Goal: Task Accomplishment & Management: Manage account settings

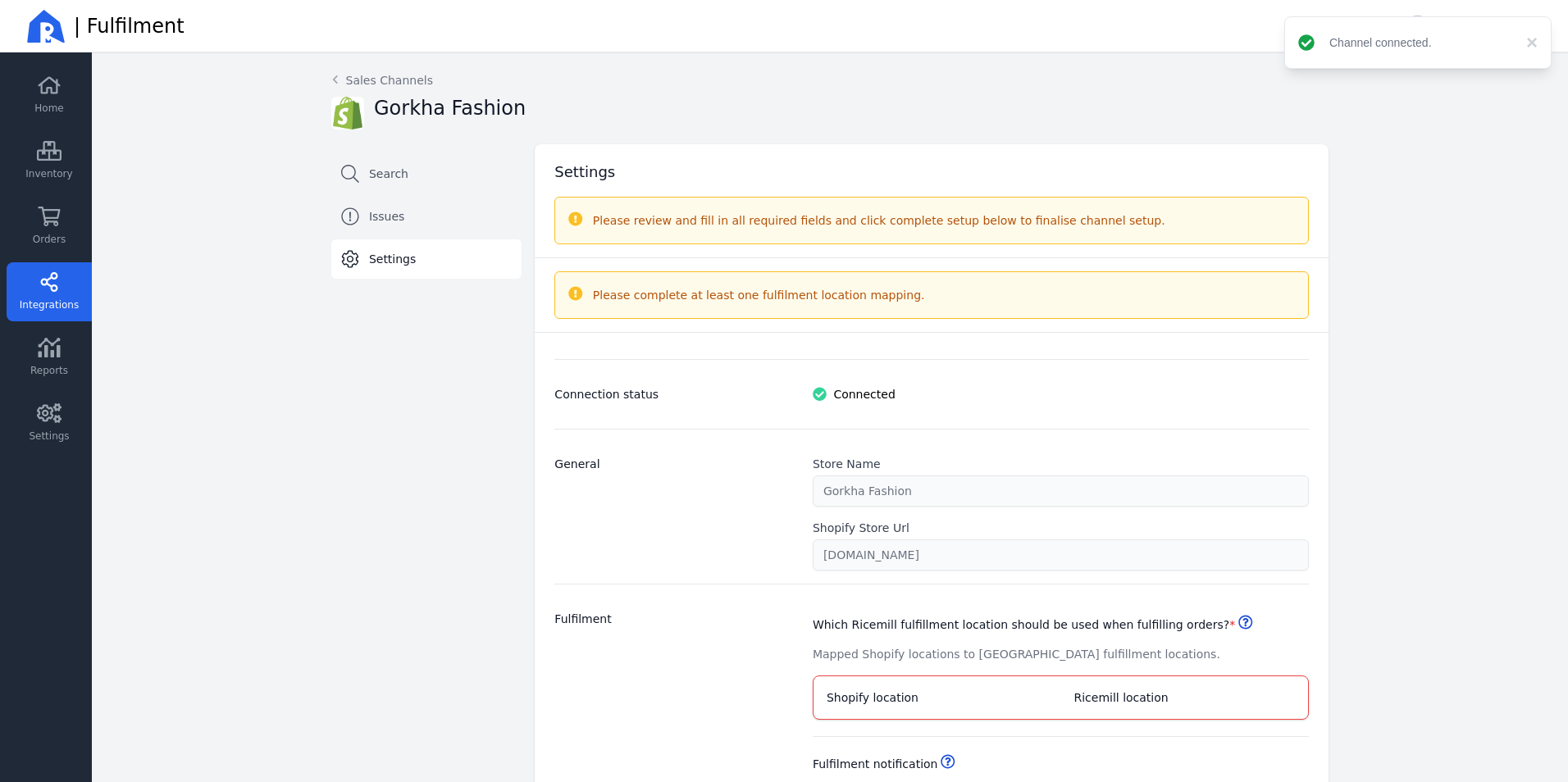
select select "paid_only"
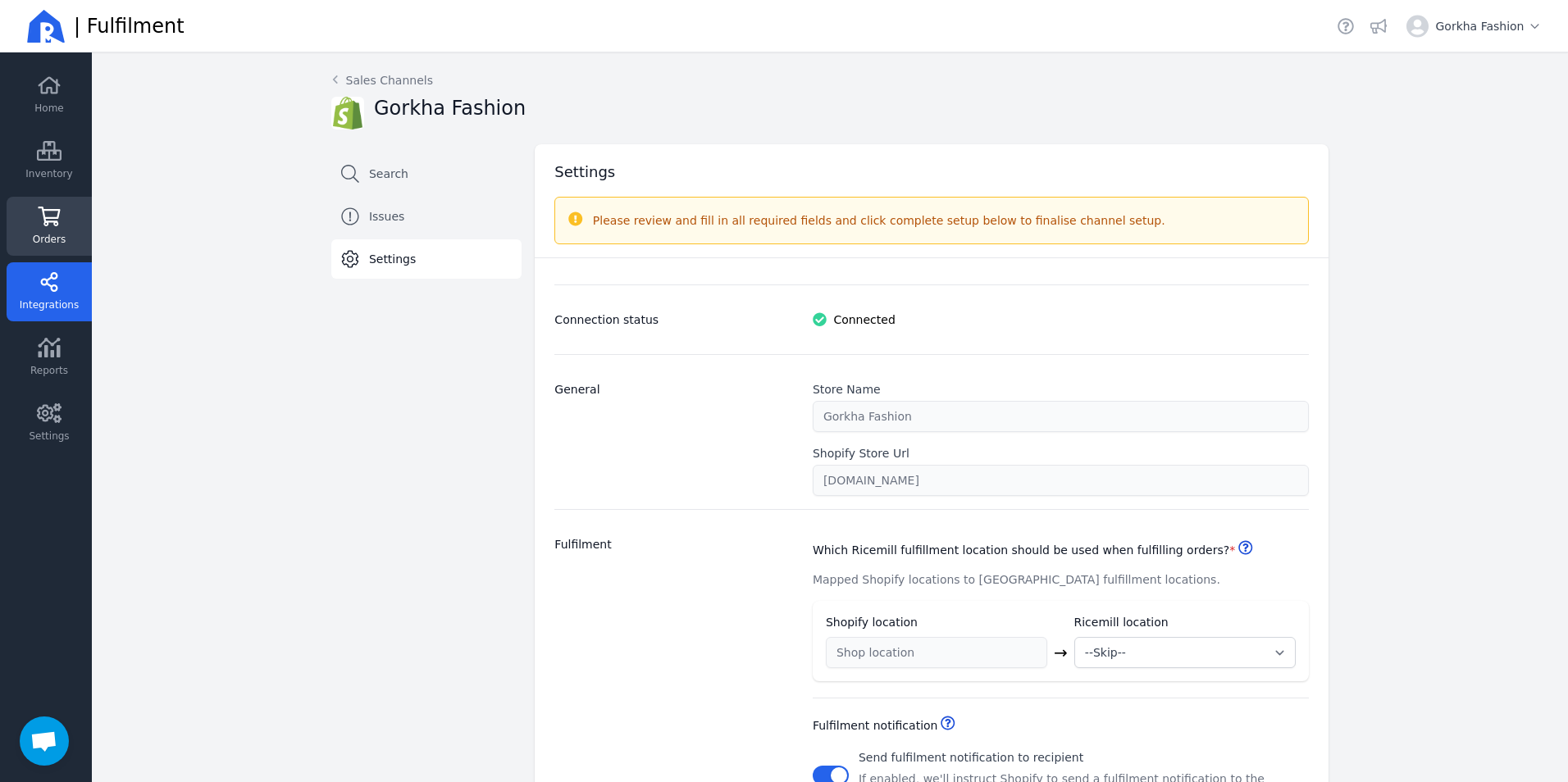
click at [36, 227] on link "Orders" at bounding box center [49, 226] width 85 height 59
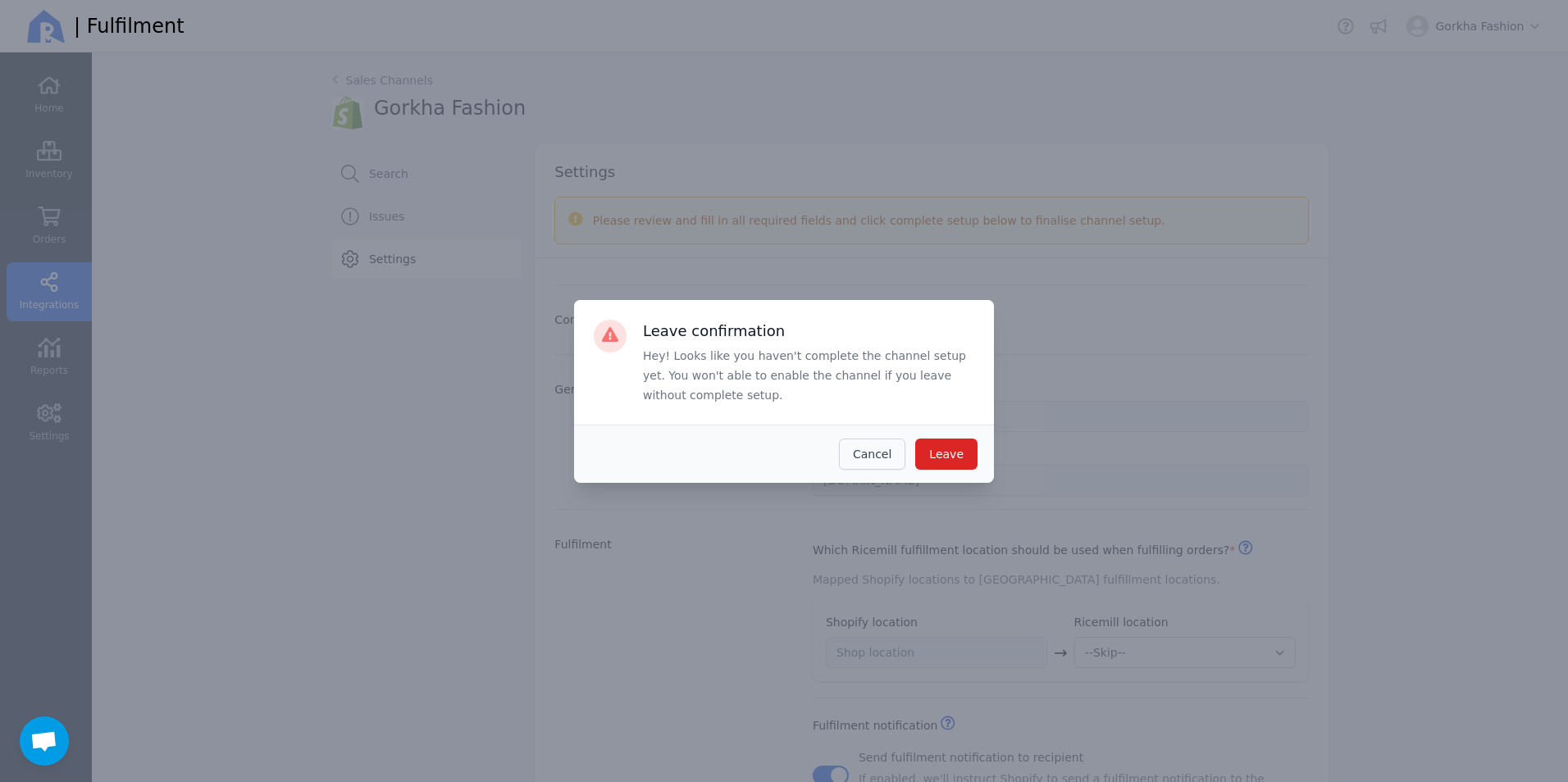
click at [876, 450] on span "Cancel" at bounding box center [872, 454] width 39 height 13
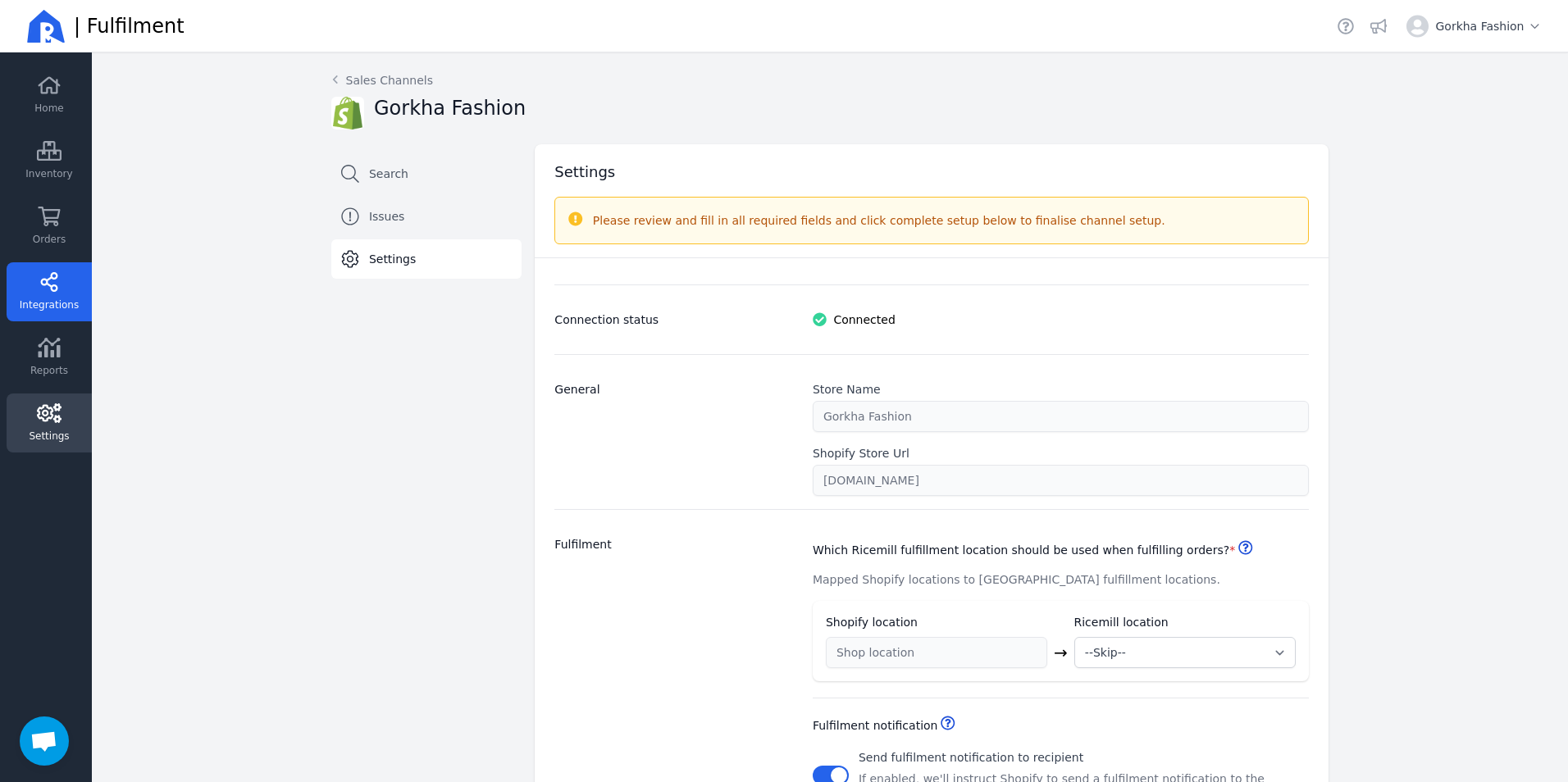
click at [40, 435] on span "Settings" at bounding box center [49, 436] width 40 height 13
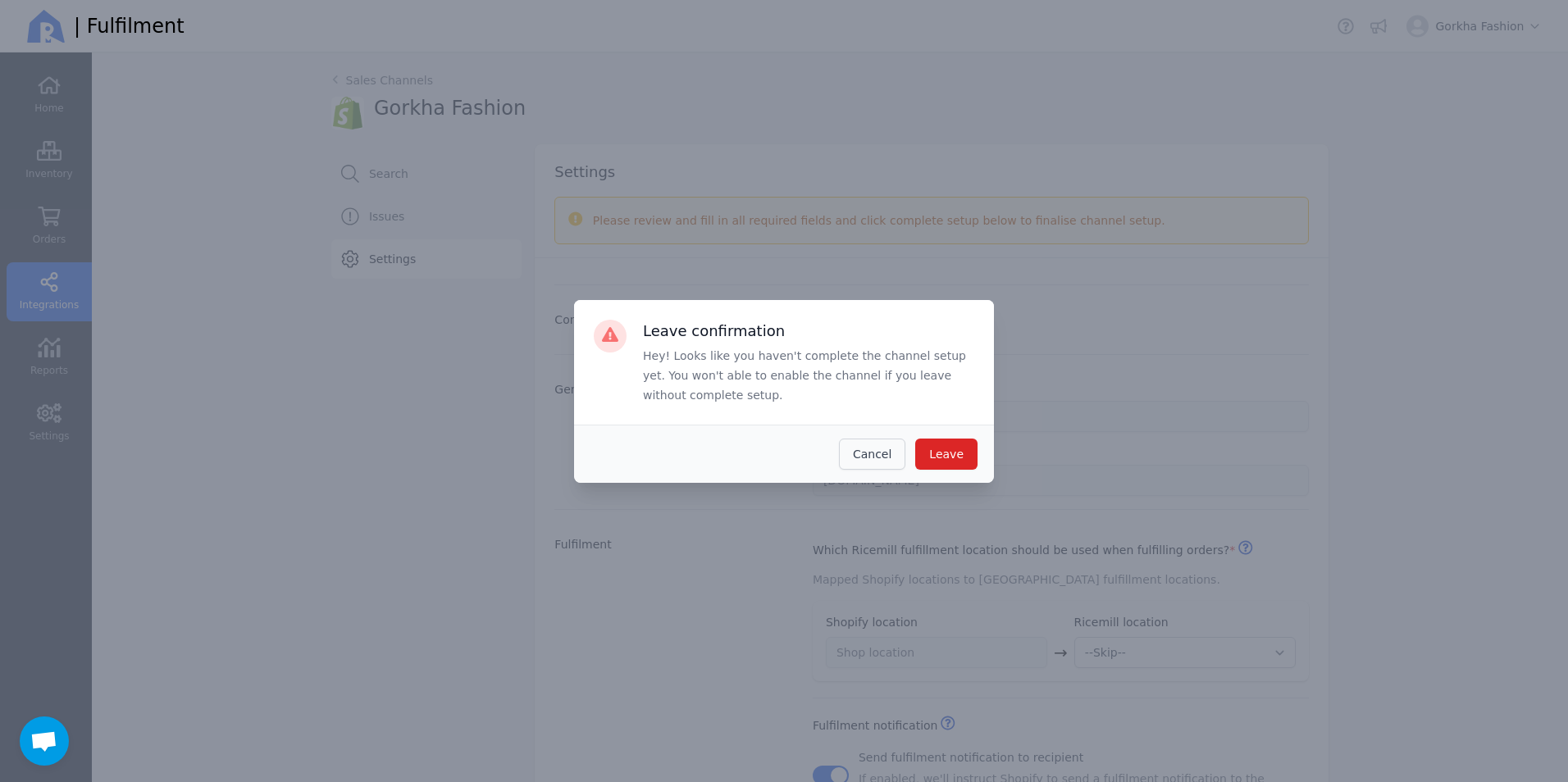
click at [860, 453] on button "Cancel" at bounding box center [872, 455] width 66 height 31
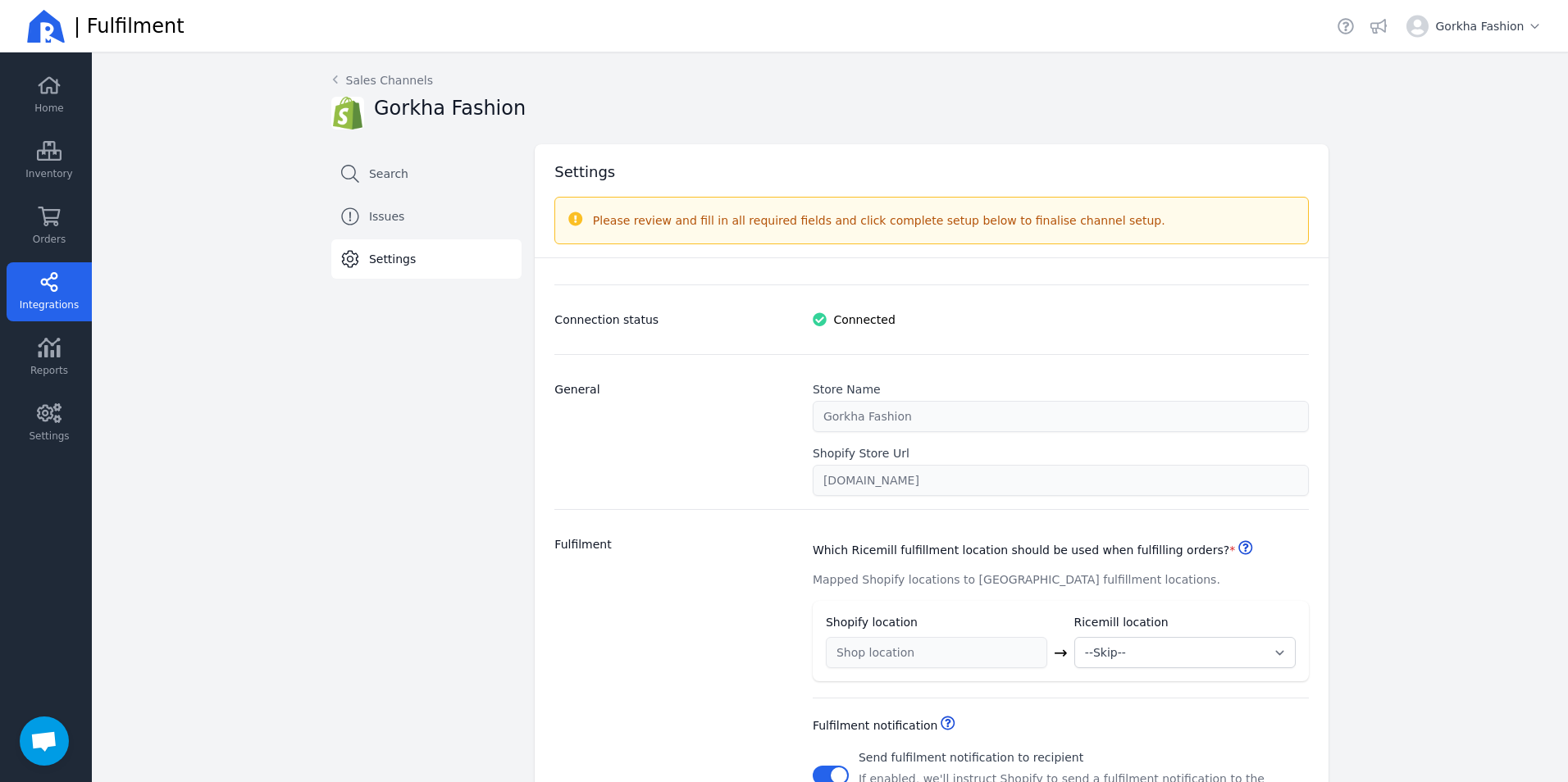
click at [28, 300] on span "Integrations" at bounding box center [49, 305] width 59 height 13
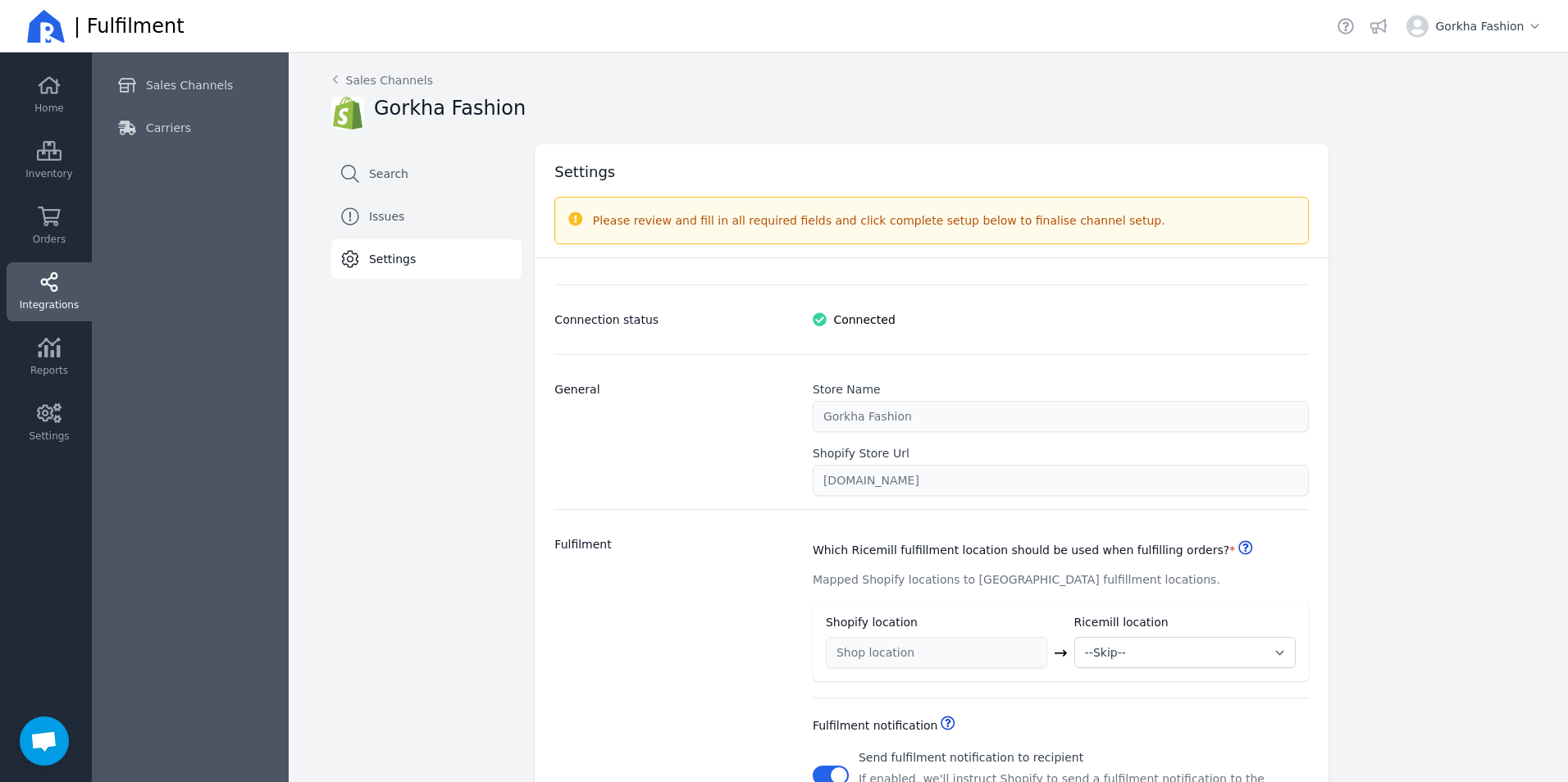
click at [49, 288] on icon at bounding box center [49, 281] width 25 height 19
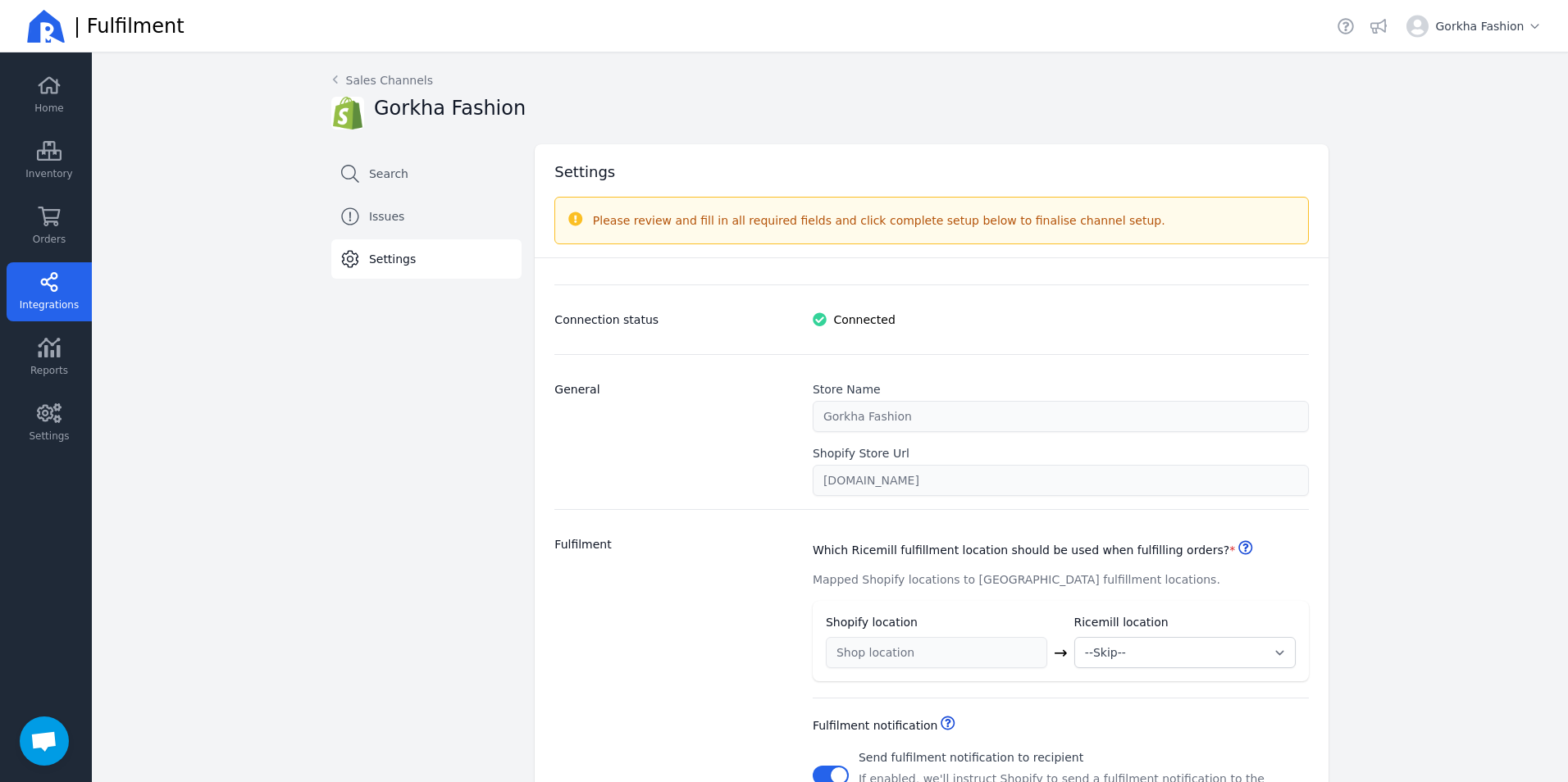
click at [50, 303] on span "Integrations" at bounding box center [49, 305] width 59 height 13
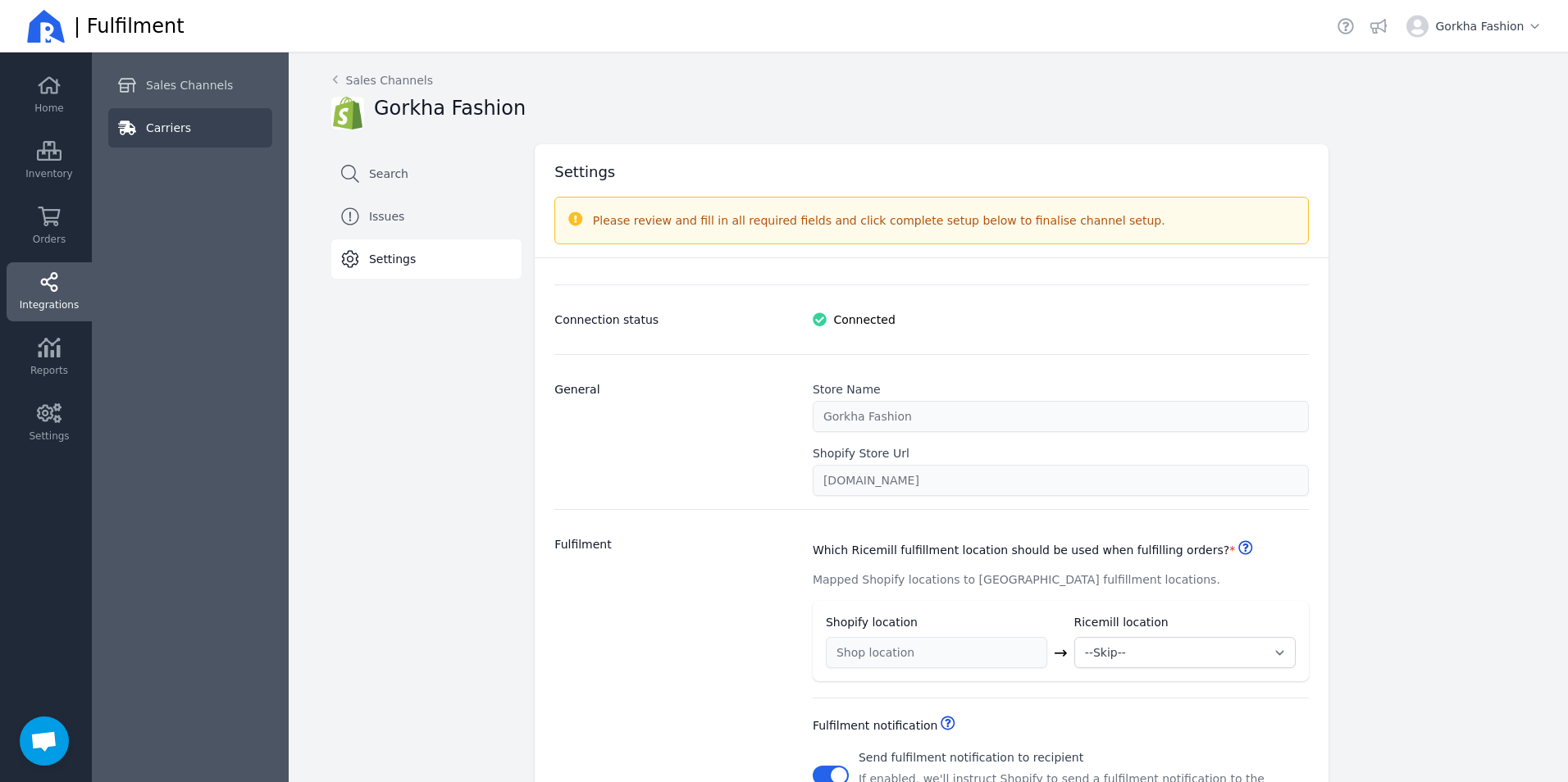
click at [173, 121] on span "Carriers" at bounding box center [168, 128] width 45 height 17
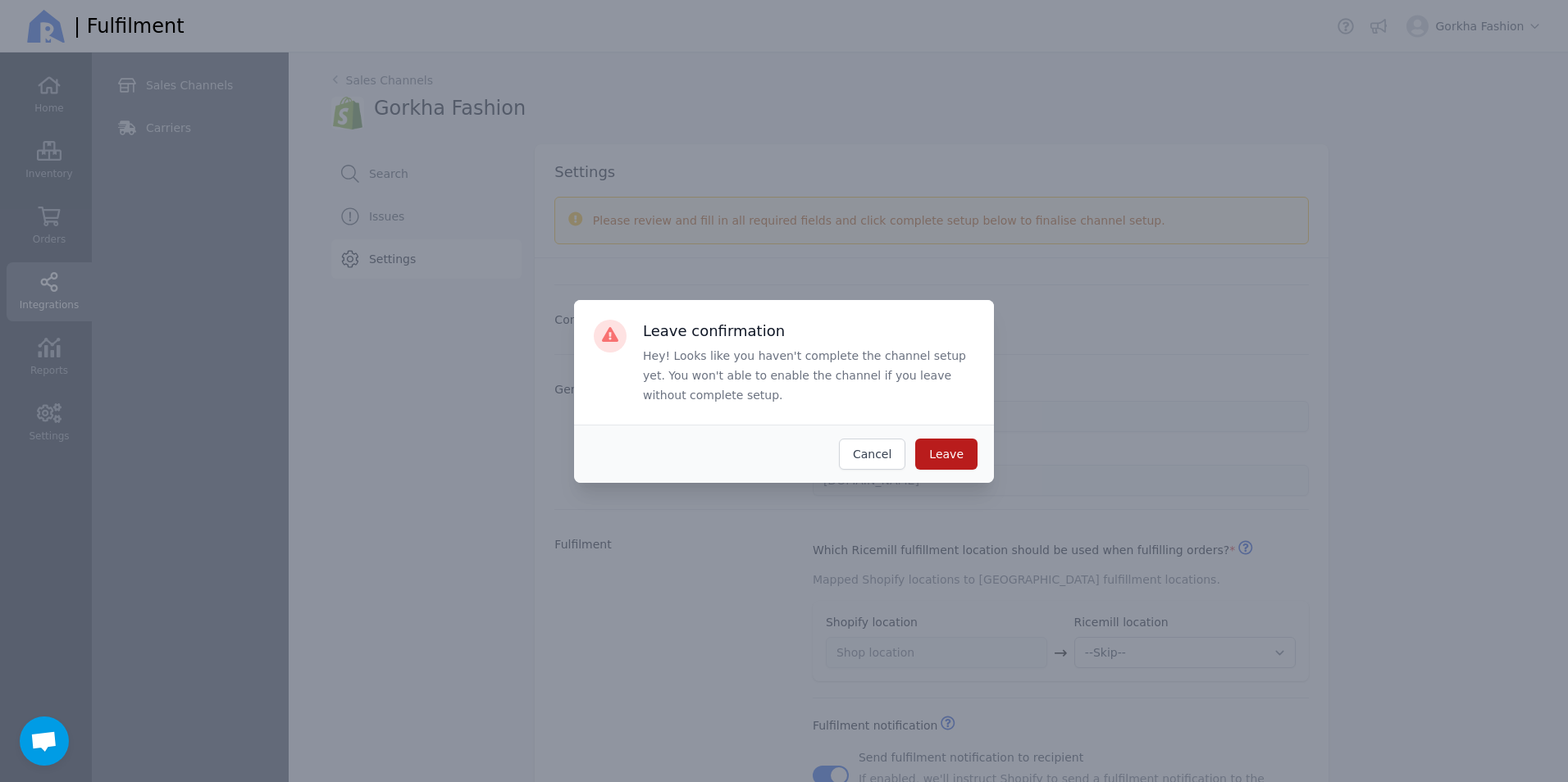
click at [968, 463] on button "Leave" at bounding box center [946, 455] width 62 height 31
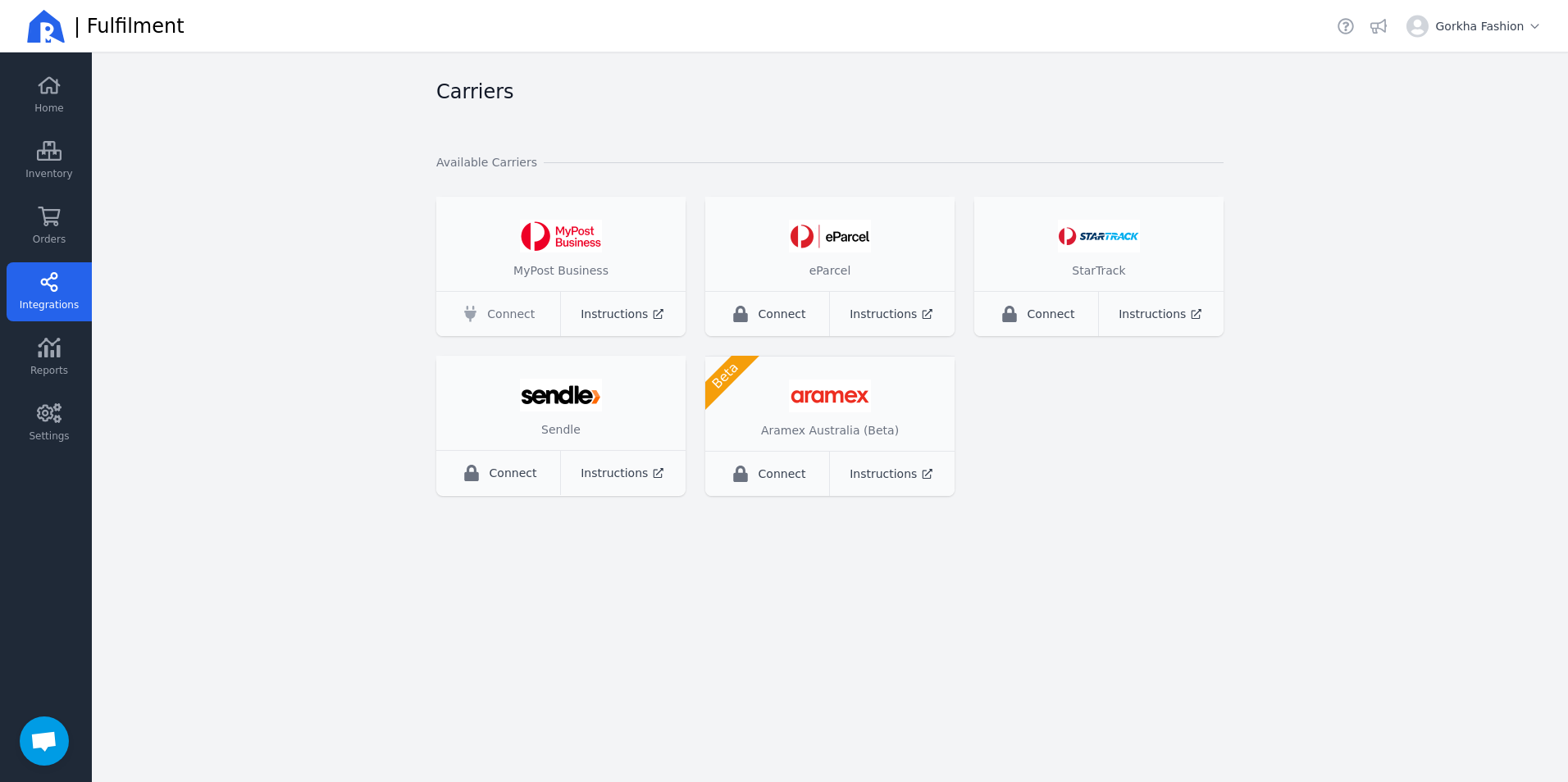
click at [499, 311] on span "Connect" at bounding box center [511, 314] width 48 height 17
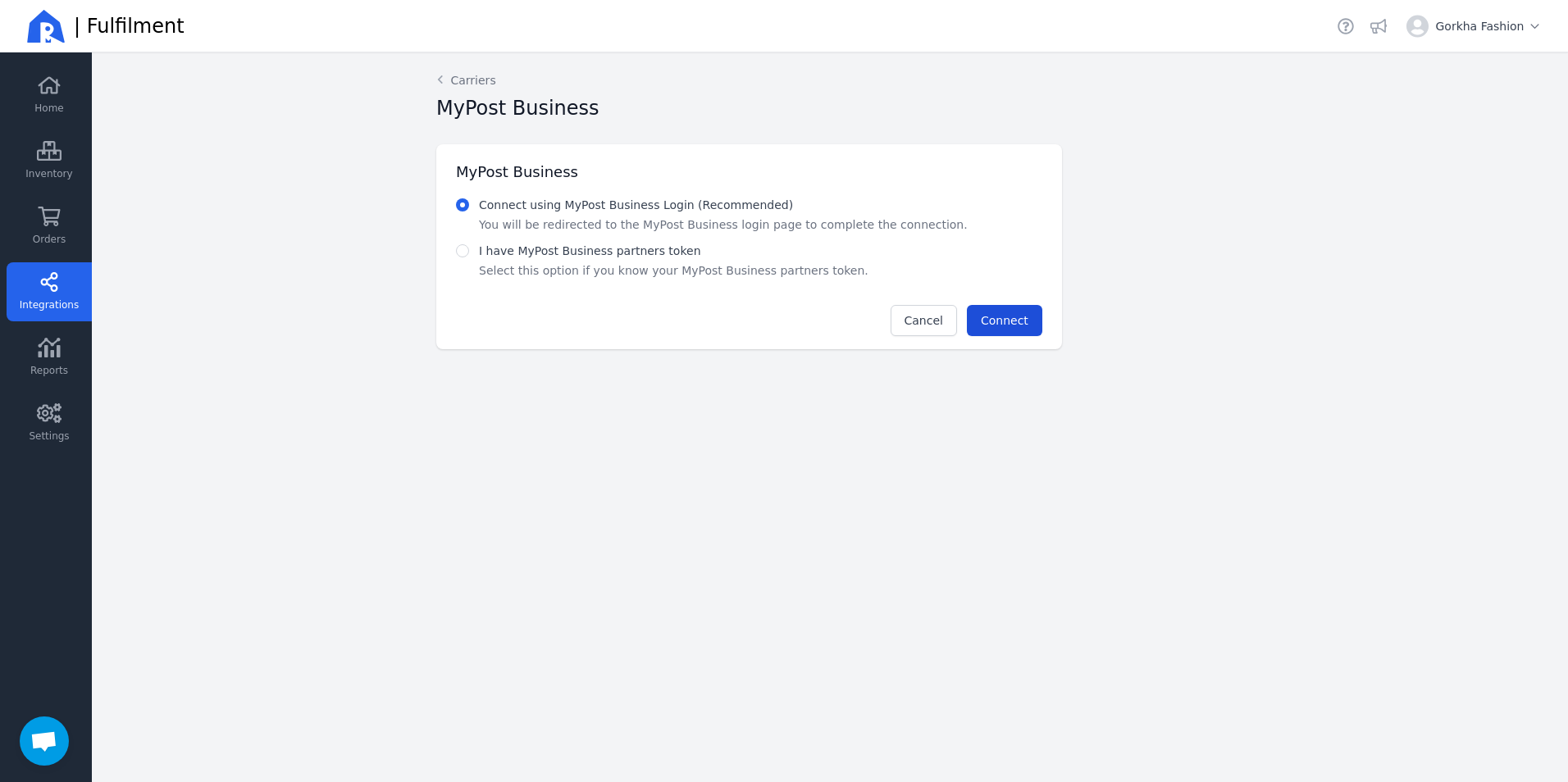
click at [988, 328] on span "Connect" at bounding box center [1005, 321] width 48 height 17
select select "THERMAL-LABEL-A6-1PP"
select select "SALE_OF_GOODS"
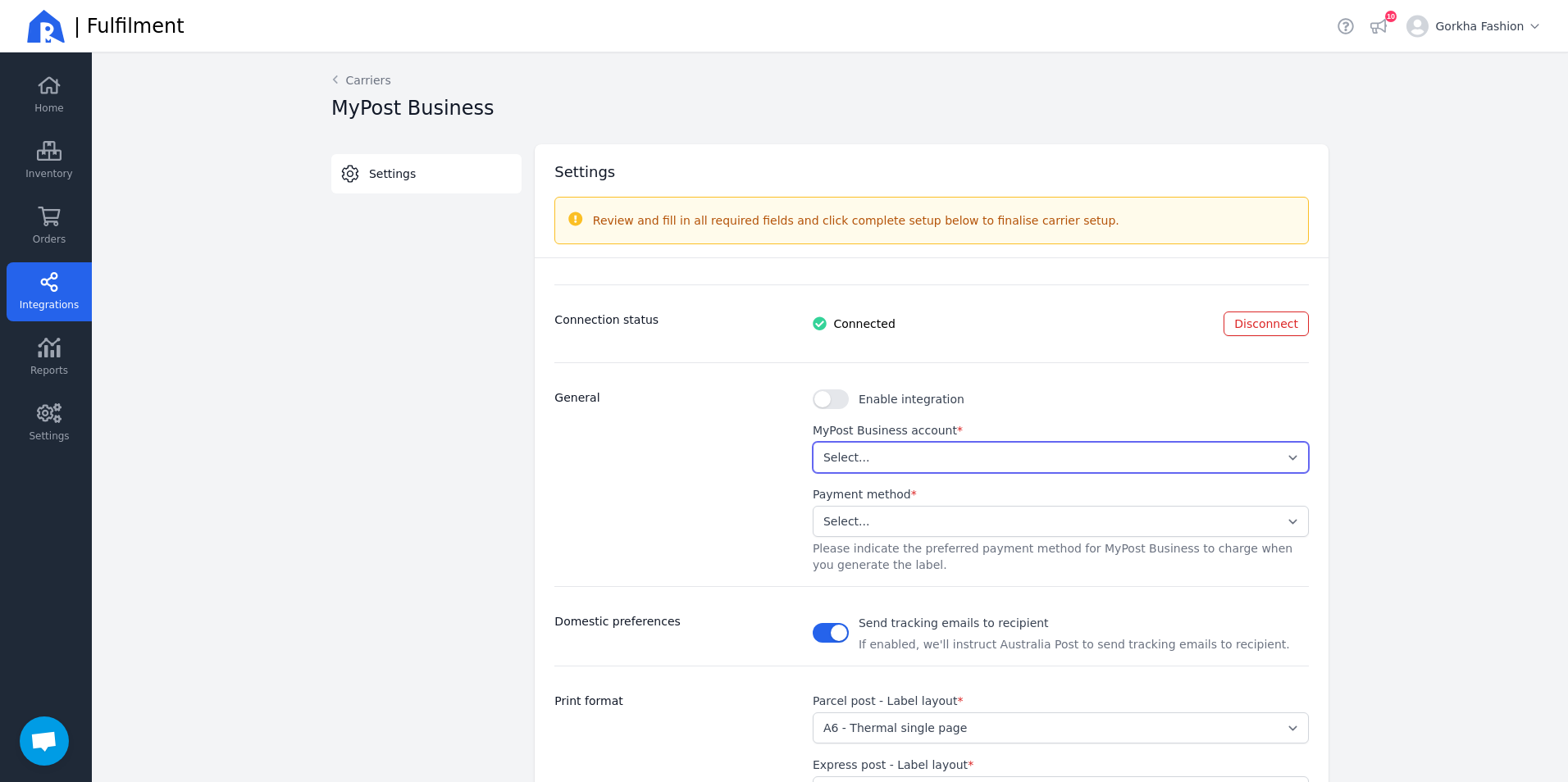
click at [892, 460] on select "Select... 6615cf3bf2d84b94b7240795c1e3595f" at bounding box center [1061, 457] width 496 height 31
click at [824, 400] on button "button" at bounding box center [831, 399] width 36 height 19
click at [921, 453] on select "Select... 6615cf3bf2d84b94b7240795c1e3595f" at bounding box center [1061, 457] width 496 height 31
select select "6615cf3bf2d84b94b7240795c1e3595f"
click at [813, 442] on select "Select... 6615cf3bf2d84b94b7240795c1e3595f" at bounding box center [1061, 457] width 496 height 31
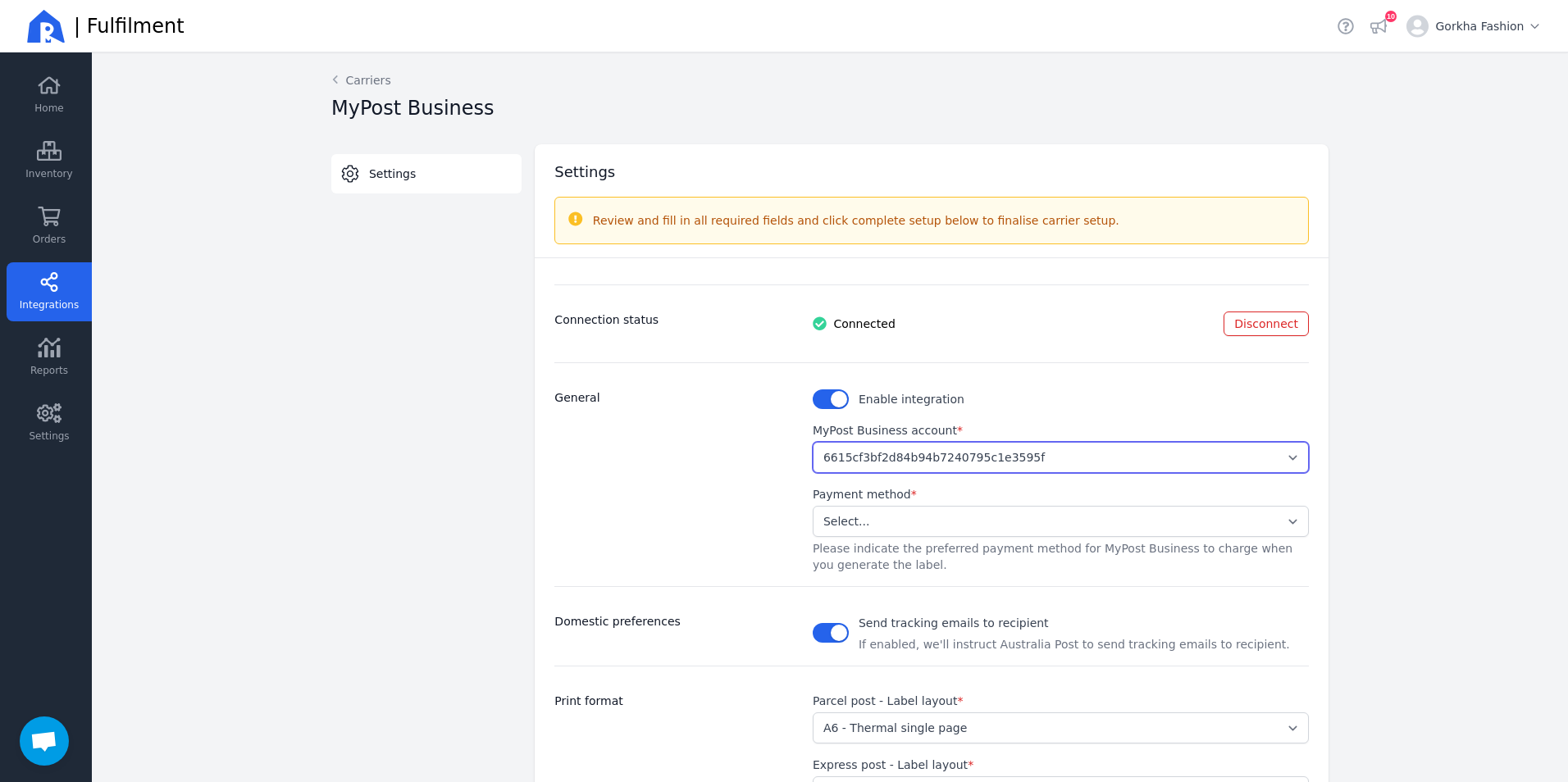
scroll to position [82, 0]
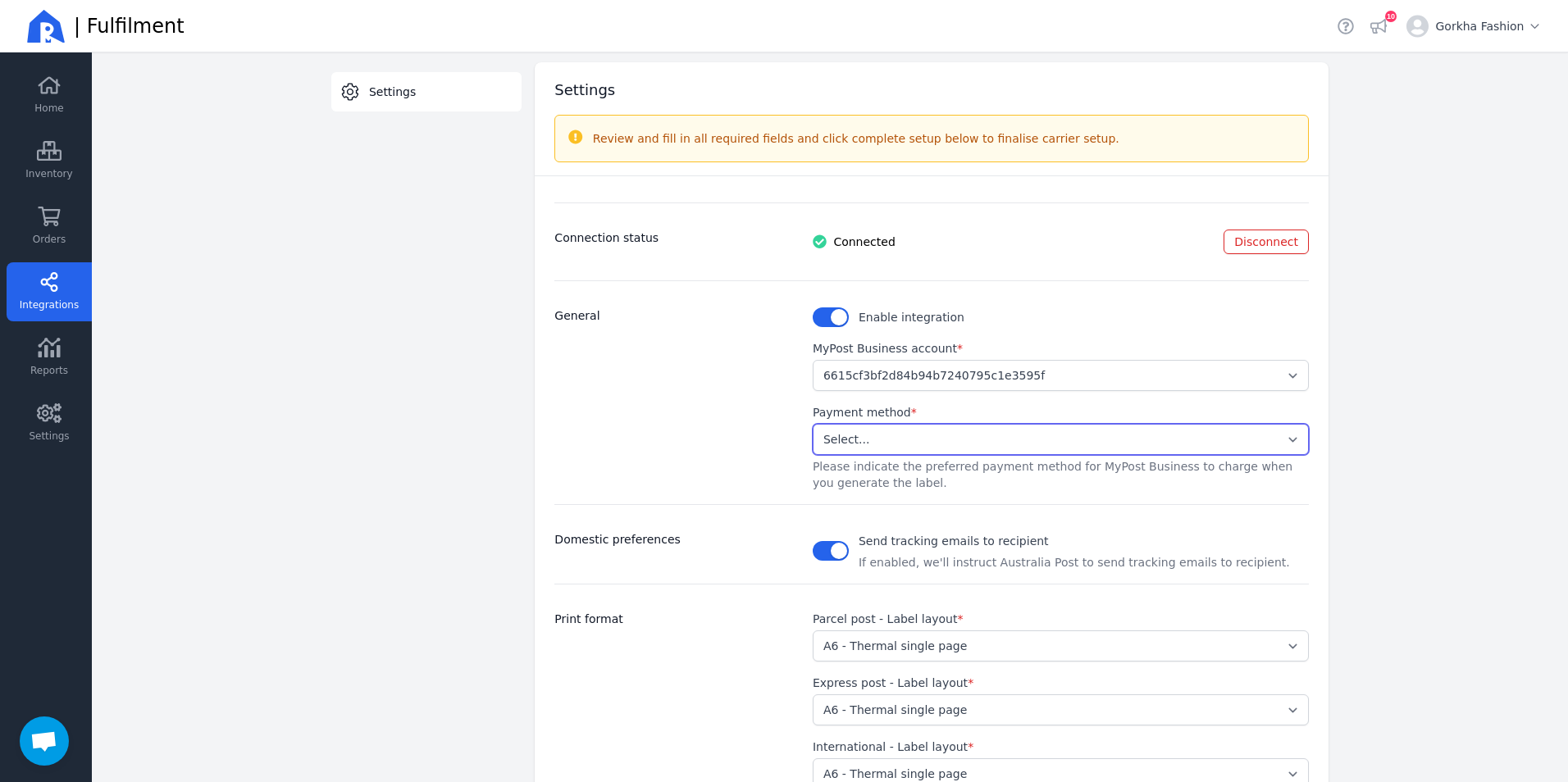
click at [920, 425] on select "Select... Stored Credit Card" at bounding box center [1061, 440] width 496 height 31
select select "STORED_PAYMENT"
click at [813, 424] on select "Select... Stored Credit Card" at bounding box center [1061, 440] width 496 height 31
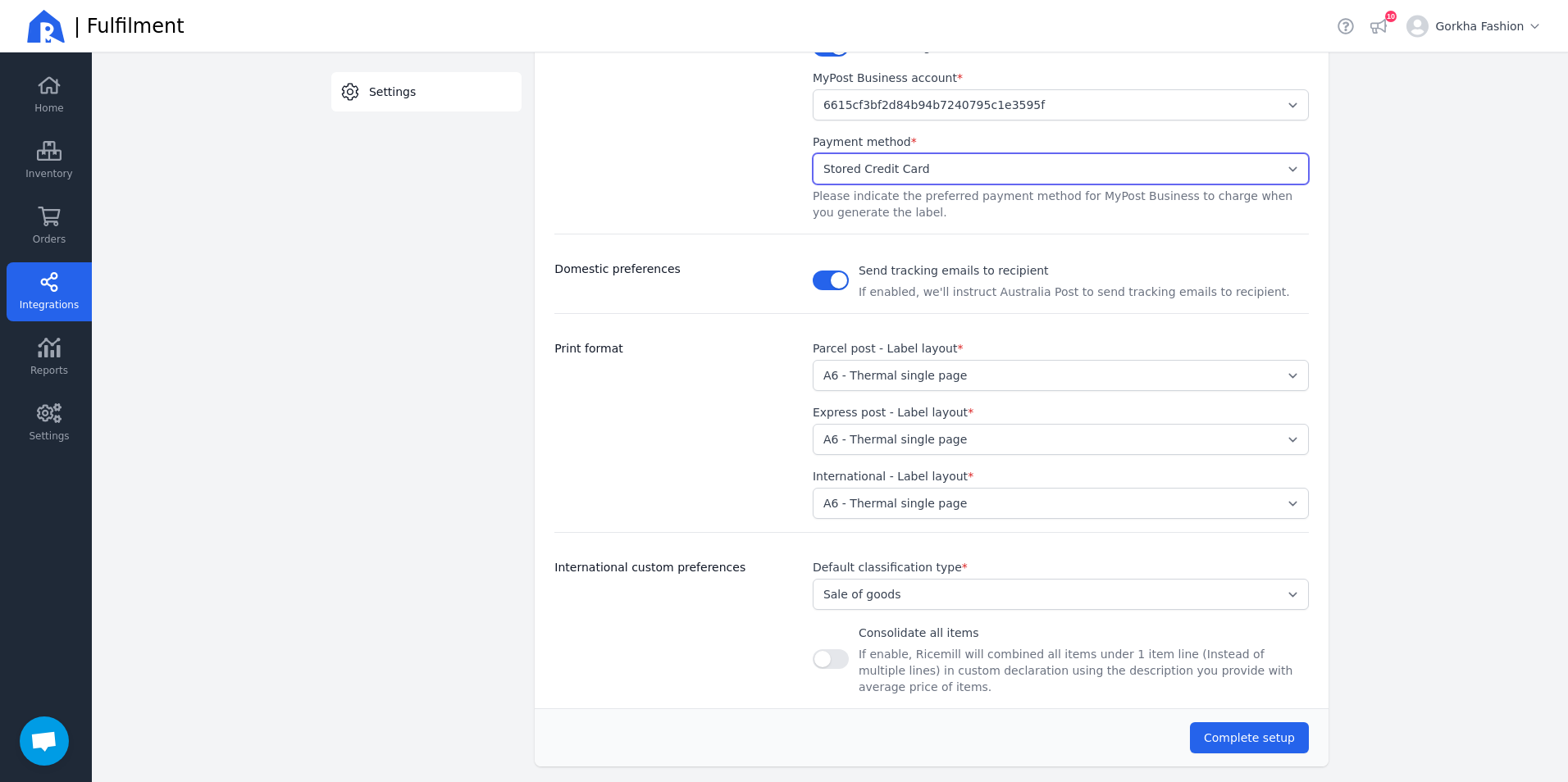
scroll to position [354, 0]
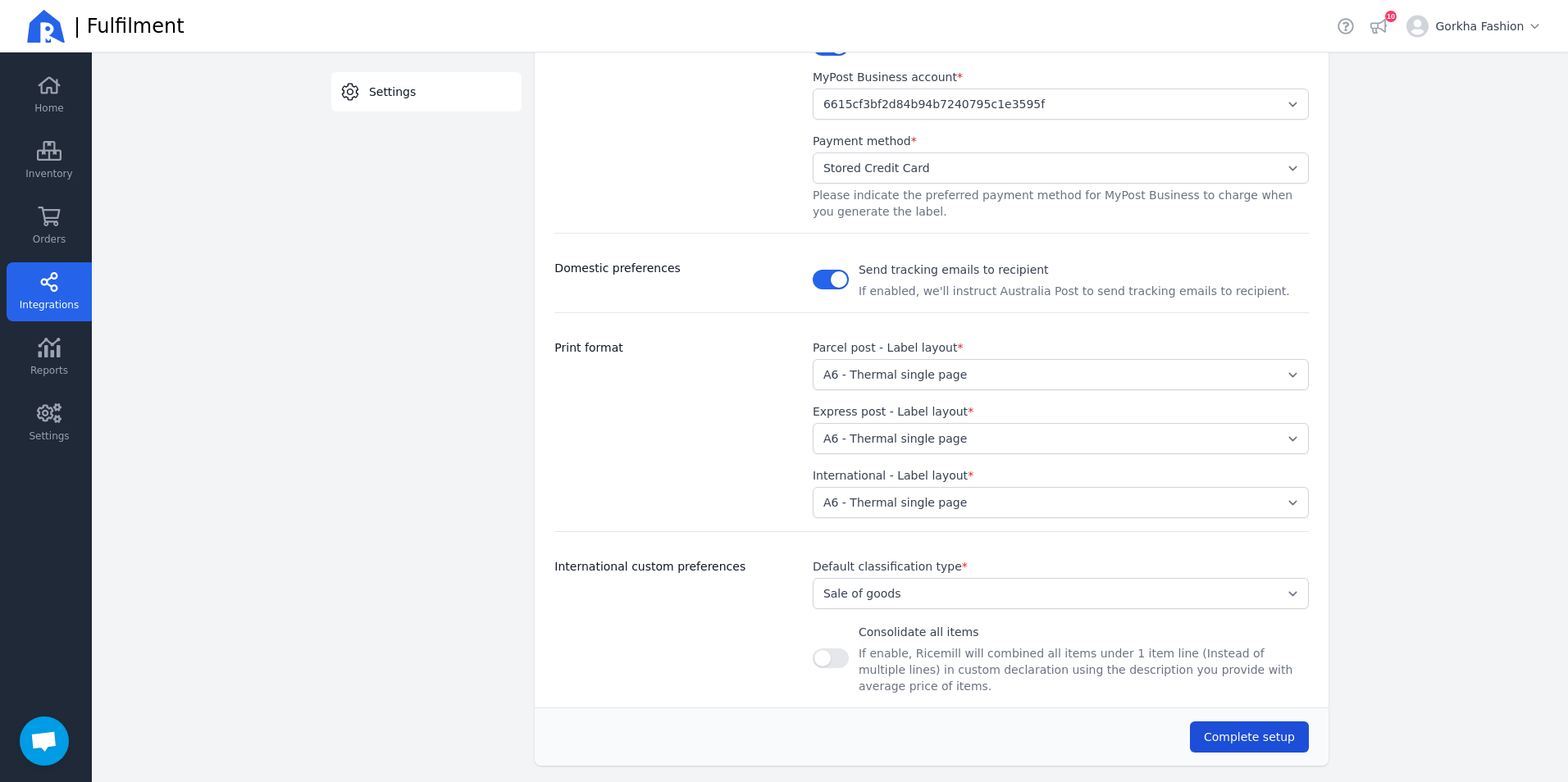
click at [1227, 731] on span "Complete setup" at bounding box center [1249, 737] width 91 height 13
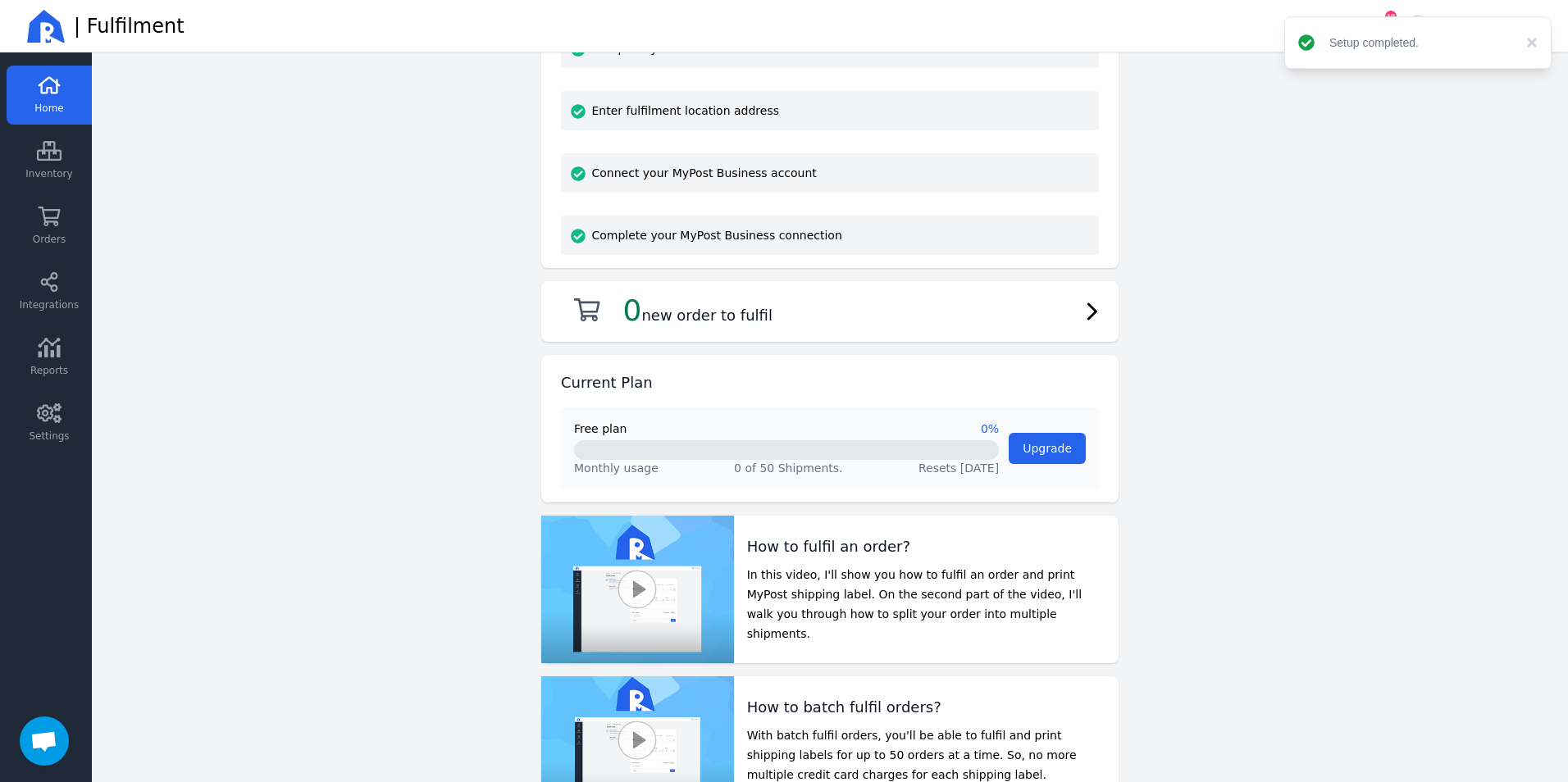
scroll to position [328, 0]
click at [33, 230] on link "Orders" at bounding box center [49, 226] width 85 height 59
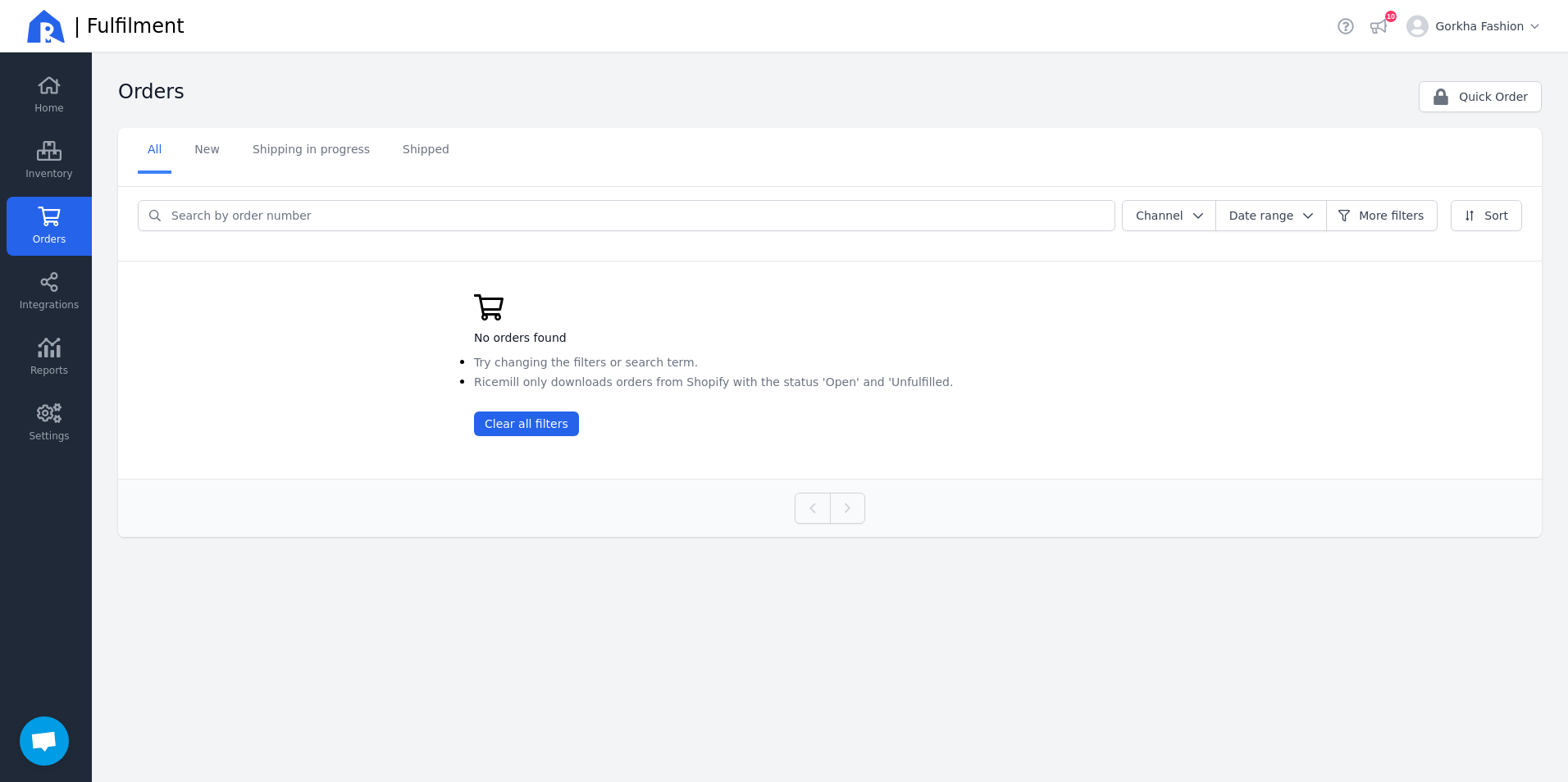
click at [32, 238] on link "Orders" at bounding box center [49, 226] width 85 height 59
click at [48, 112] on span "Home" at bounding box center [49, 108] width 28 height 13
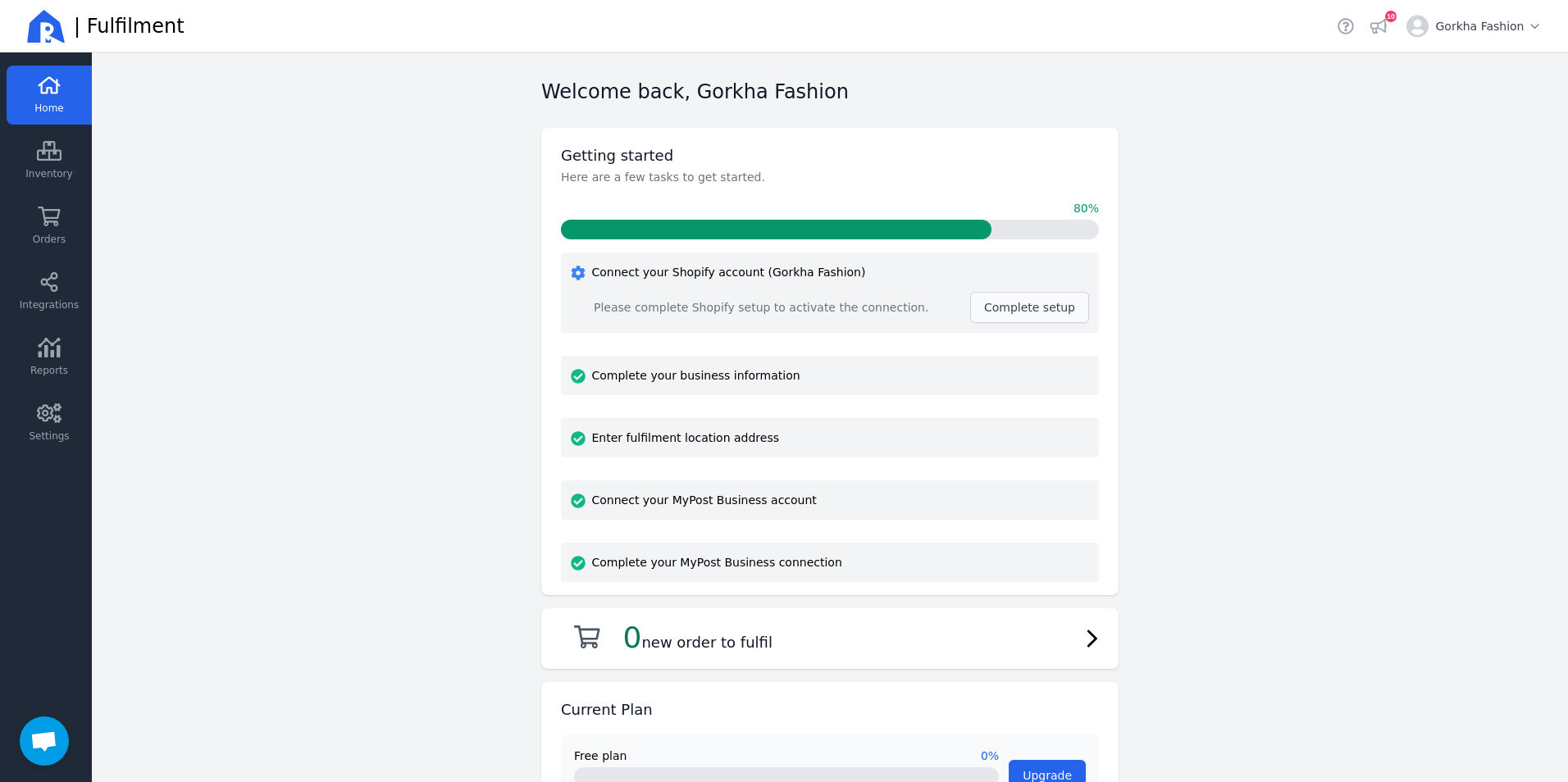
click at [1032, 311] on span "Complete setup" at bounding box center [1030, 307] width 91 height 13
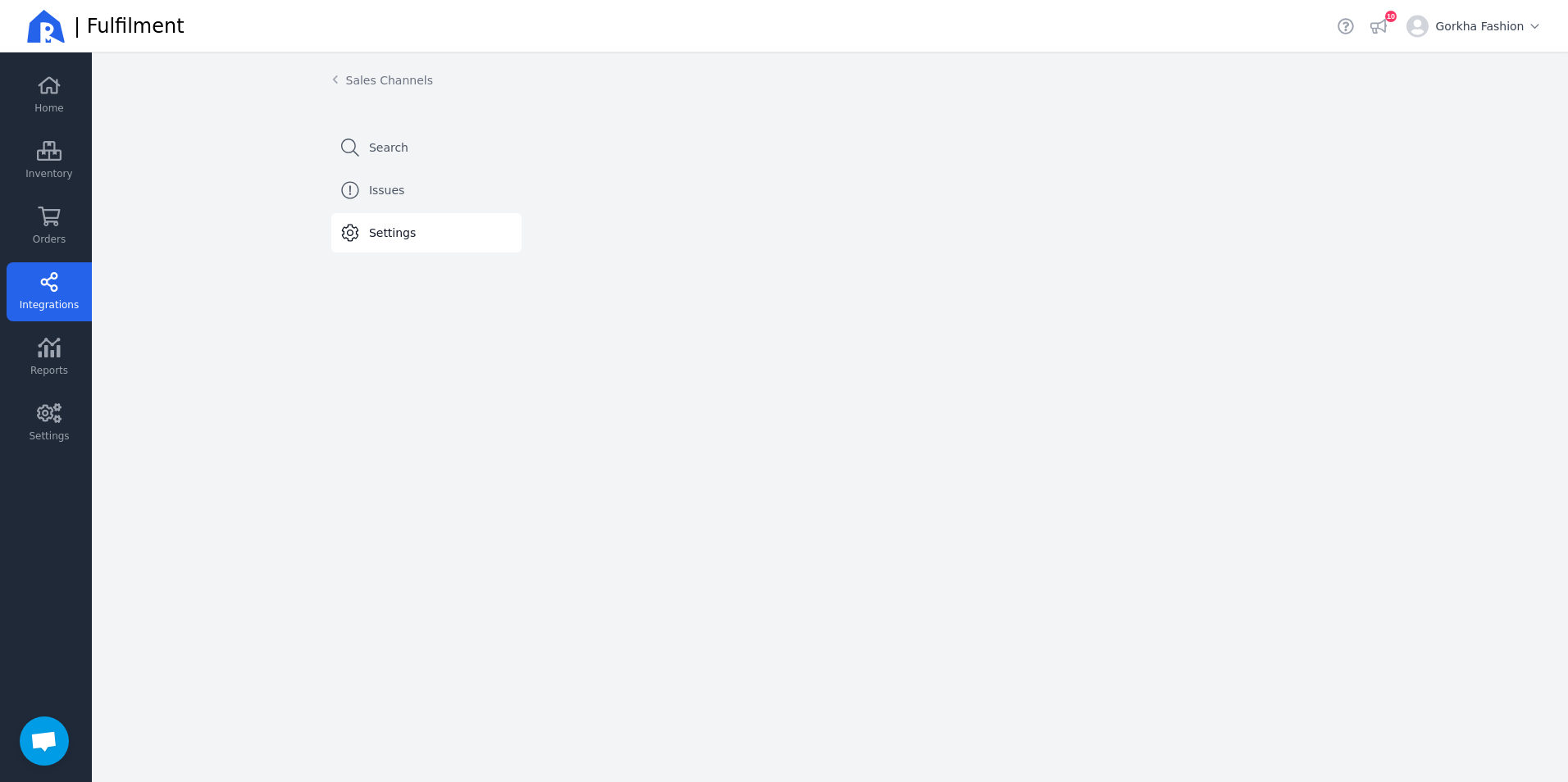
select select "paid_only"
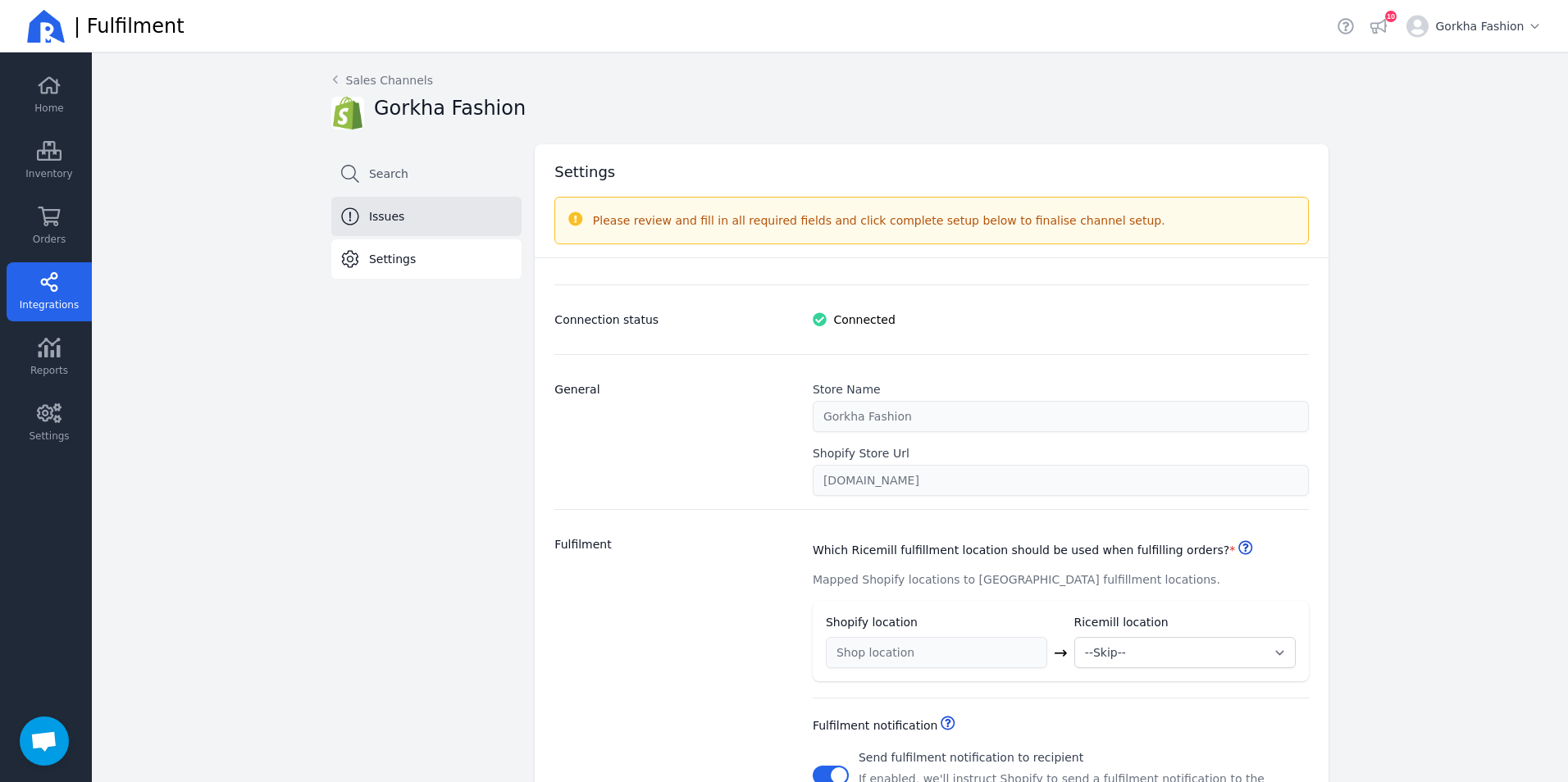
click at [392, 218] on span "Issues" at bounding box center [387, 216] width 36 height 17
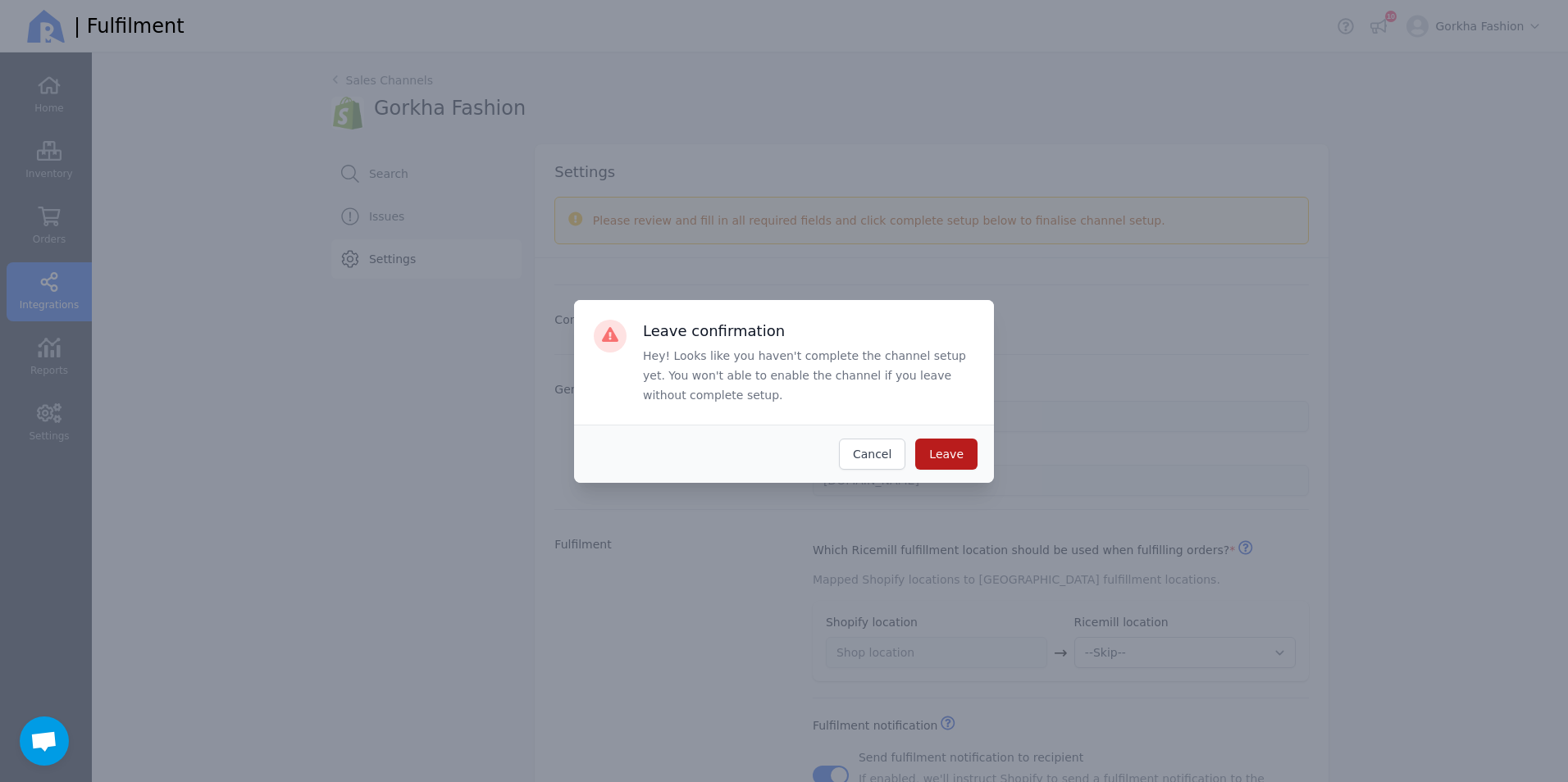
click at [927, 456] on button "Leave" at bounding box center [946, 455] width 62 height 31
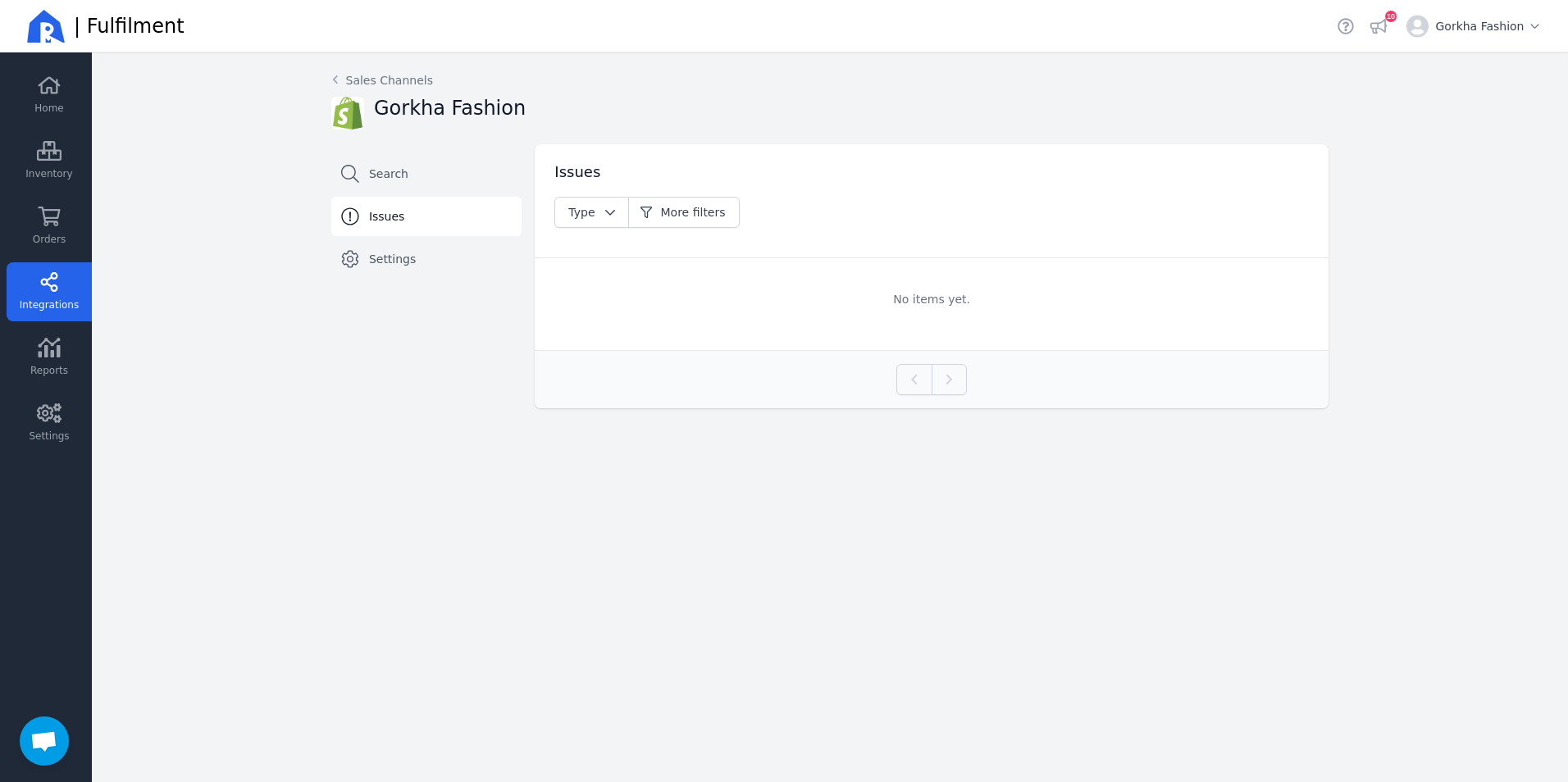
click at [371, 215] on span "Issues" at bounding box center [387, 216] width 36 height 17
click at [383, 260] on span "Settings" at bounding box center [392, 259] width 47 height 17
select select "paid_only"
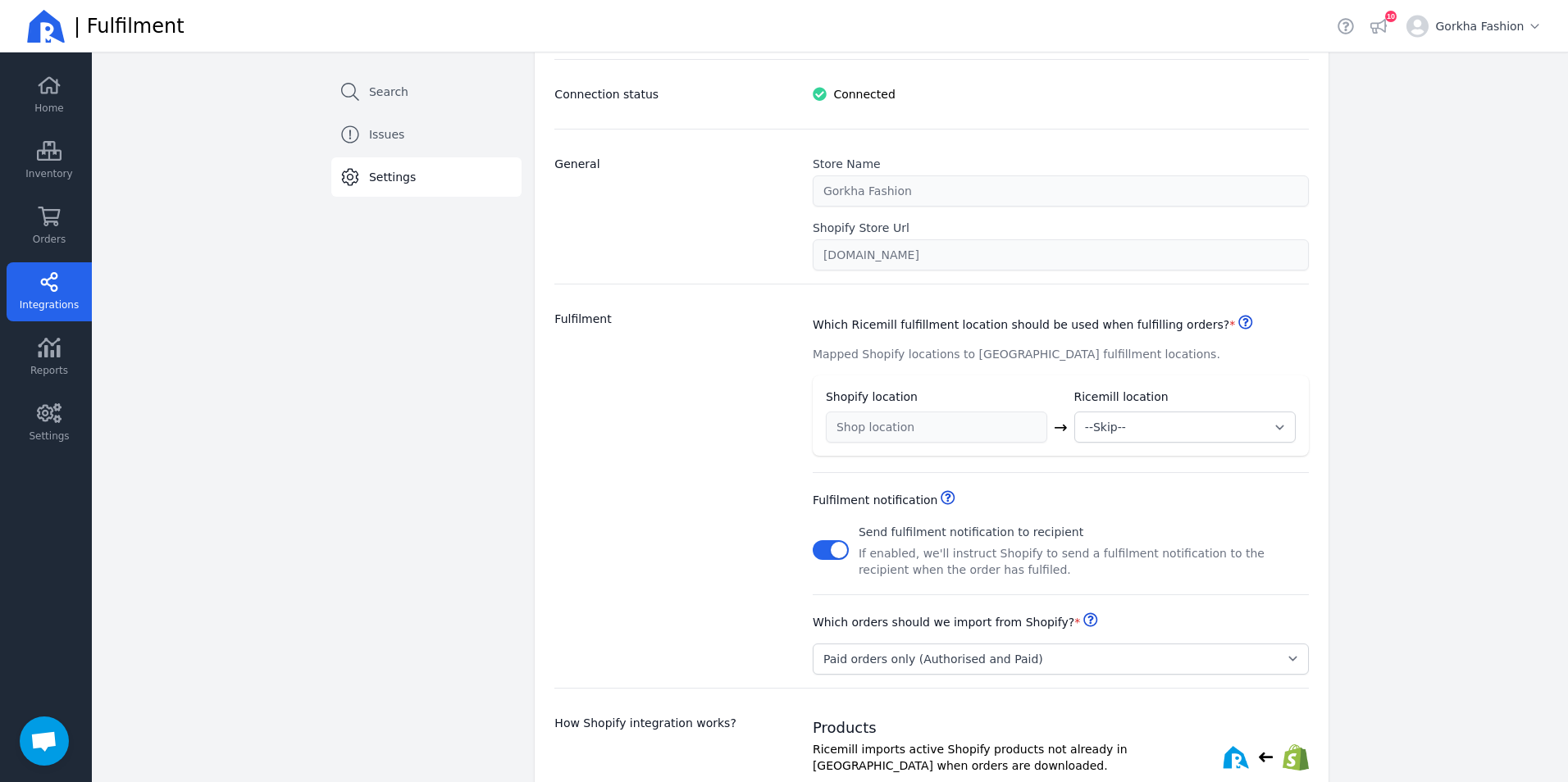
scroll to position [328, 0]
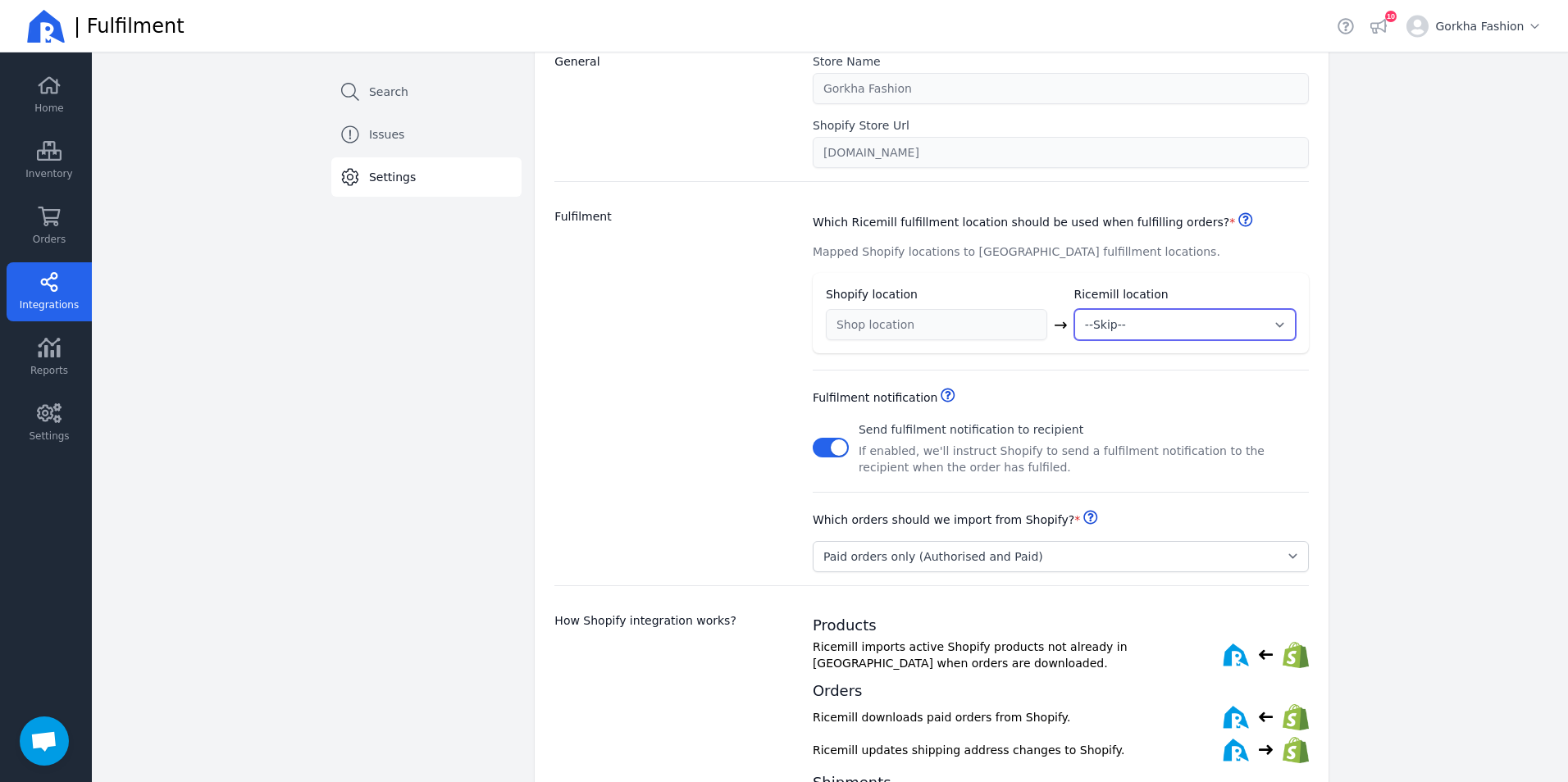
click at [1138, 323] on select "--Skip-- ➕ Create new location My Warehouse" at bounding box center [1186, 325] width 222 height 31
select select "1996"
click at [1075, 309] on select "--Skip-- ➕ Create new location My Warehouse" at bounding box center [1186, 325] width 222 height 31
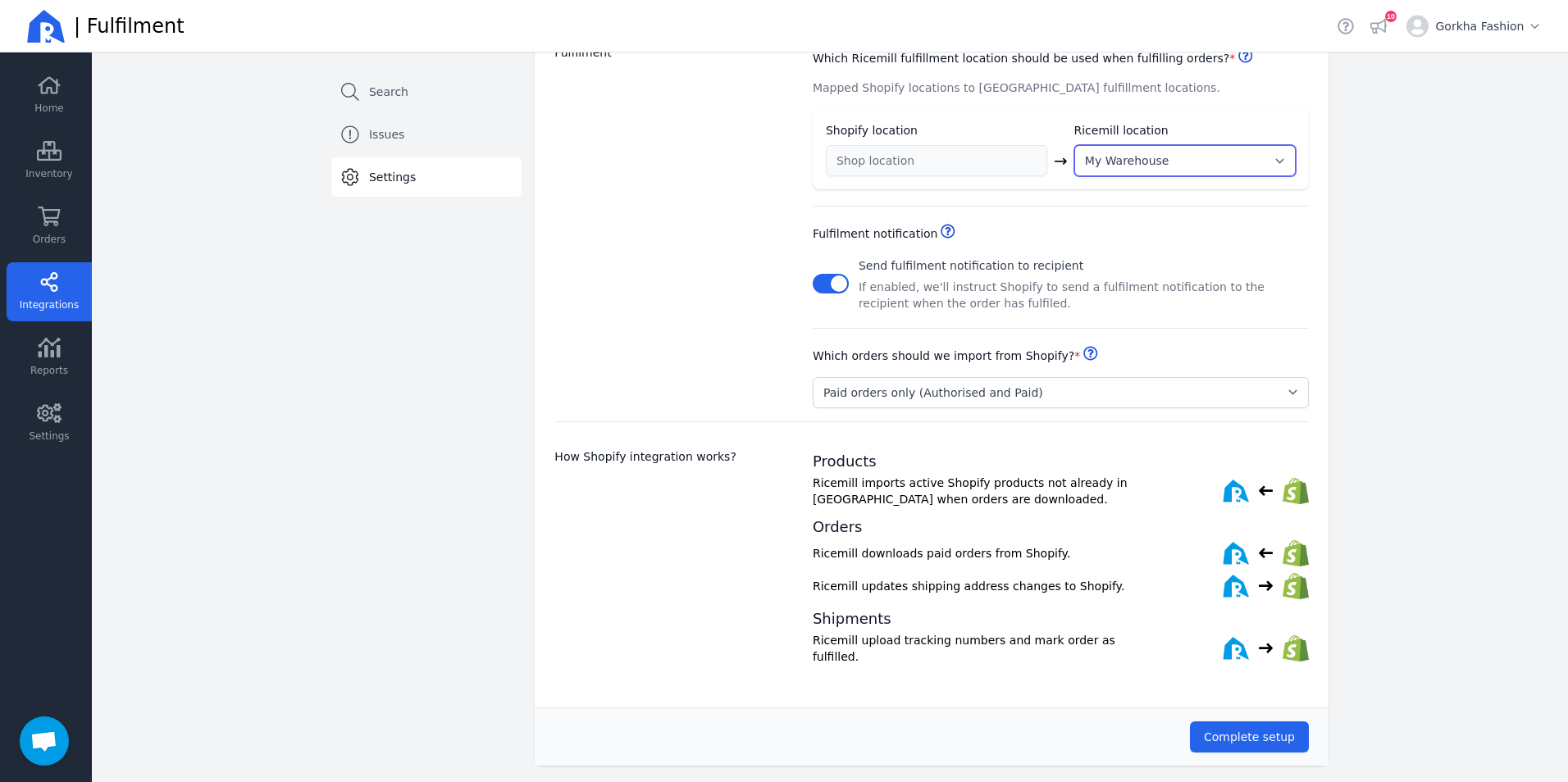
scroll to position [501, 0]
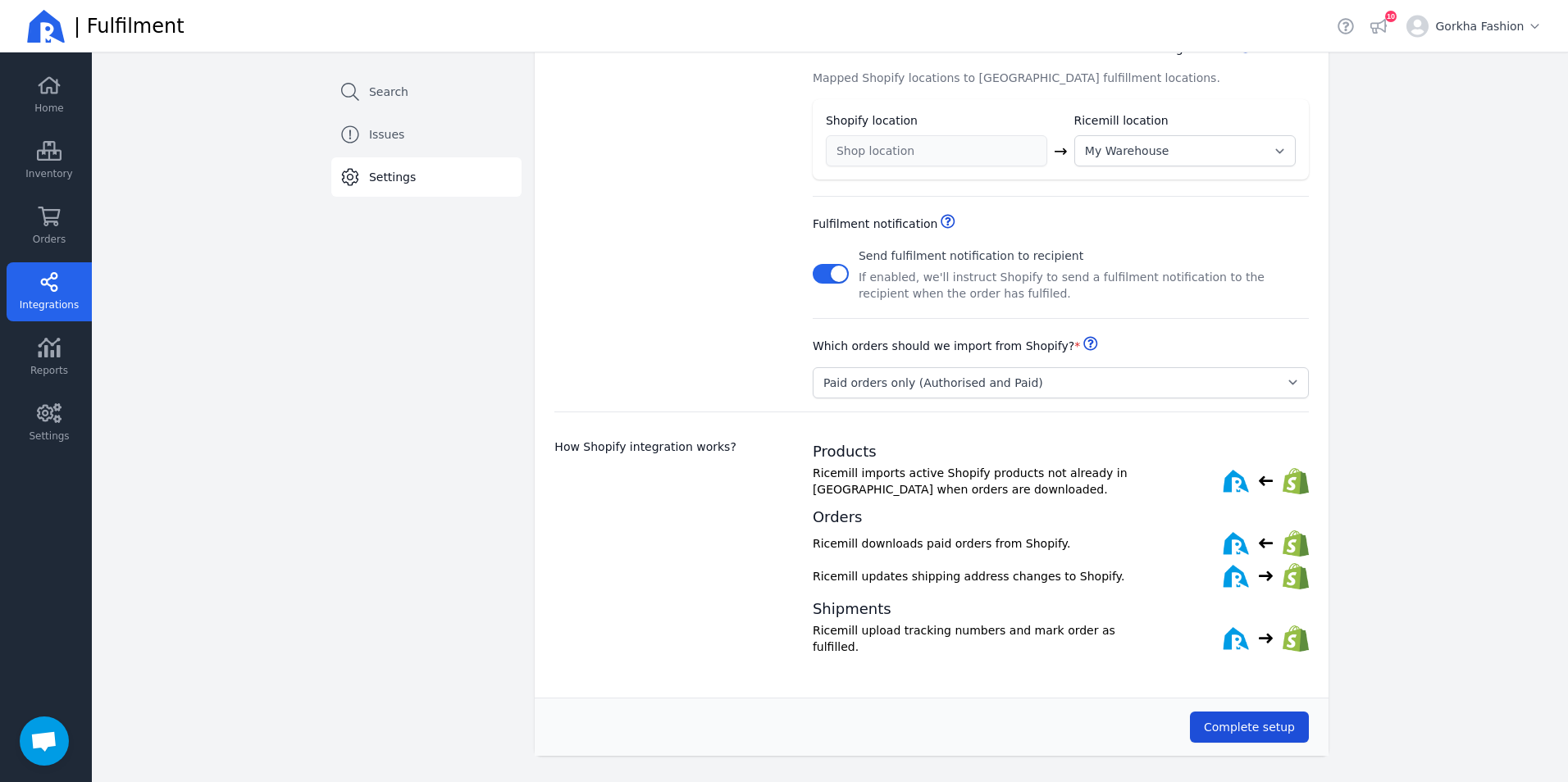
click at [1228, 721] on span "Complete setup" at bounding box center [1249, 727] width 91 height 13
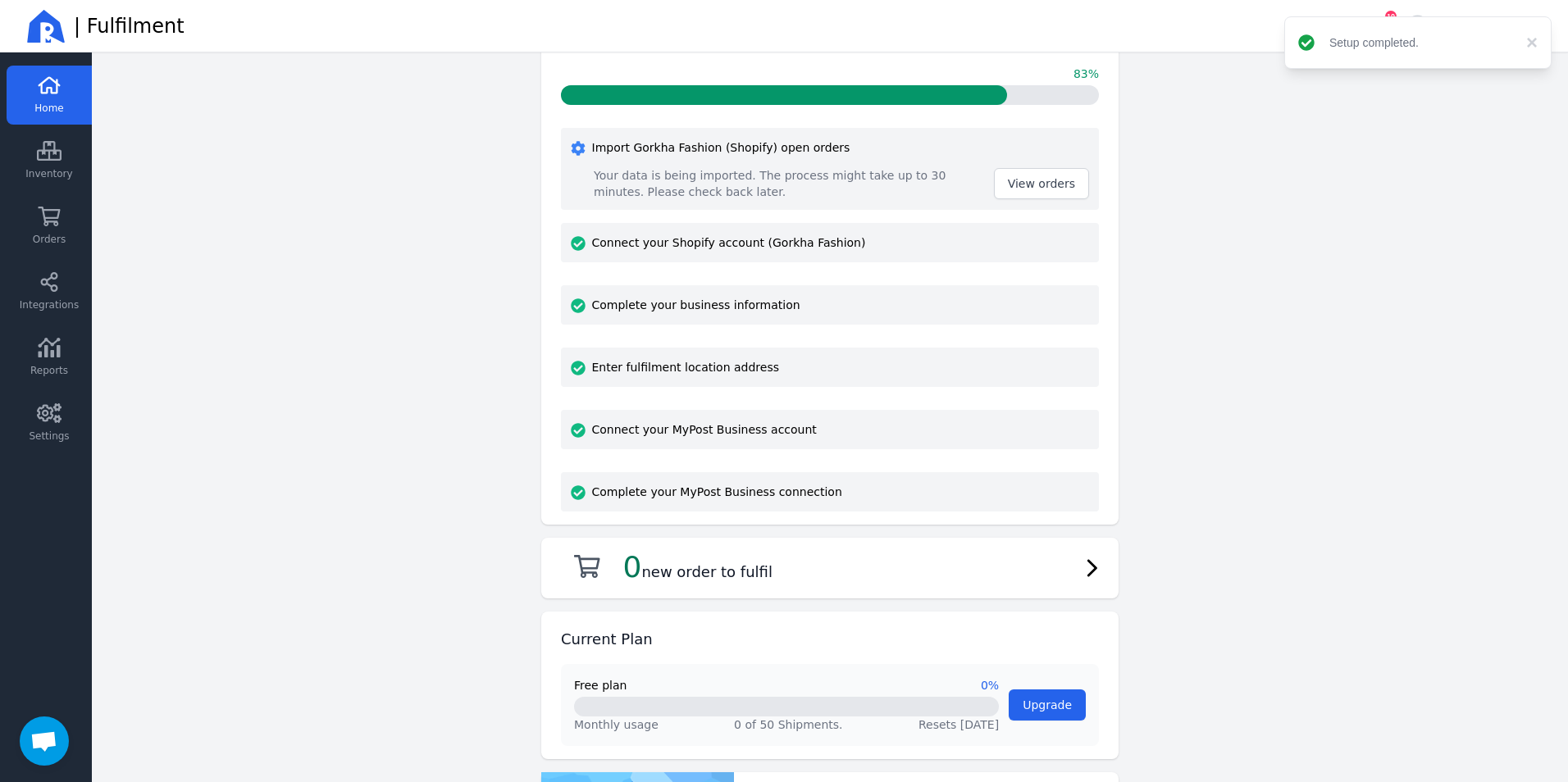
scroll to position [164, 0]
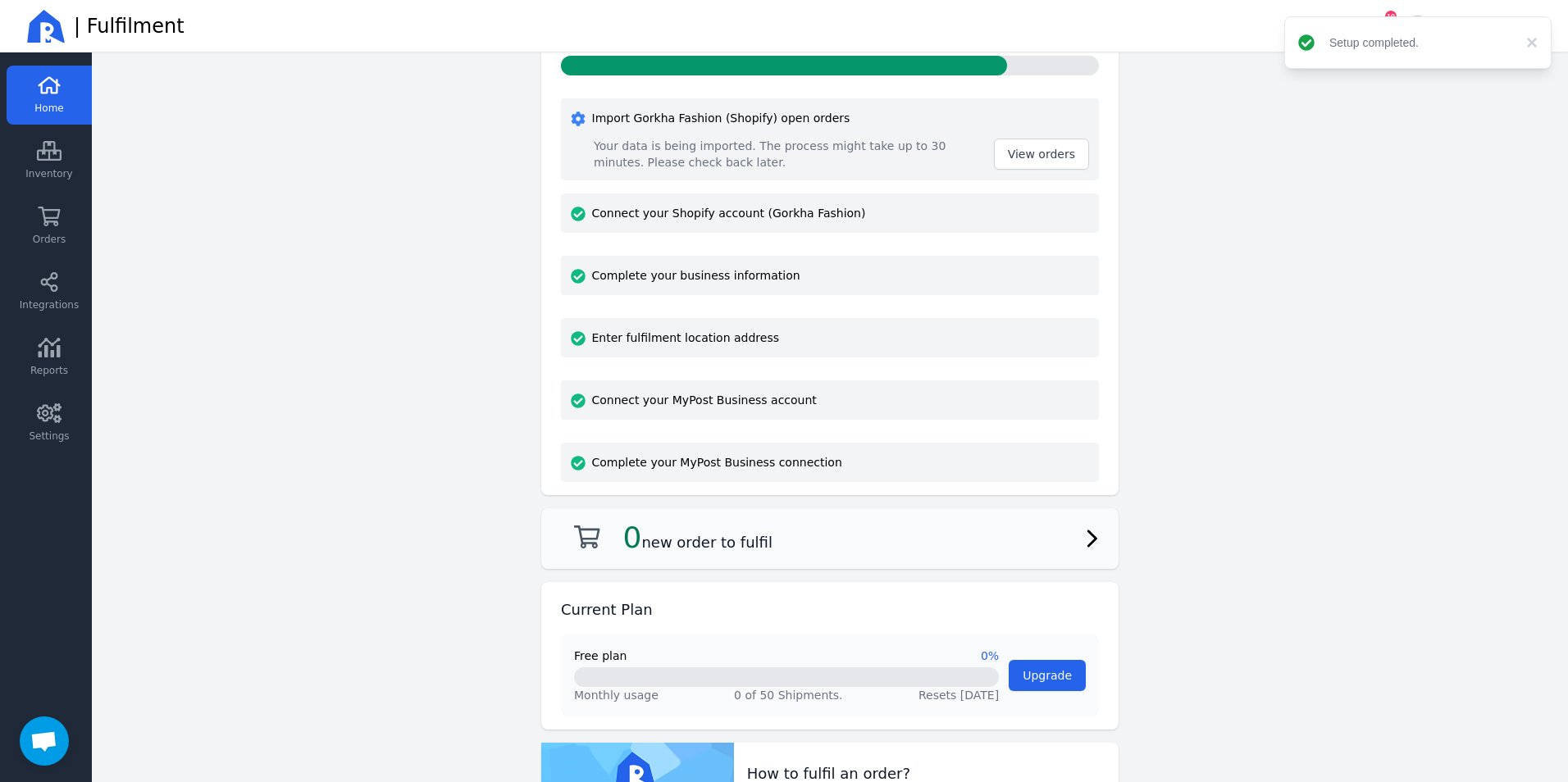
click at [926, 546] on div "0 new order to fulfil" at bounding box center [830, 539] width 538 height 35
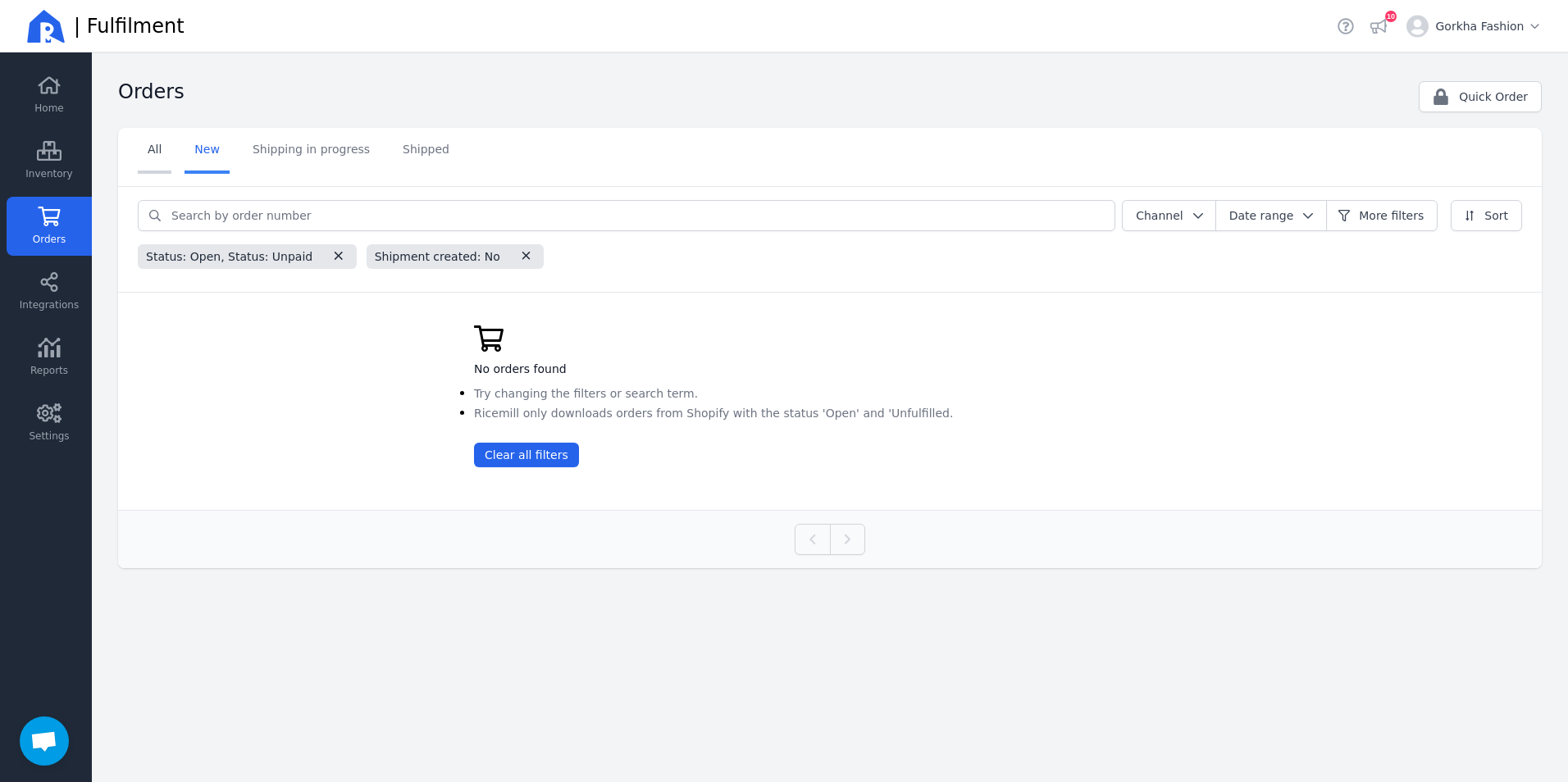
click at [151, 160] on link "All" at bounding box center [154, 151] width 34 height 46
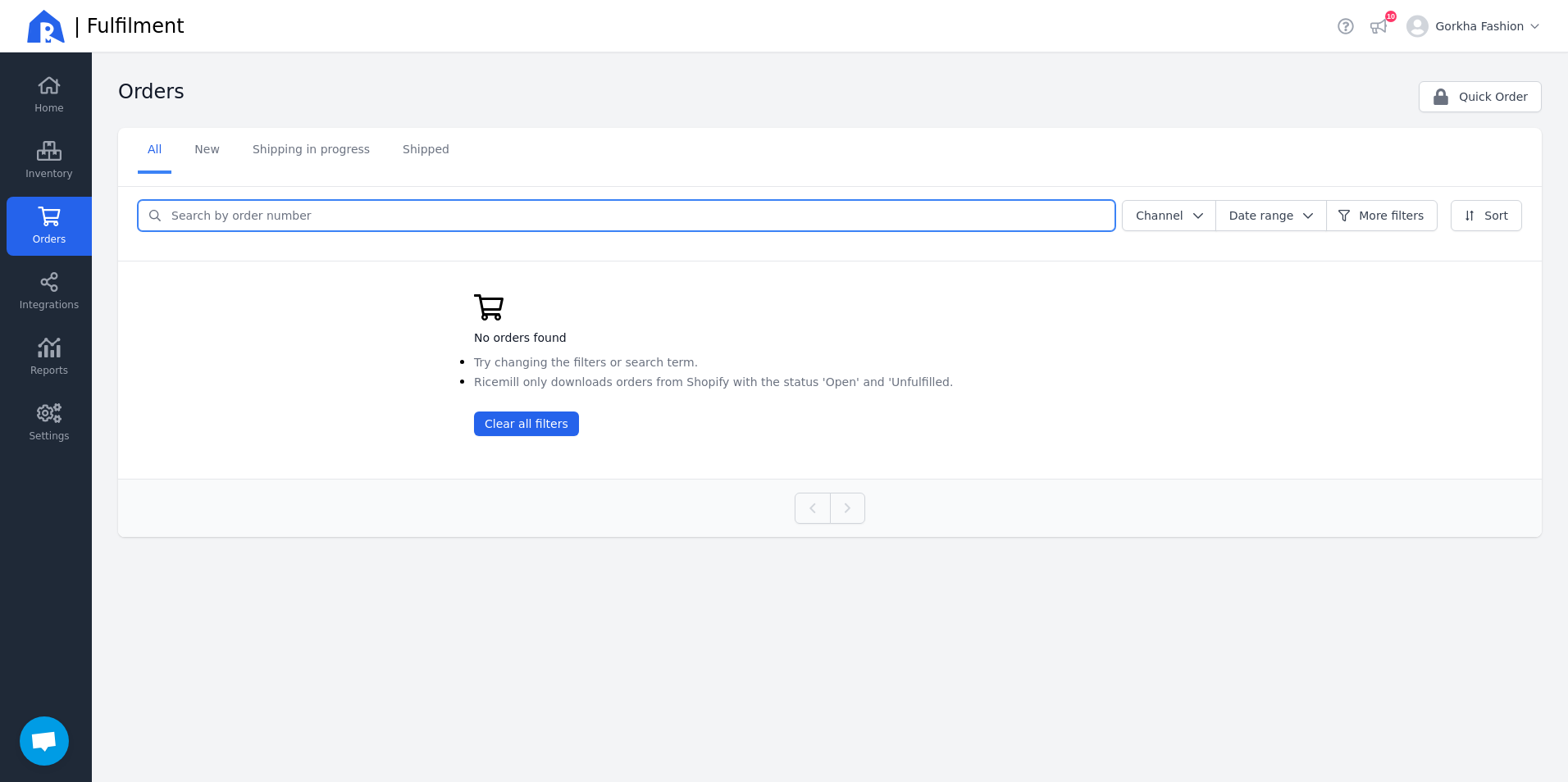
click at [260, 224] on input "search" at bounding box center [638, 215] width 954 height 29
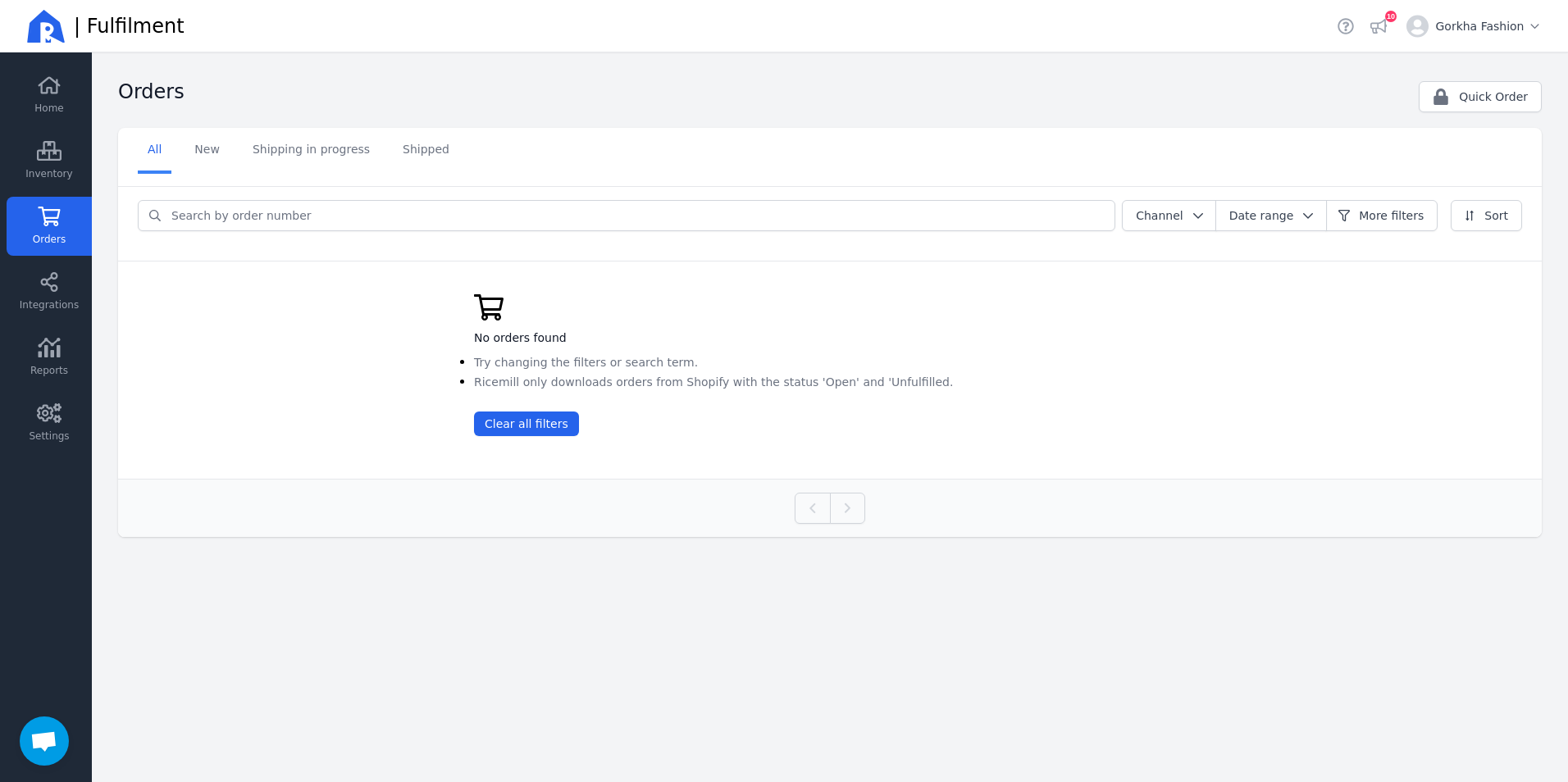
click at [299, 231] on div "Channel Date range More filters Sort" at bounding box center [830, 218] width 1385 height 38
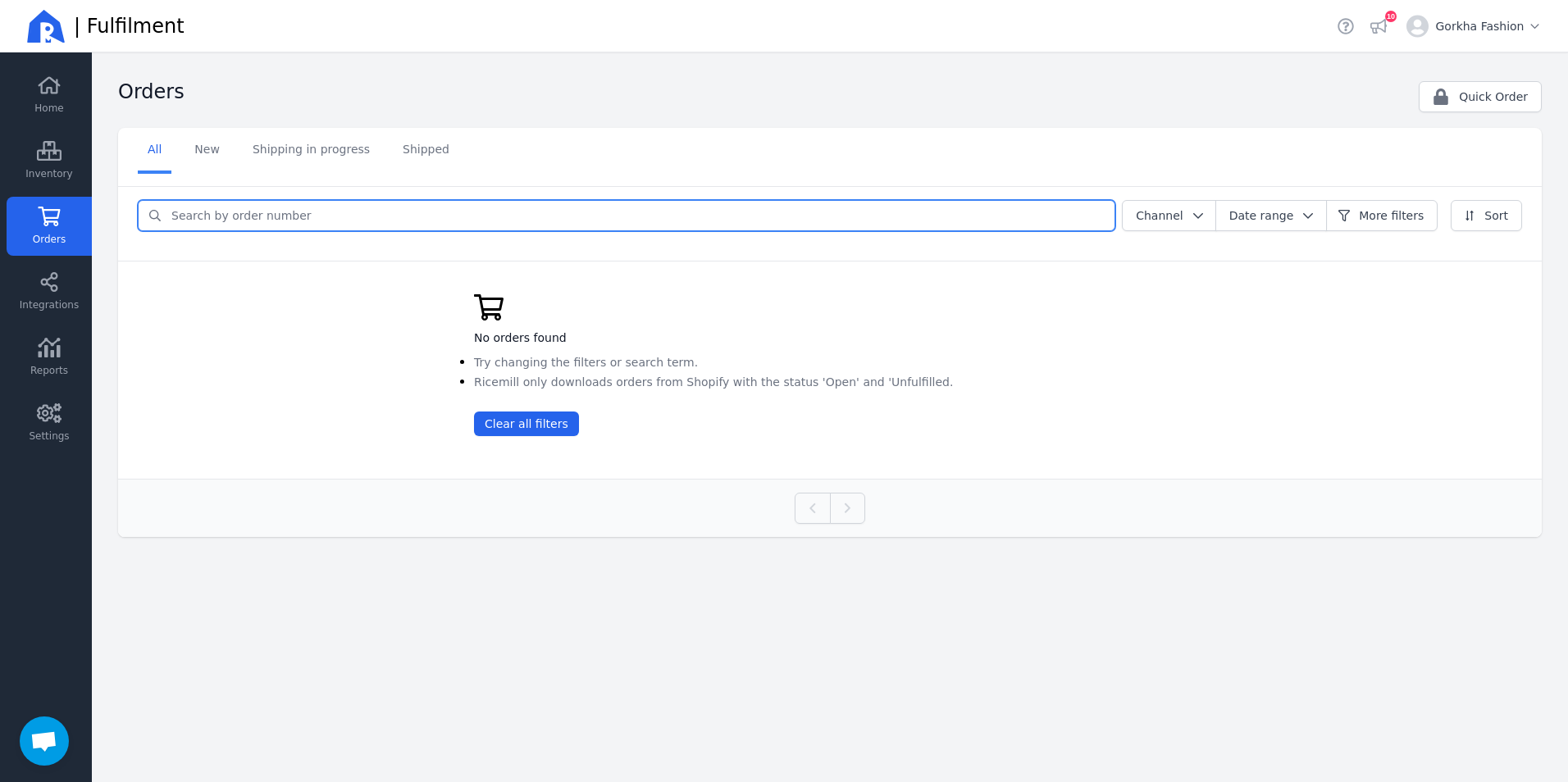
click at [293, 225] on input "search" at bounding box center [638, 215] width 954 height 29
type input "1019"
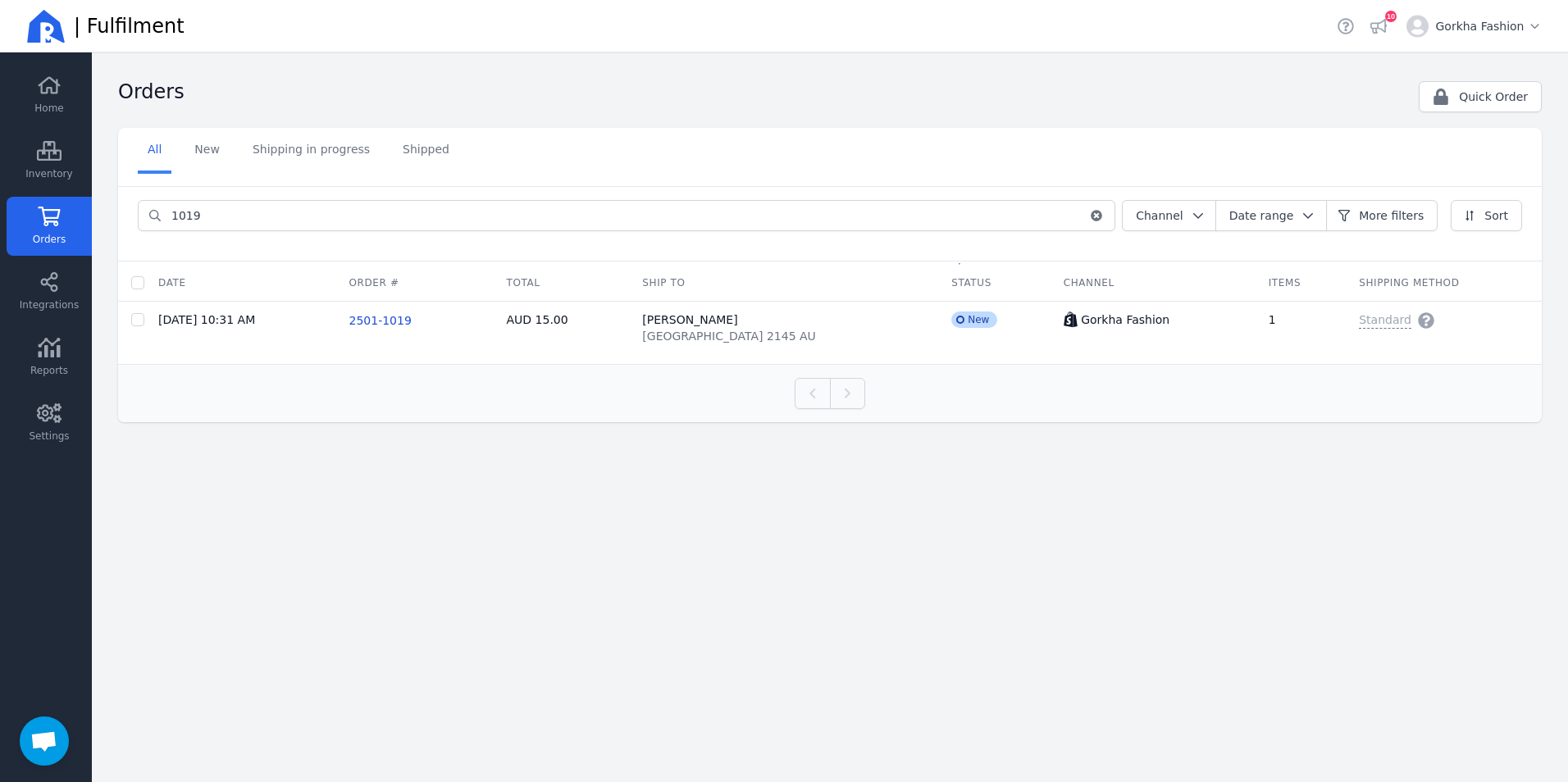
click at [425, 529] on main "Orders Quick Order ​ Select a tab All New Shipping in progress Shipped All New …" at bounding box center [830, 417] width 1476 height 730
click at [469, 472] on main "Orders Quick Order ​ Select a tab All New Shipping in progress Shipped All New …" at bounding box center [830, 417] width 1476 height 730
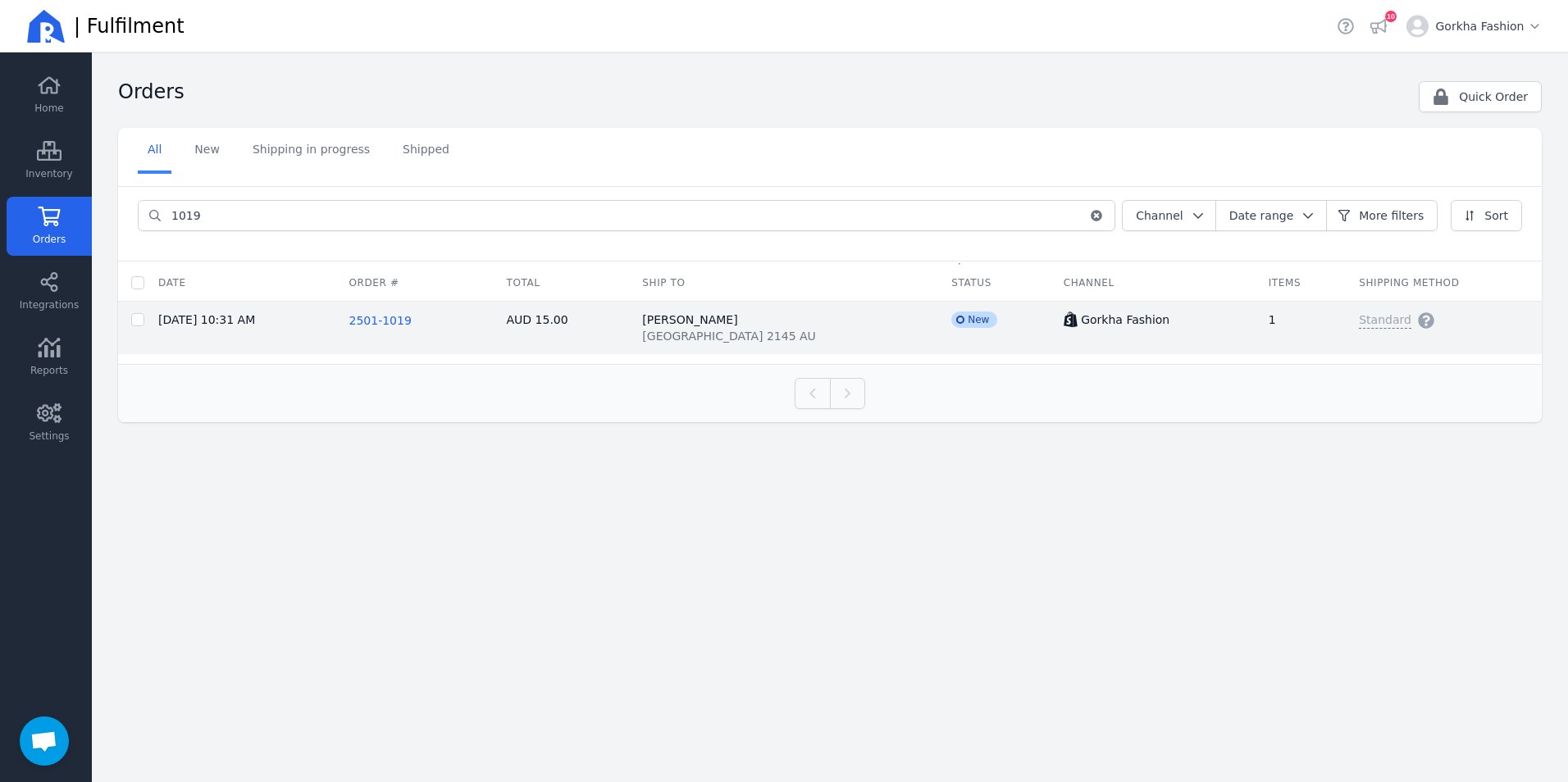
click at [383, 321] on span "2501-1019" at bounding box center [381, 321] width 62 height 13
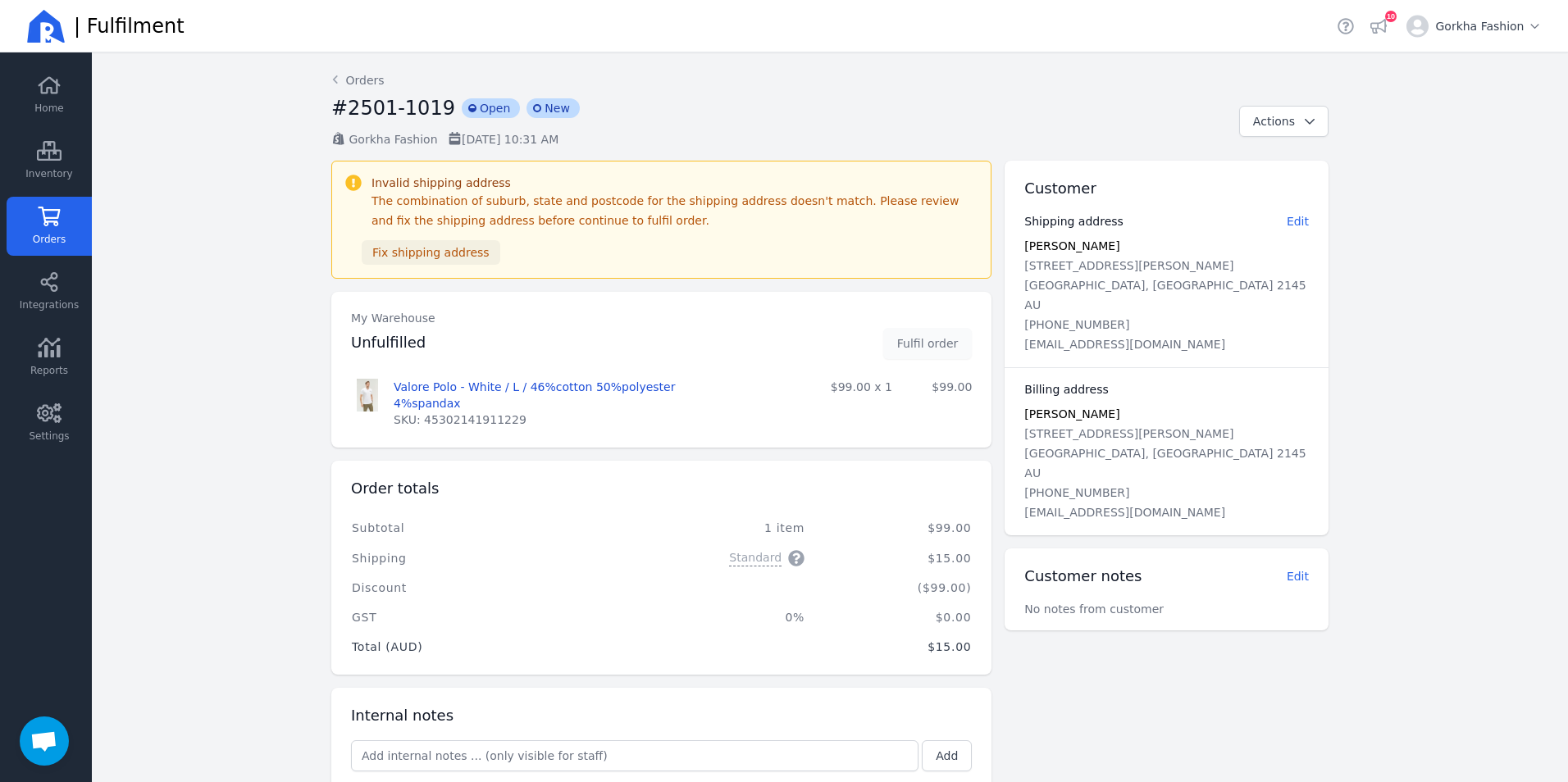
click at [412, 253] on span "Fix shipping address" at bounding box center [431, 252] width 117 height 13
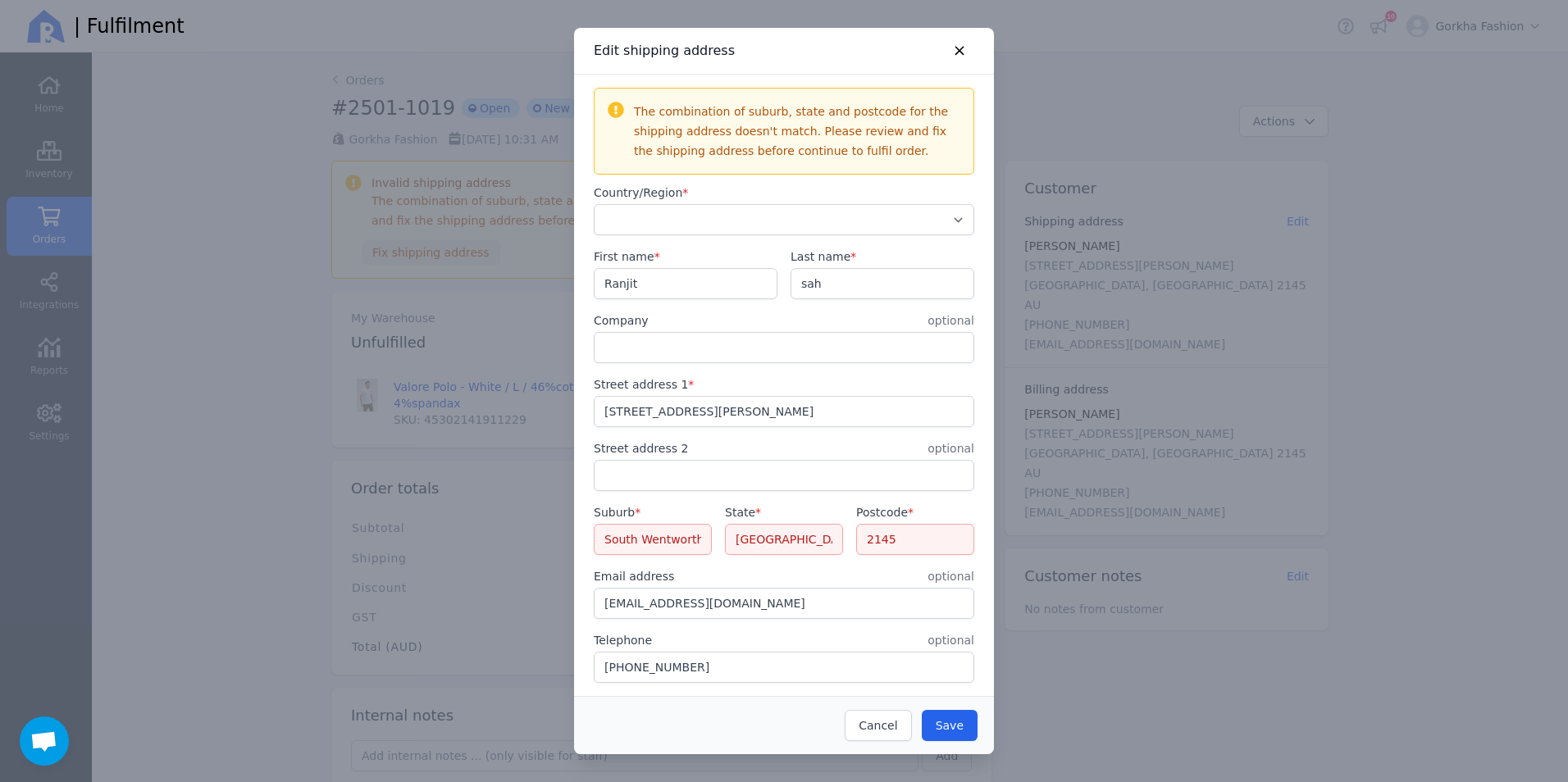
select select "AU"
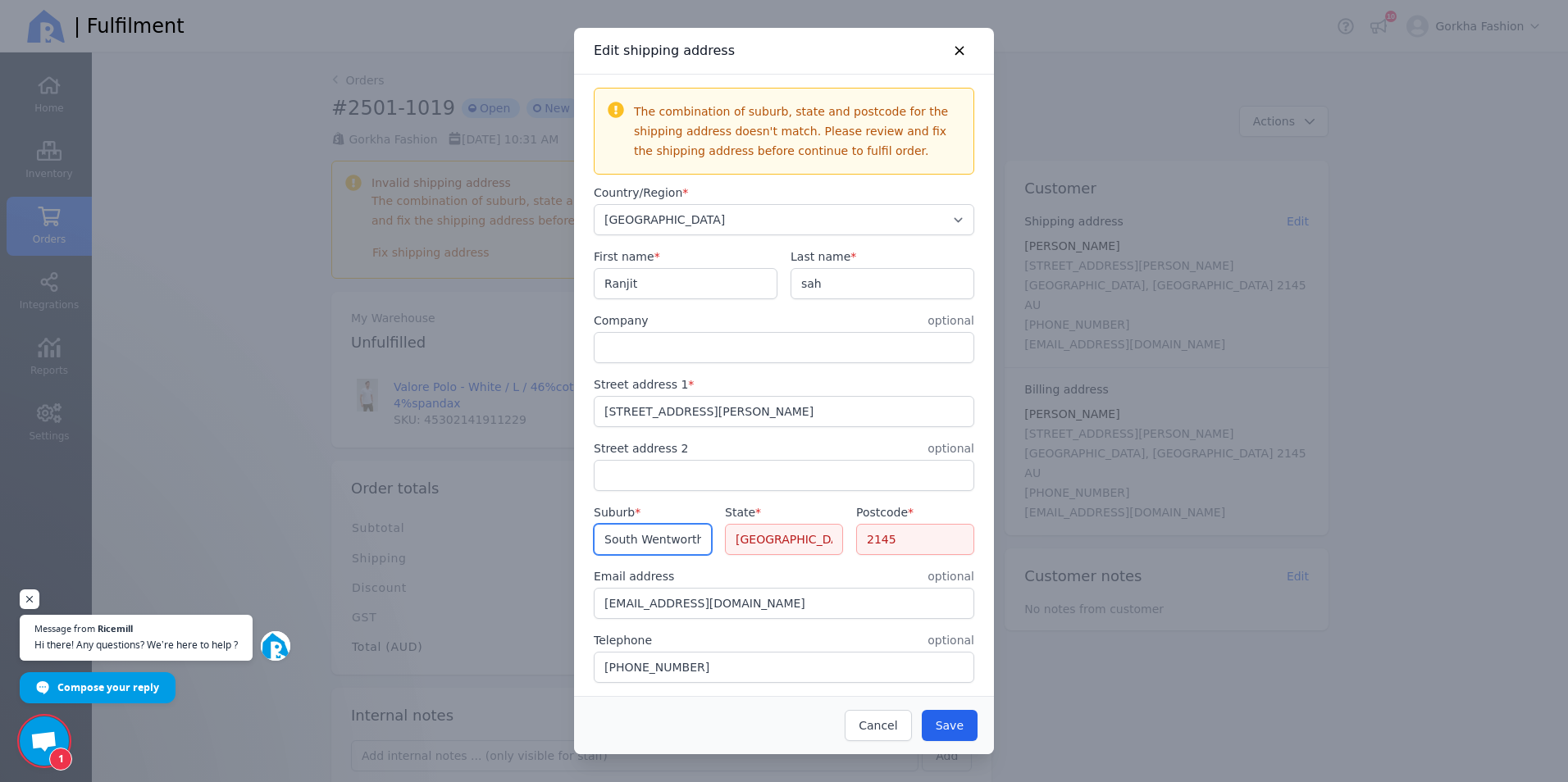
scroll to position [0, 15]
drag, startPoint x: 695, startPoint y: 542, endPoint x: 760, endPoint y: 554, distance: 66.1
click at [757, 554] on div "Suburb * [GEOGRAPHIC_DATA] * [GEOGRAPHIC_DATA] Postcode * 2145" at bounding box center [784, 529] width 381 height 50
click at [668, 545] on input "South Wentworth ville" at bounding box center [653, 540] width 116 height 29
click at [950, 717] on button "Save" at bounding box center [950, 726] width 56 height 31
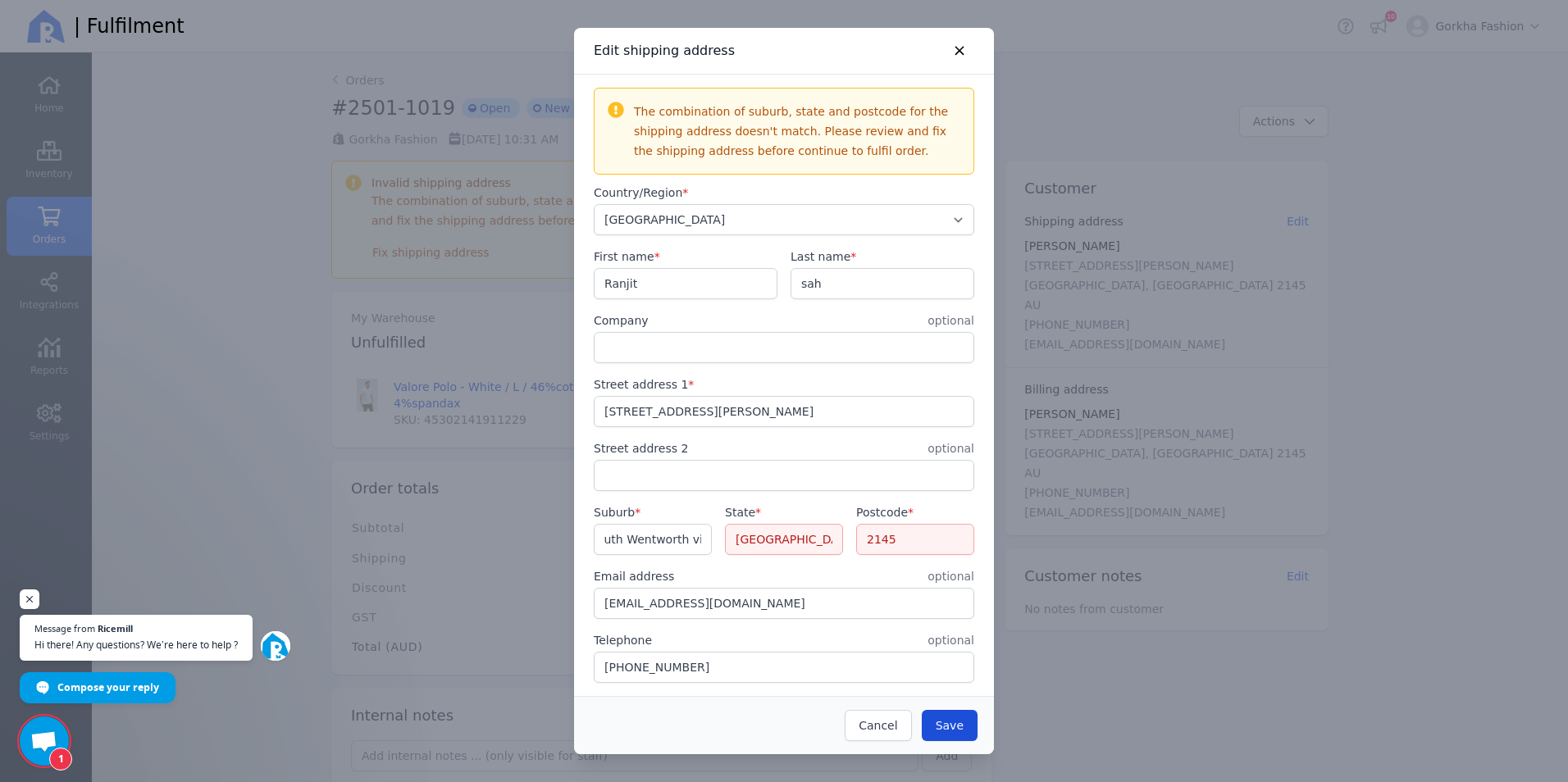
scroll to position [0, 0]
click at [666, 546] on input "South Wentworth ville" at bounding box center [653, 540] width 116 height 29
click at [637, 574] on span "South wentworthville [GEOGRAPHIC_DATA] 2145" at bounding box center [746, 578] width 279 height 17
type input "South wentworthville"
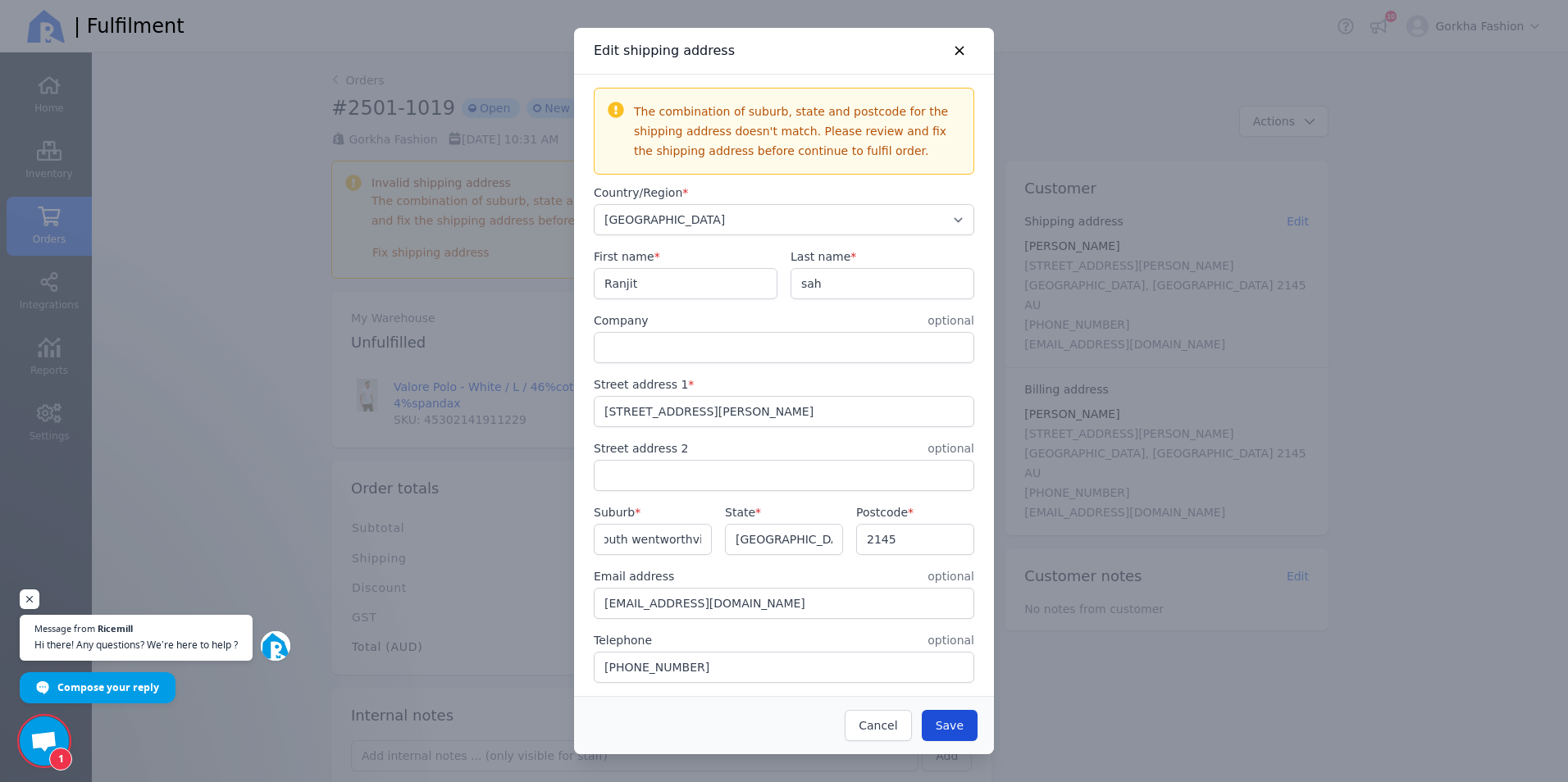
click at [953, 721] on span "Save" at bounding box center [950, 726] width 28 height 13
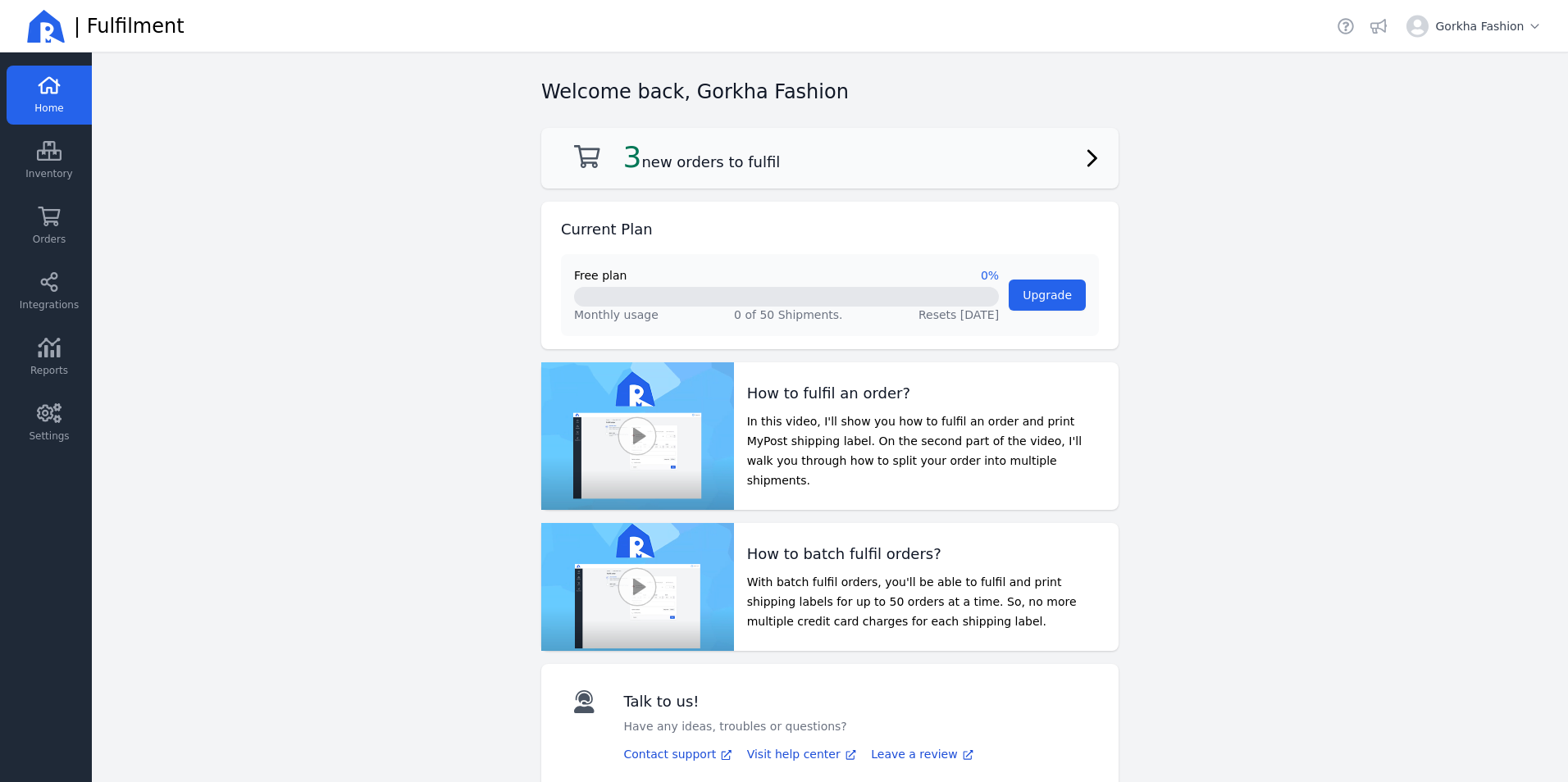
click at [736, 162] on h2 "3 new orders to fulfil" at bounding box center [702, 158] width 158 height 33
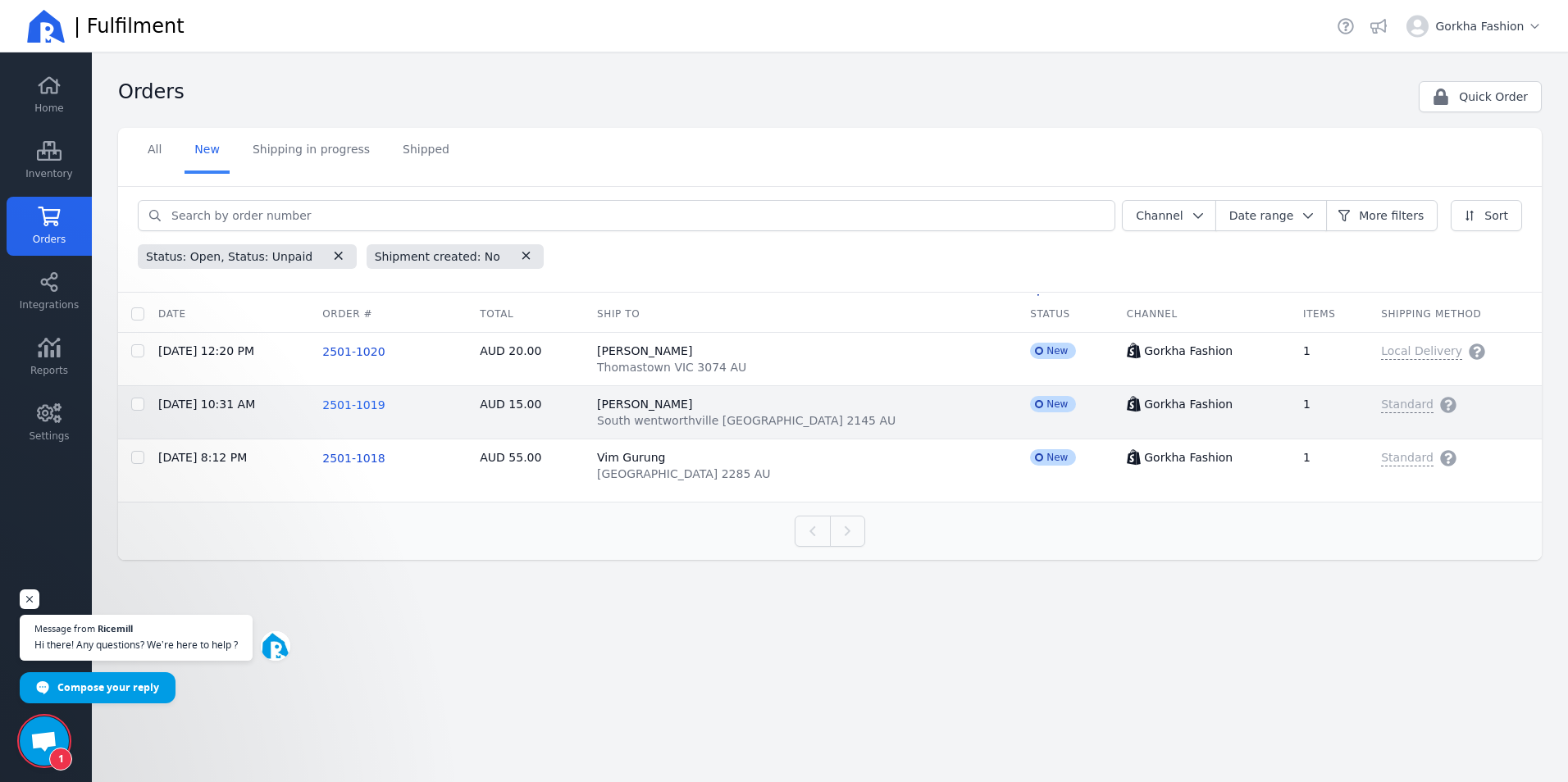
click at [370, 403] on span "2501-1019" at bounding box center [354, 405] width 62 height 13
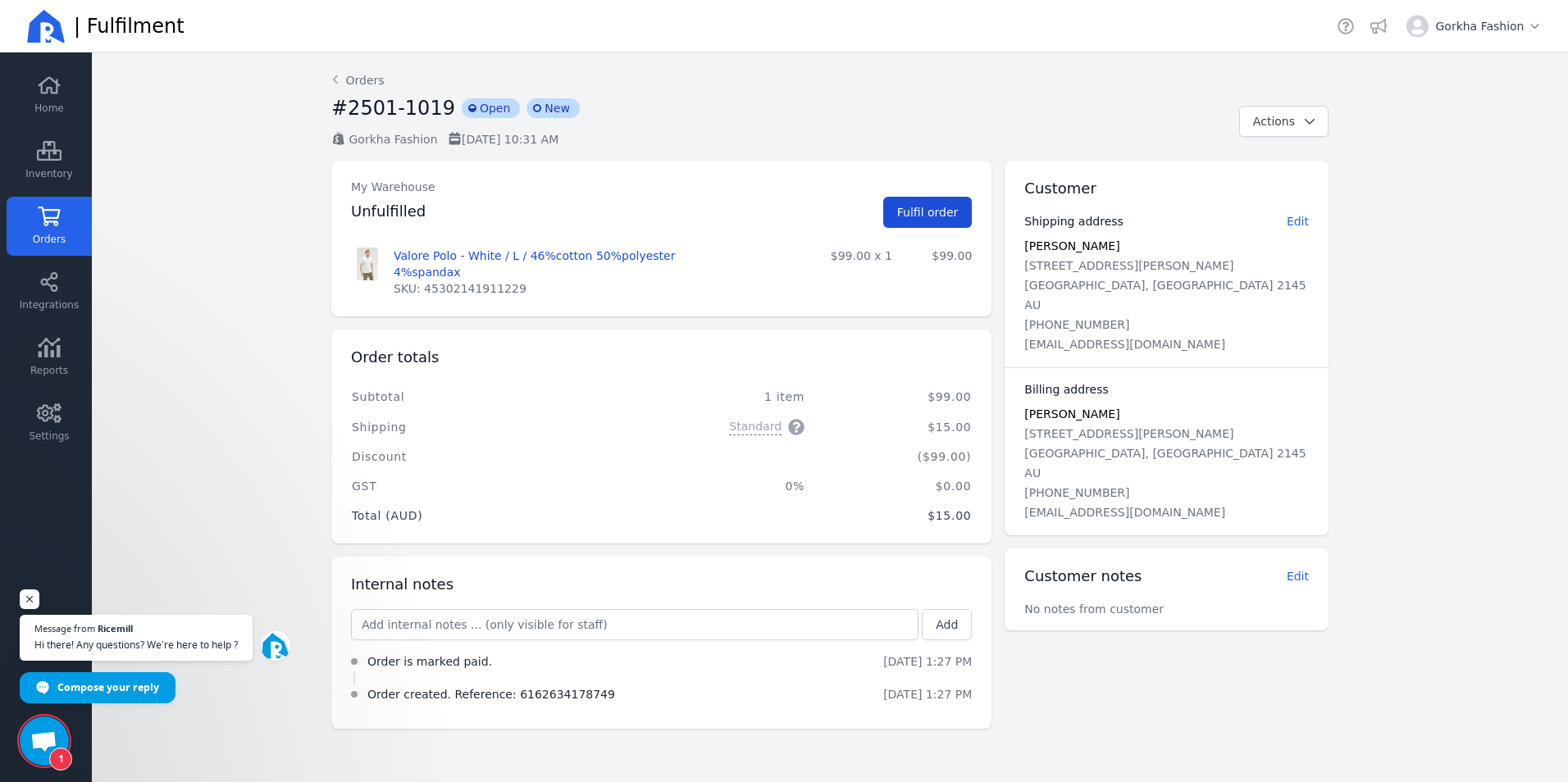
click at [950, 217] on span "Fulfil order" at bounding box center [928, 213] width 61 height 13
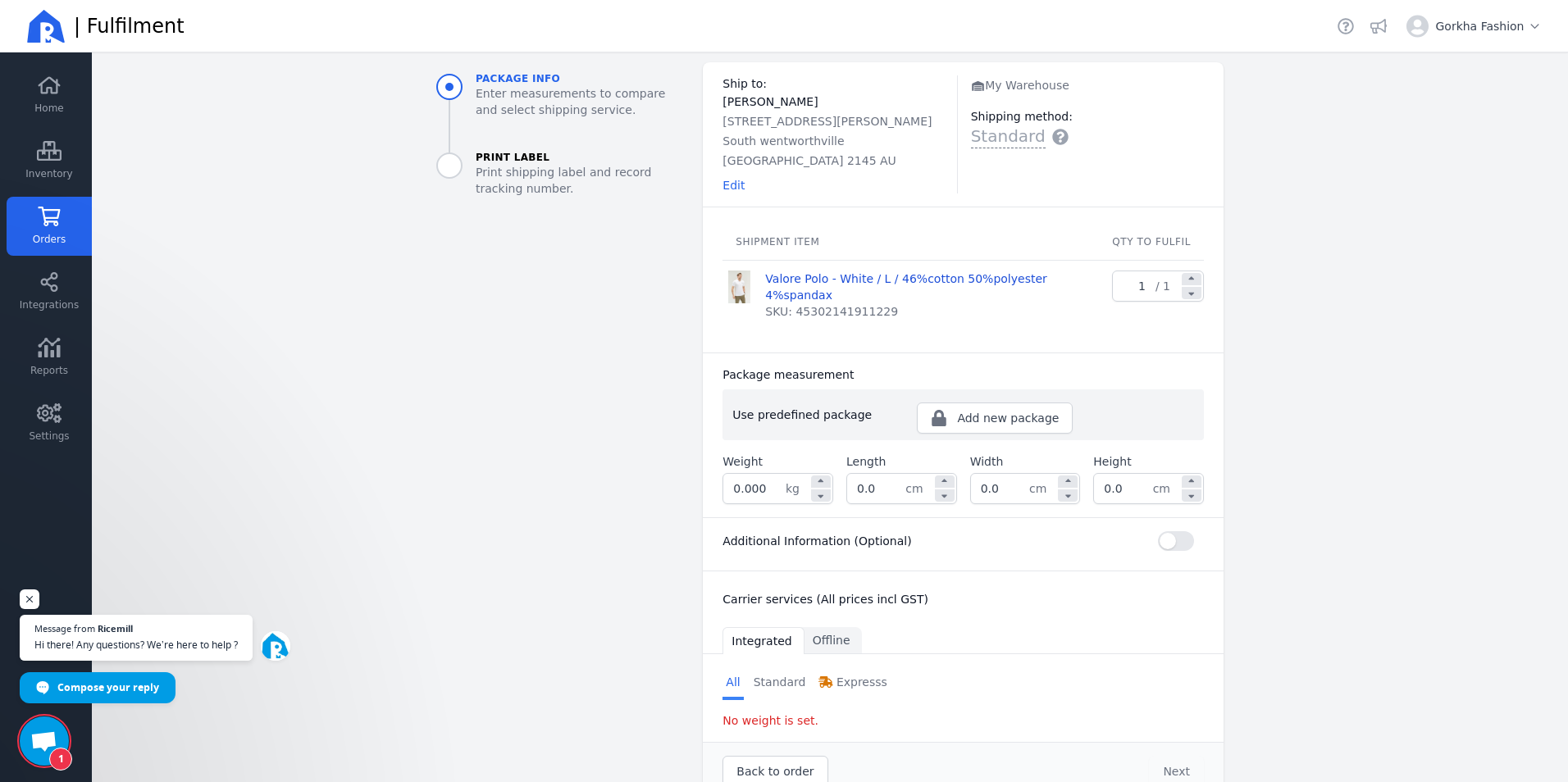
scroll to position [83, 0]
click at [963, 409] on span "Add new package" at bounding box center [1008, 417] width 102 height 17
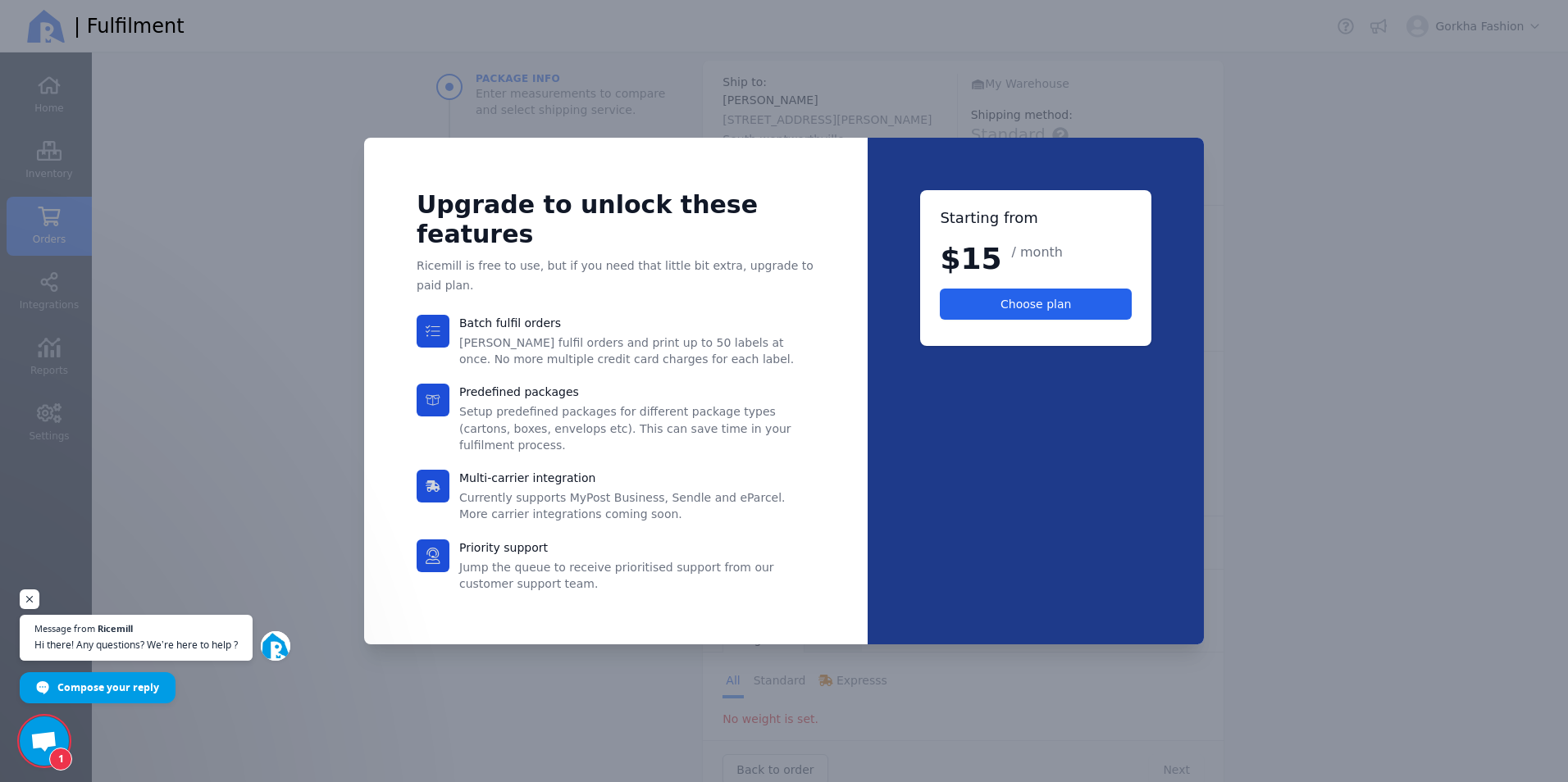
click at [1309, 166] on div at bounding box center [784, 391] width 1568 height 782
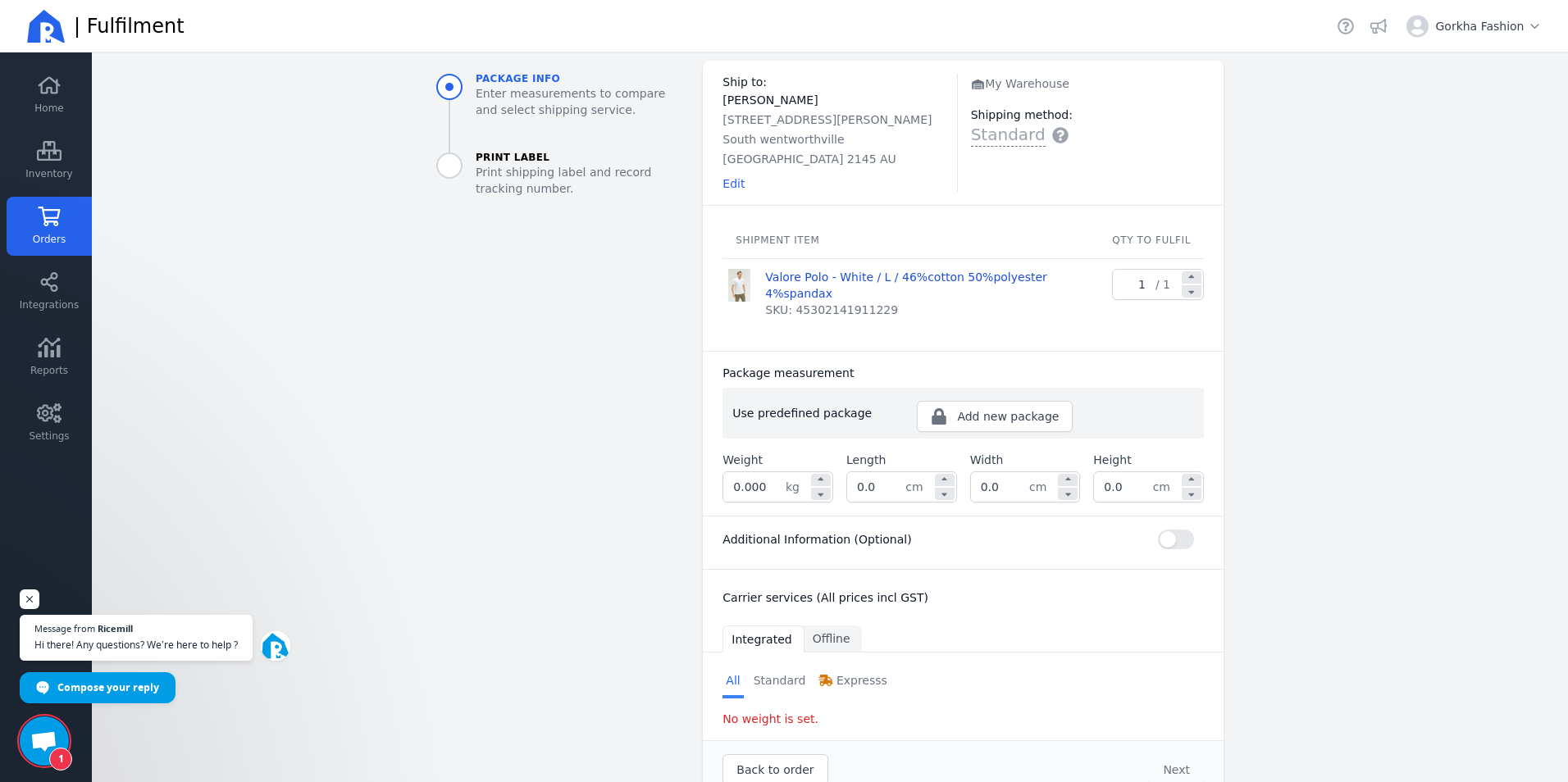
click at [780, 472] on input "0.000" at bounding box center [755, 487] width 62 height 29
click at [759, 632] on span "Integrated" at bounding box center [761, 640] width 60 height 17
click at [805, 626] on span "Offline" at bounding box center [834, 640] width 58 height 28
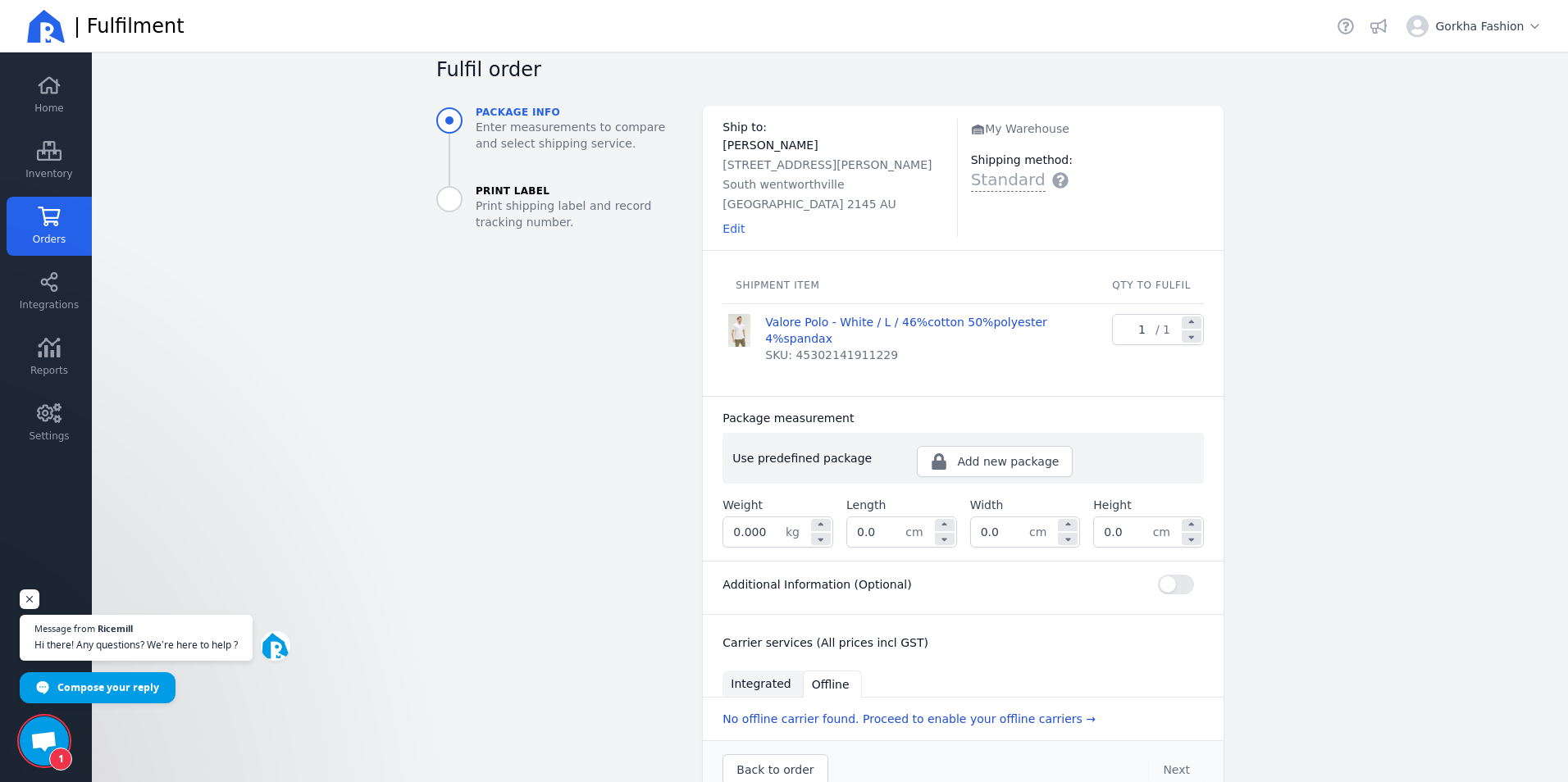
click at [759, 676] on span "Integrated" at bounding box center [760, 684] width 60 height 17
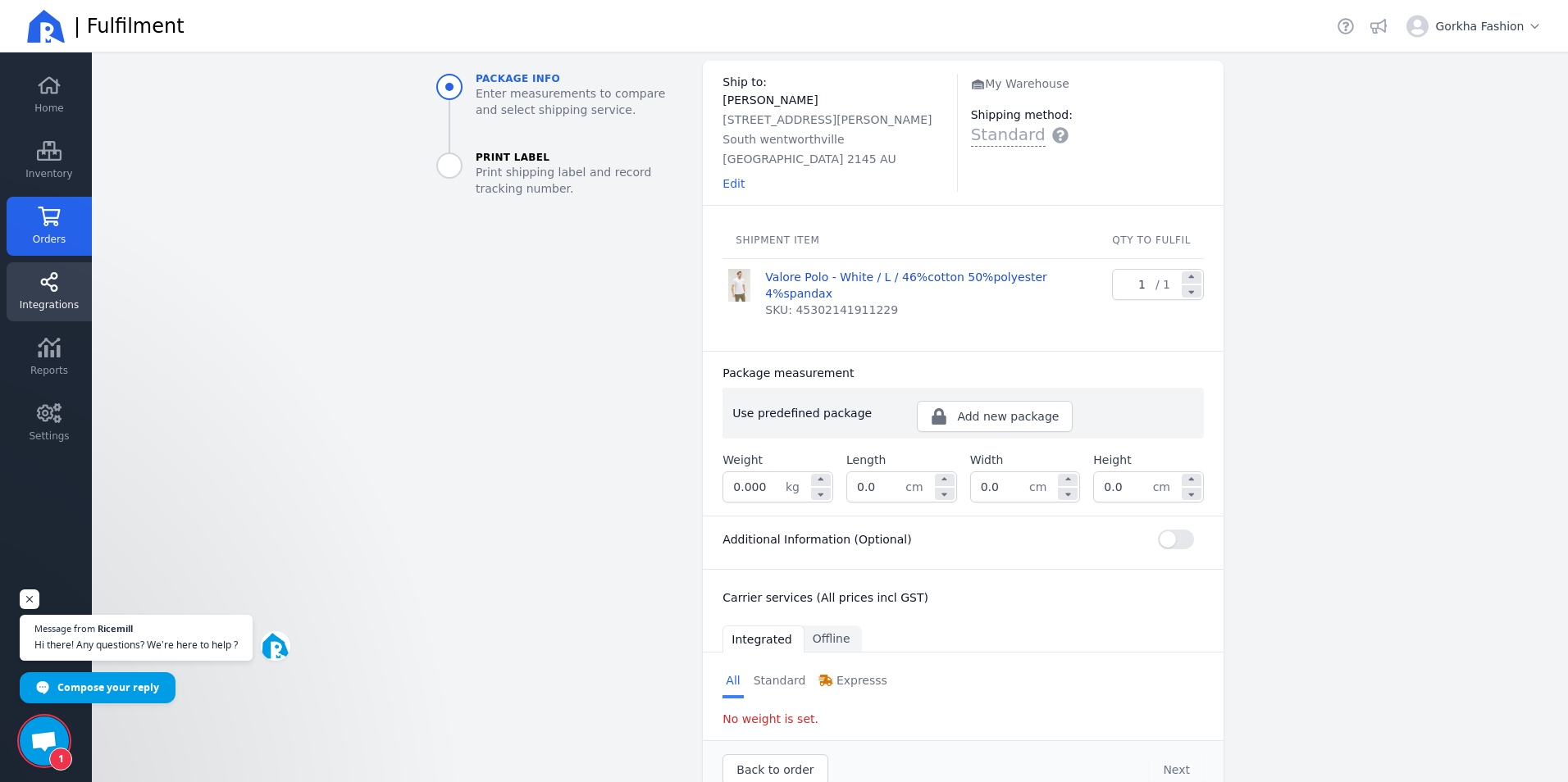
click at [56, 302] on span "Integrations" at bounding box center [49, 305] width 59 height 13
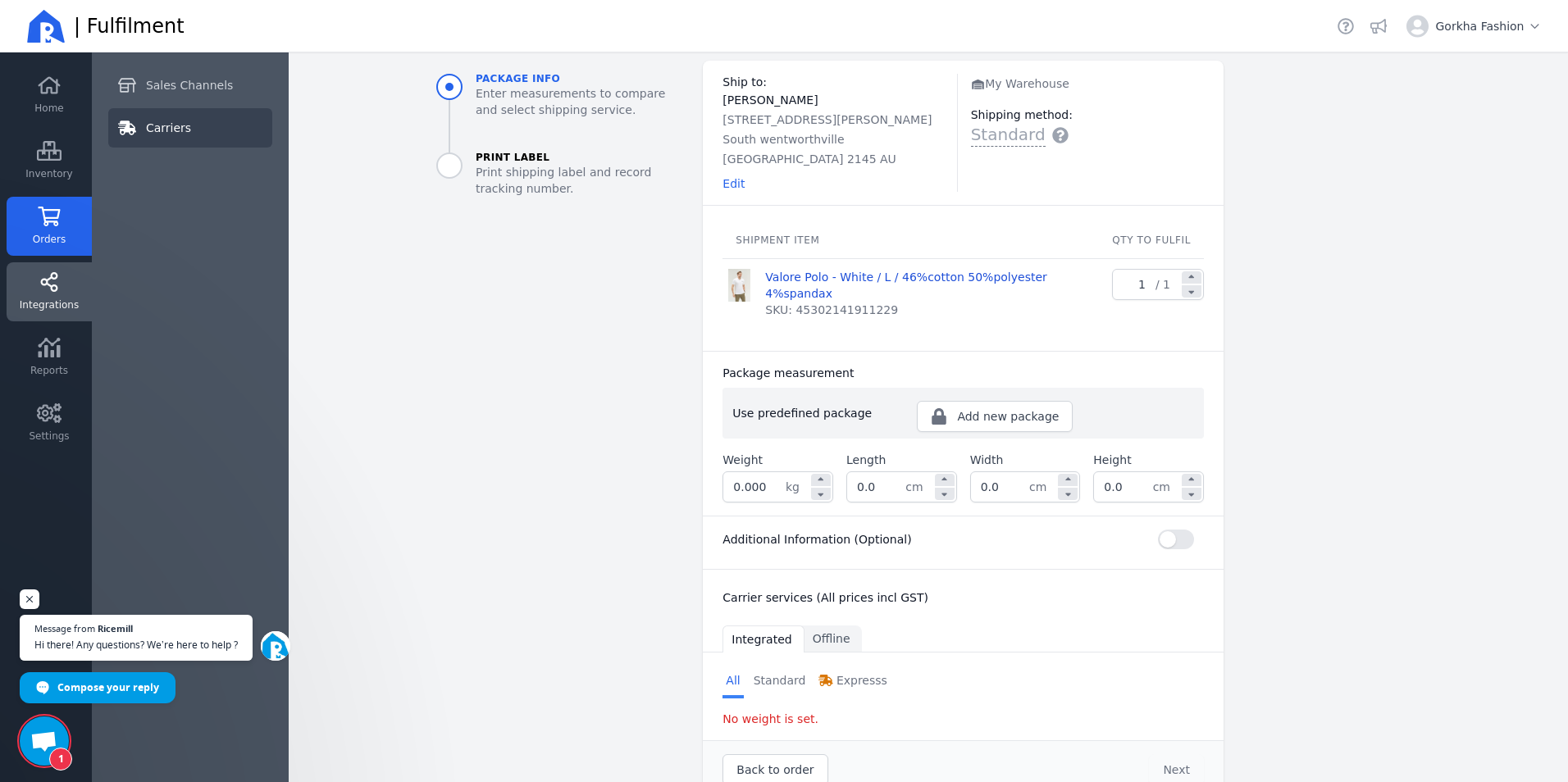
click at [177, 130] on span "Carriers" at bounding box center [168, 128] width 45 height 17
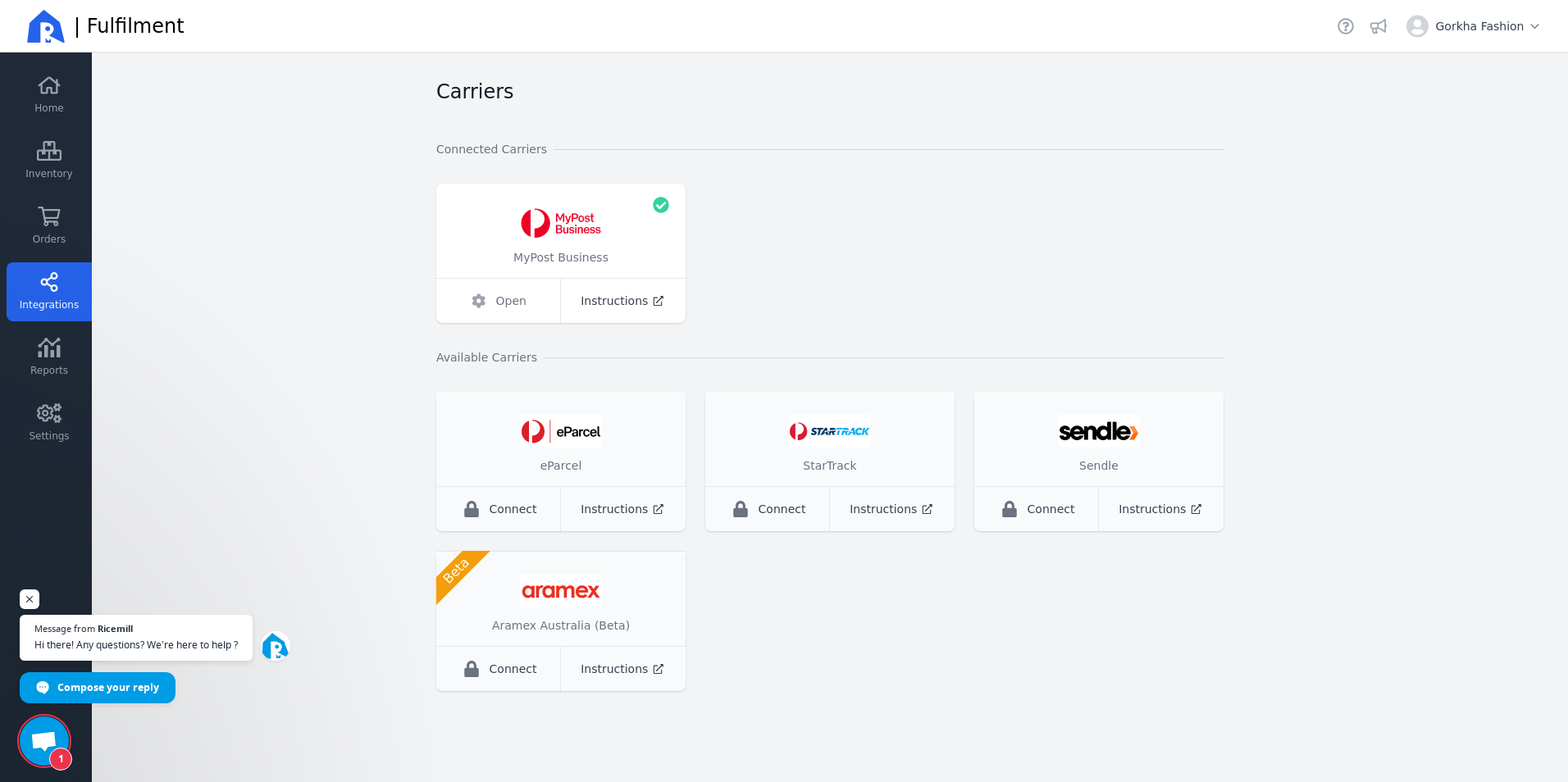
click at [519, 299] on span "Open" at bounding box center [511, 301] width 30 height 17
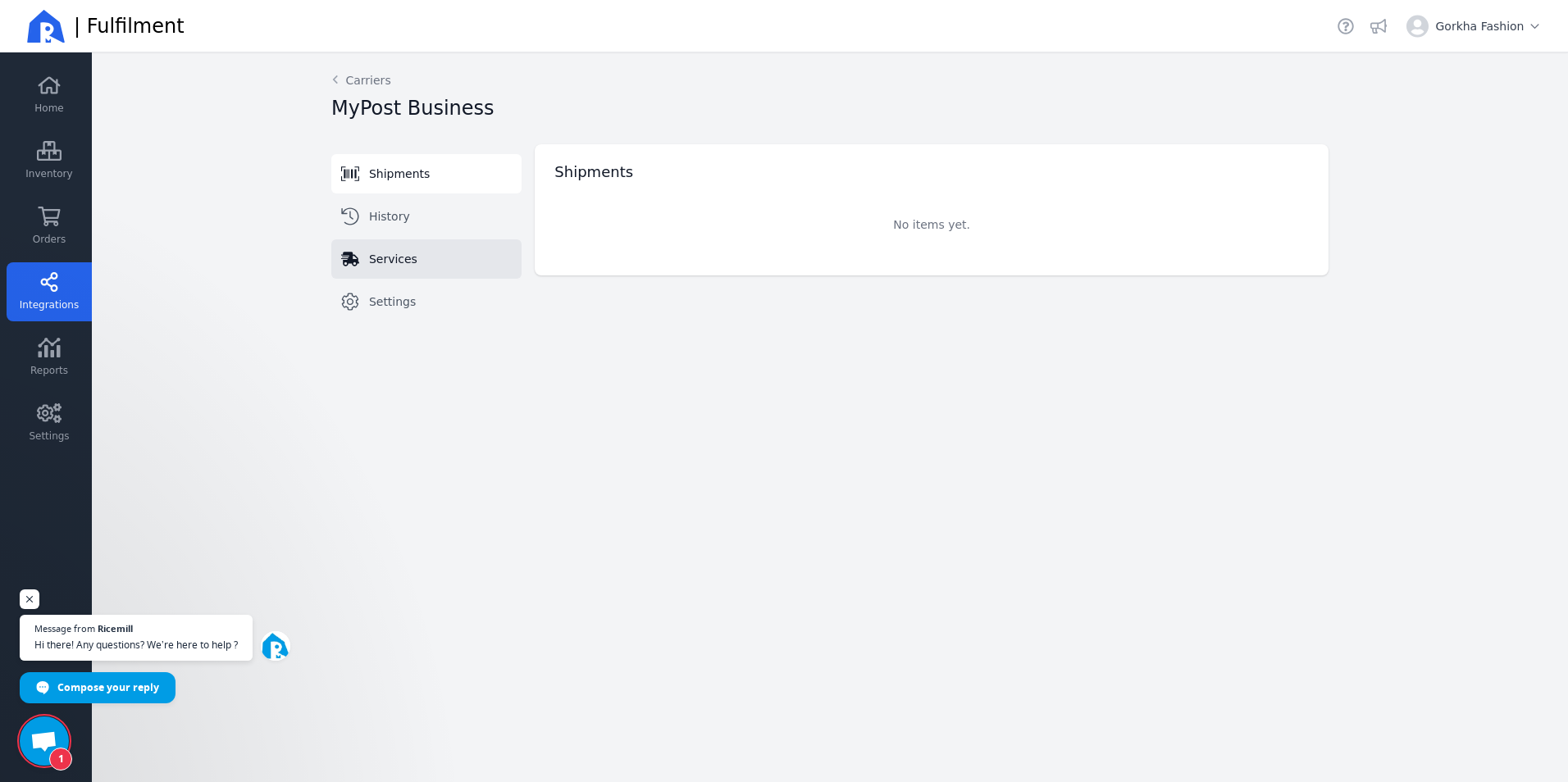
click at [403, 265] on span "Services" at bounding box center [393, 259] width 49 height 17
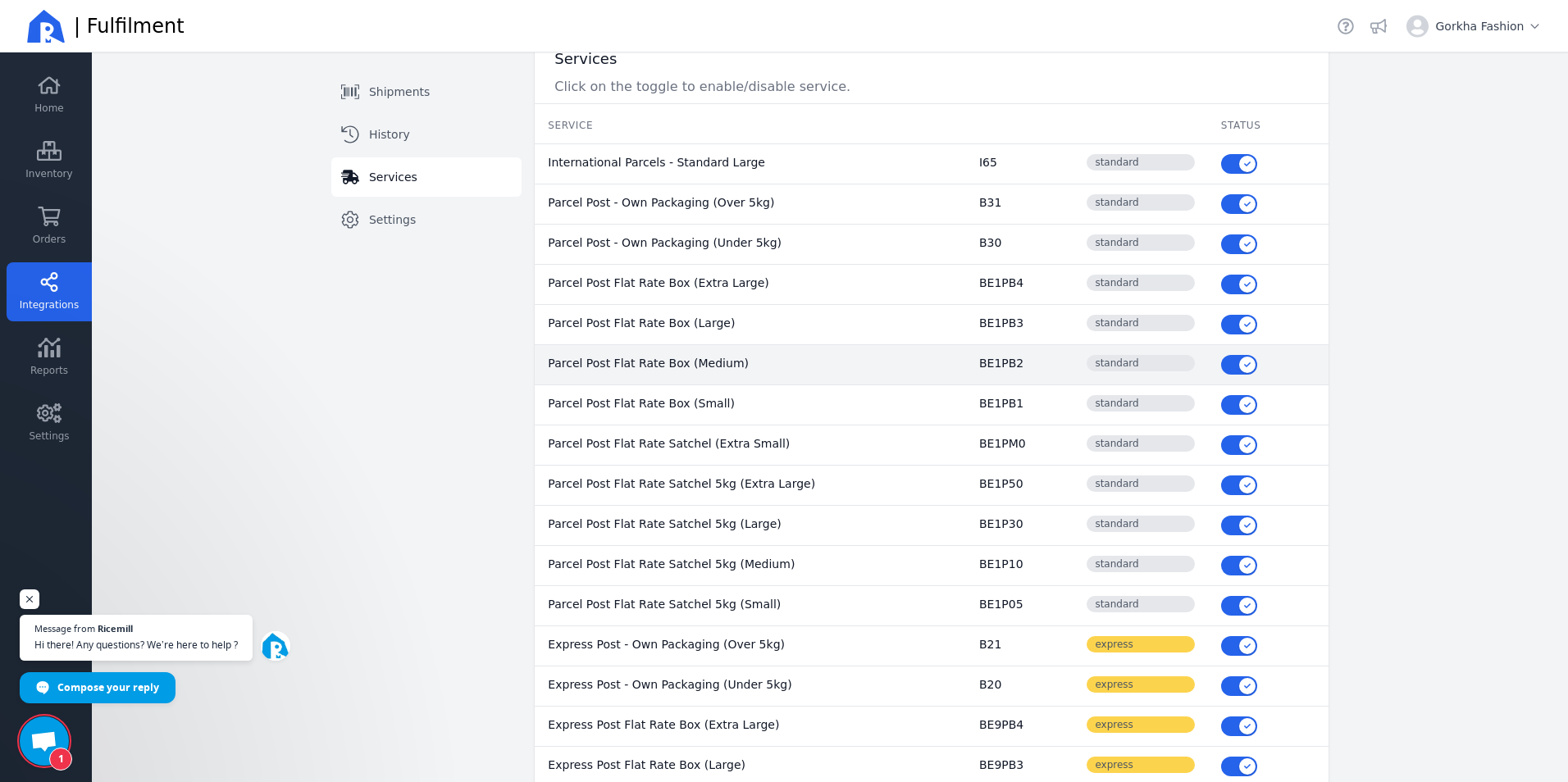
scroll to position [164, 0]
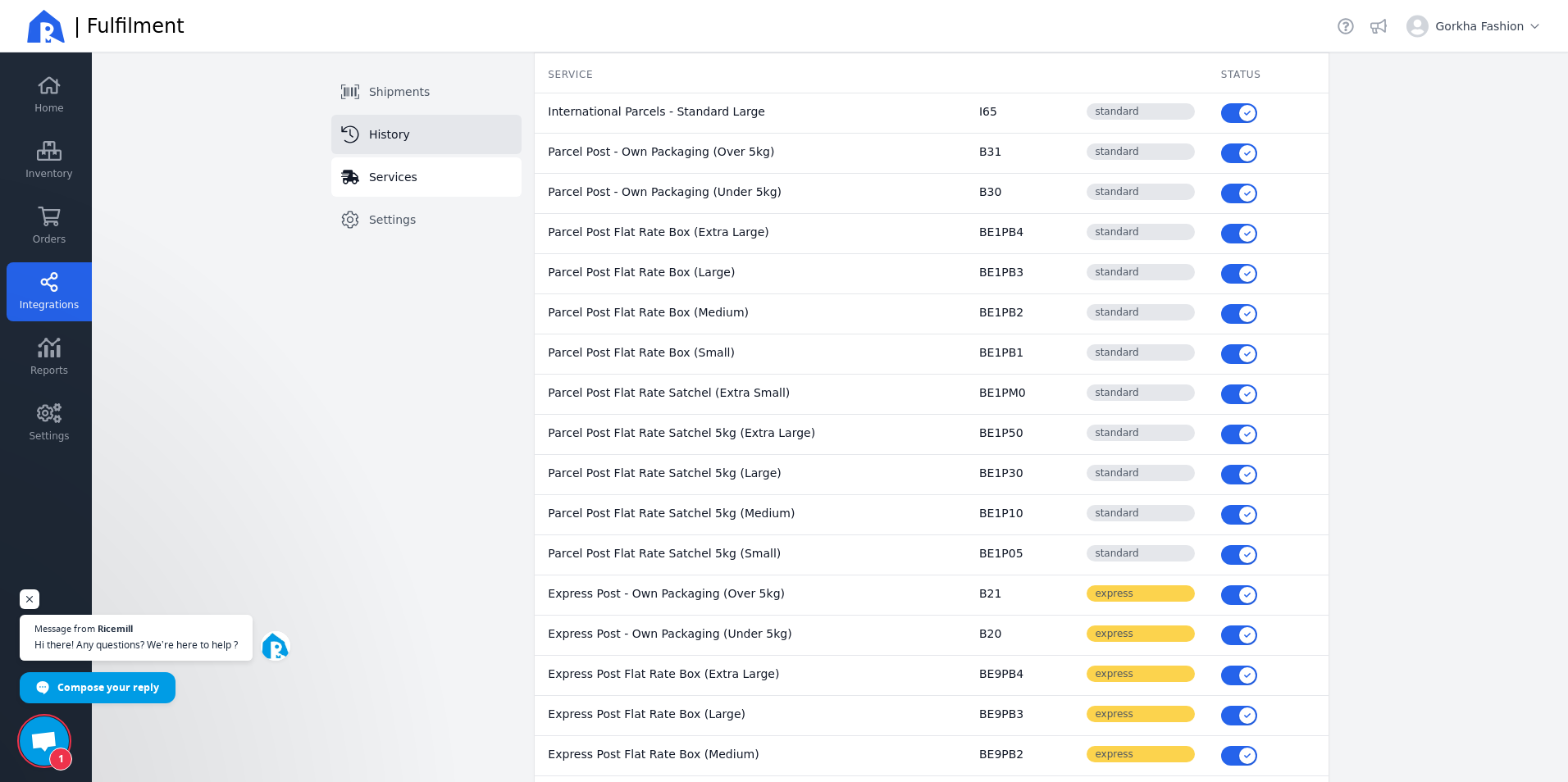
click at [382, 140] on span "History" at bounding box center [390, 135] width 41 height 17
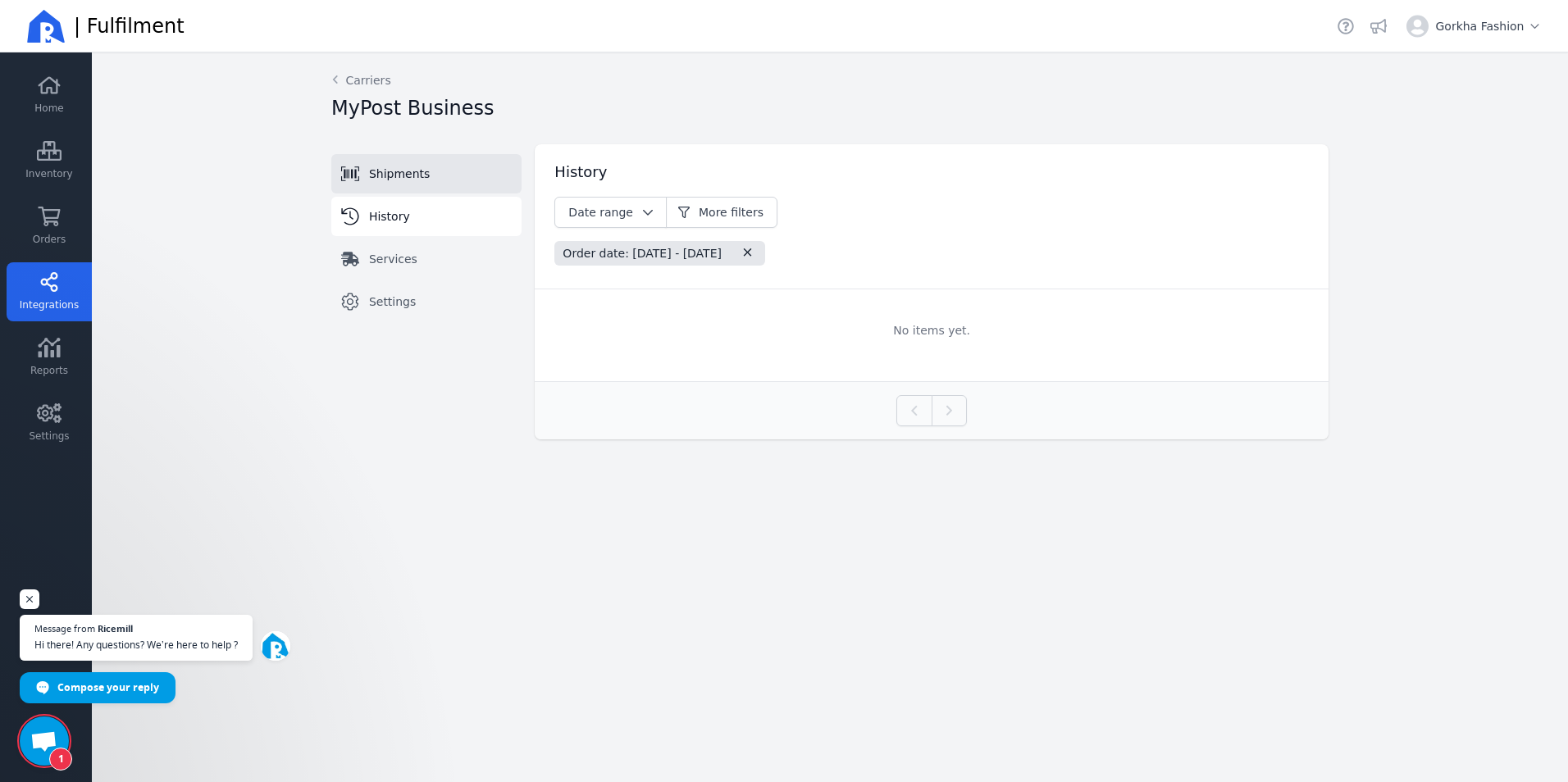
click at [409, 175] on span "Shipments" at bounding box center [400, 174] width 61 height 17
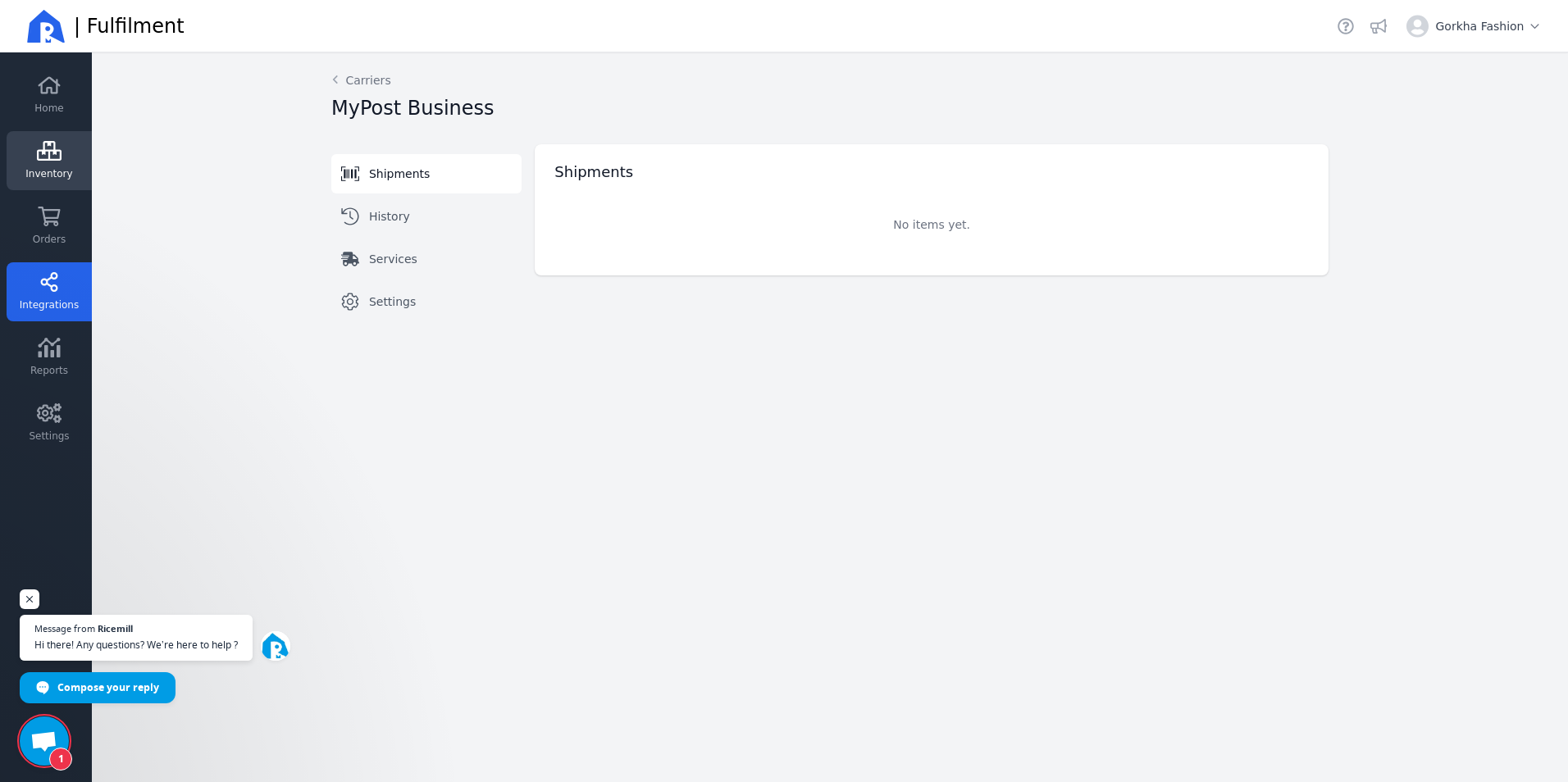
click at [49, 185] on link "Inventory" at bounding box center [49, 160] width 85 height 59
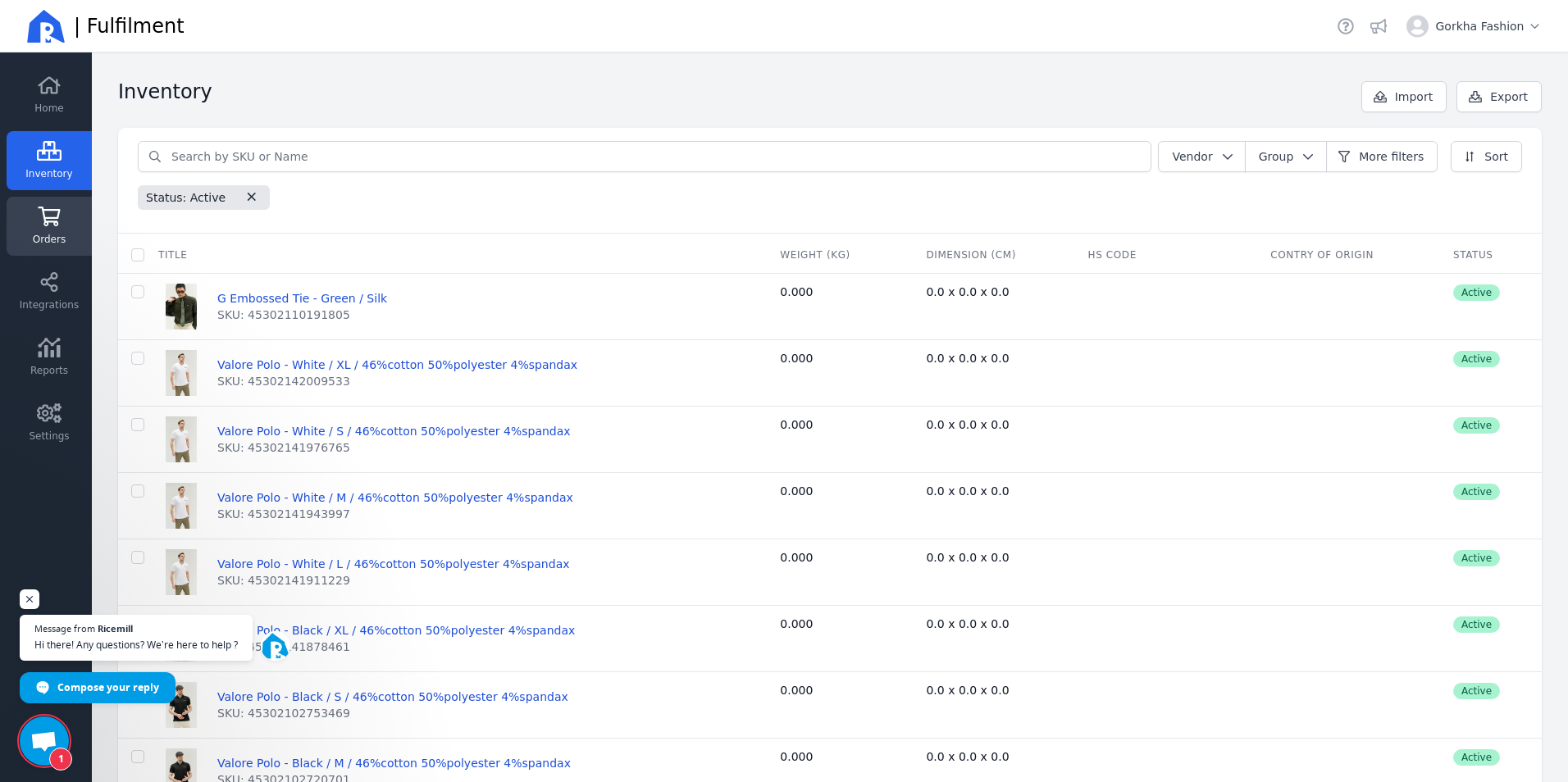
click at [42, 221] on icon at bounding box center [49, 215] width 25 height 19
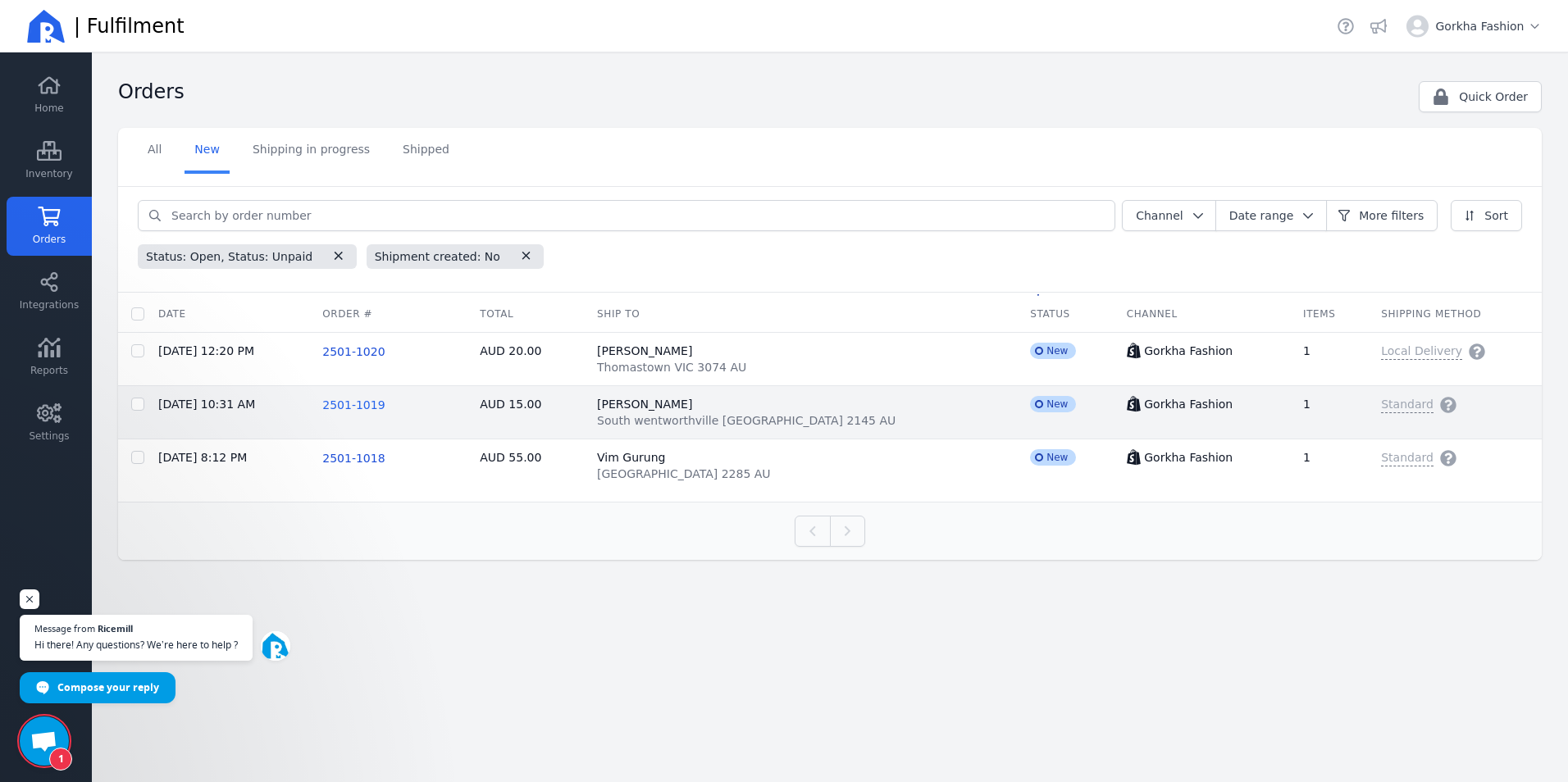
click at [369, 405] on span "2501-1019" at bounding box center [354, 405] width 62 height 13
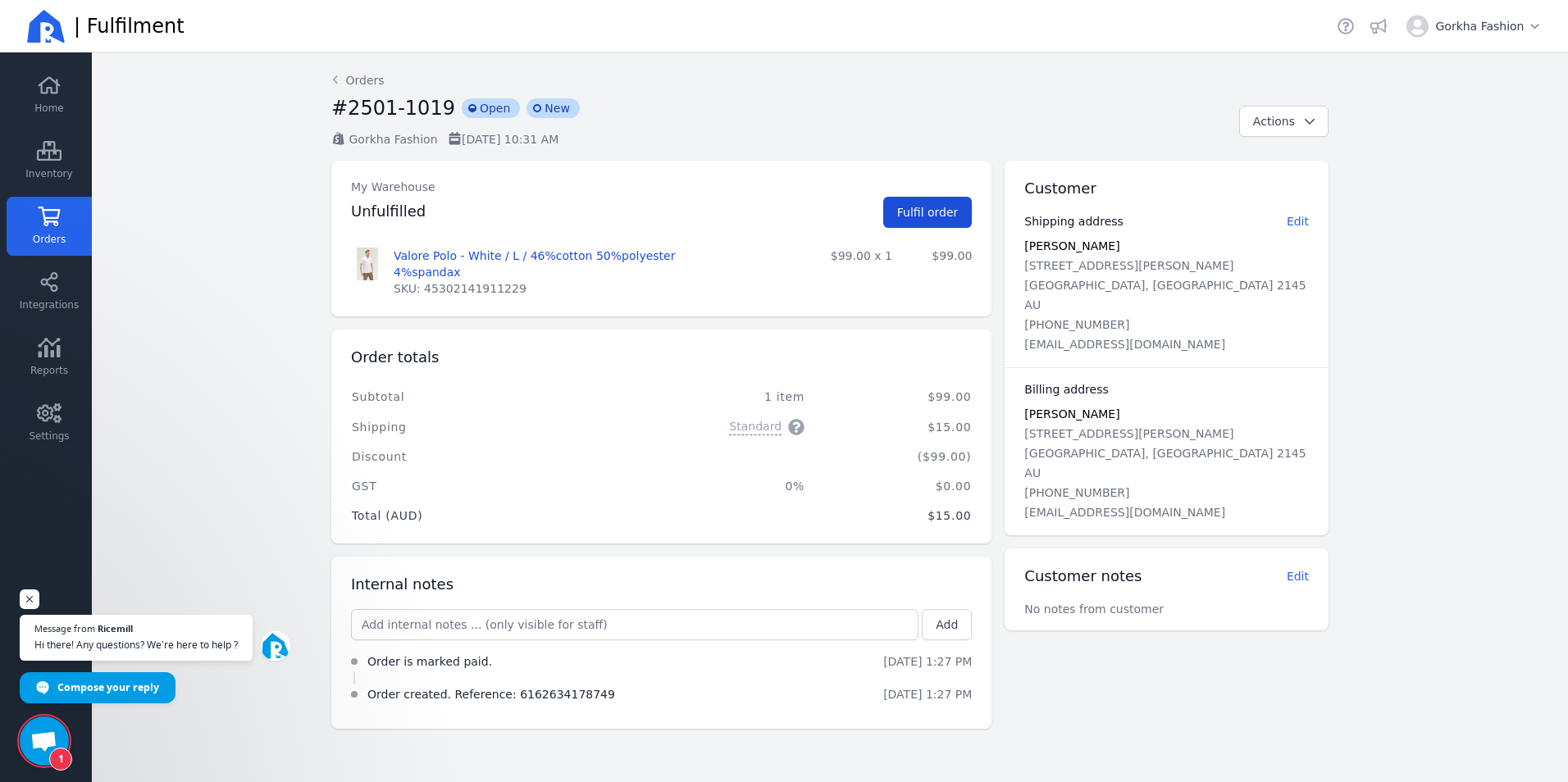
click at [930, 216] on span "Fulfil order" at bounding box center [928, 213] width 61 height 13
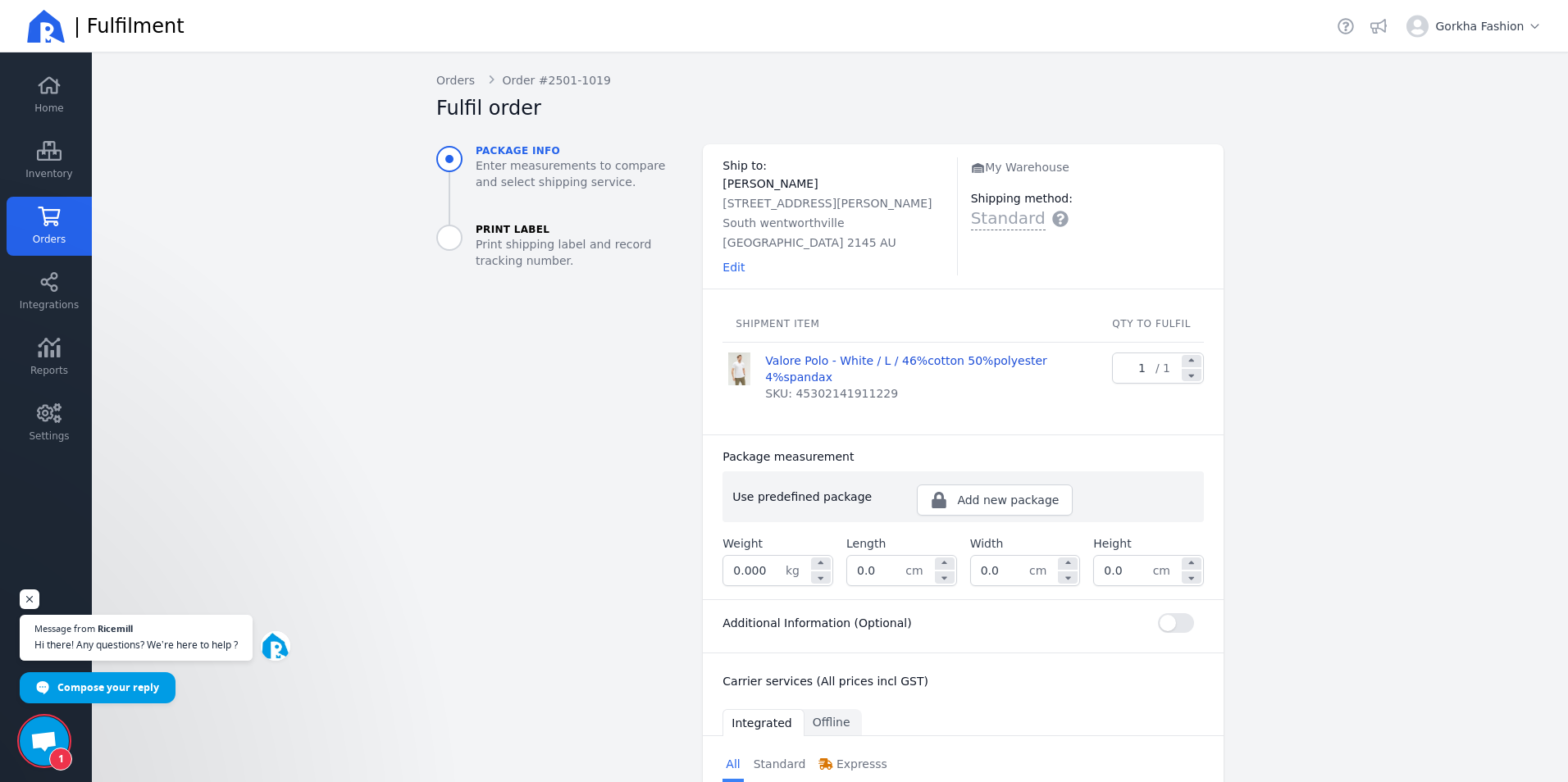
scroll to position [82, 0]
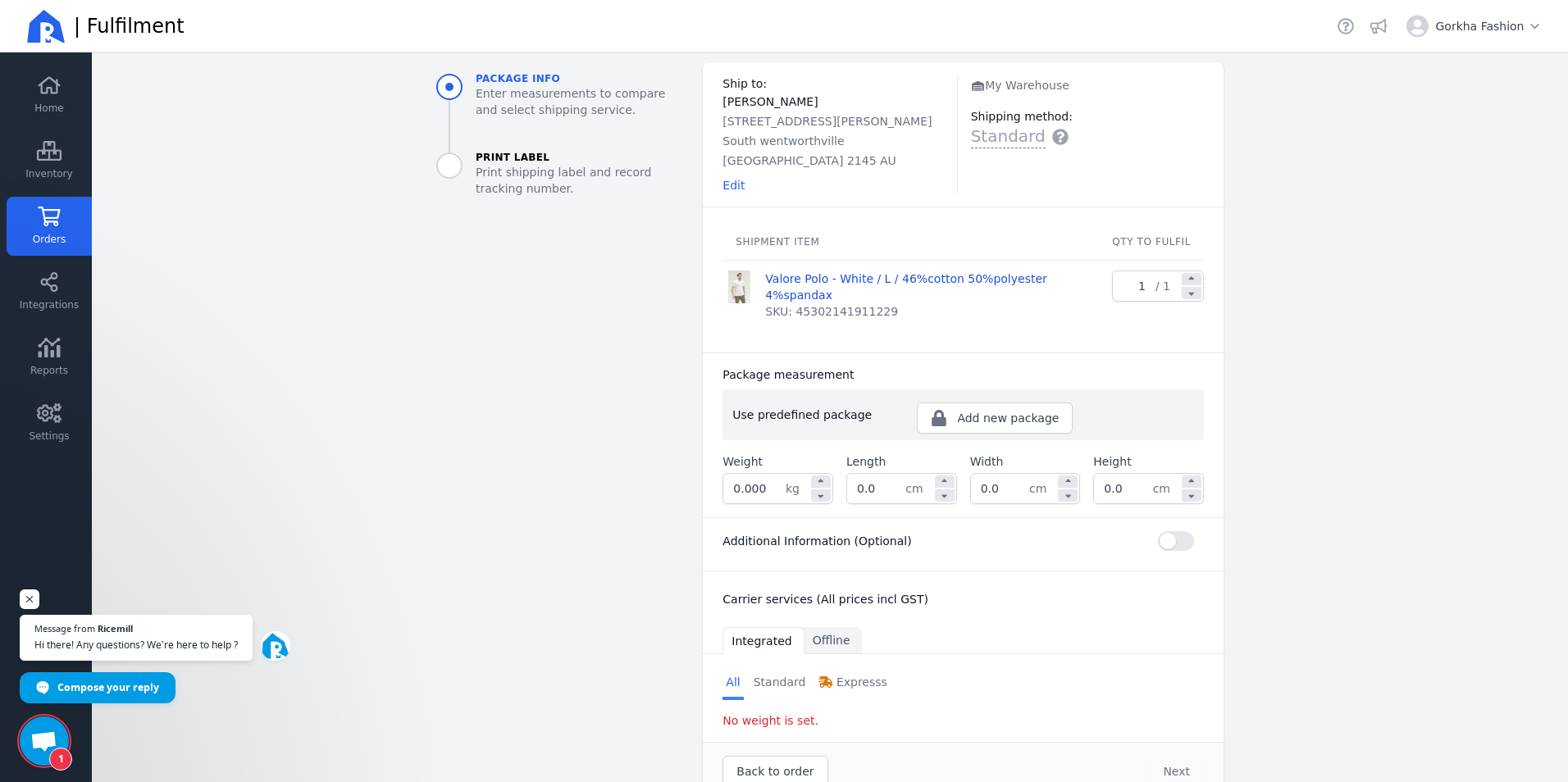
click at [790, 474] on span "kg" at bounding box center [798, 489] width 24 height 29
click at [776, 474] on input "0.000" at bounding box center [755, 489] width 62 height 29
drag, startPoint x: 776, startPoint y: 453, endPoint x: 687, endPoint y: 450, distance: 89.1
click at [690, 450] on div "Ship to: Ranjit sah 1 Rawson road South wentworthville NSW 2145 AU Edit My Ware…" at bounding box center [956, 431] width 534 height 738
type input "0.500"
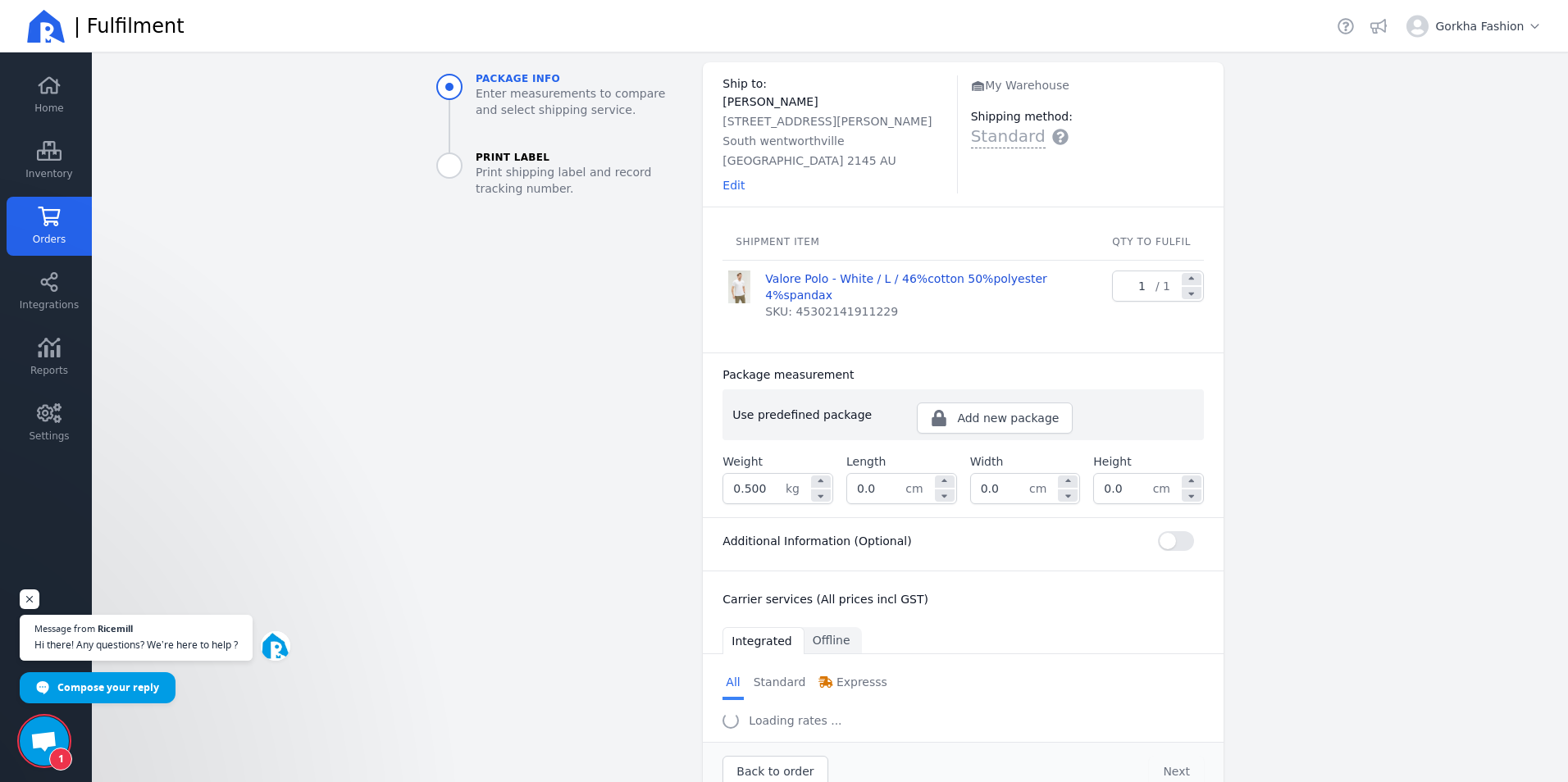
click at [1349, 543] on main "Back Orders Order #2501-1019 Fulfil order Package info Enter measurements to co…" at bounding box center [830, 417] width 1476 height 730
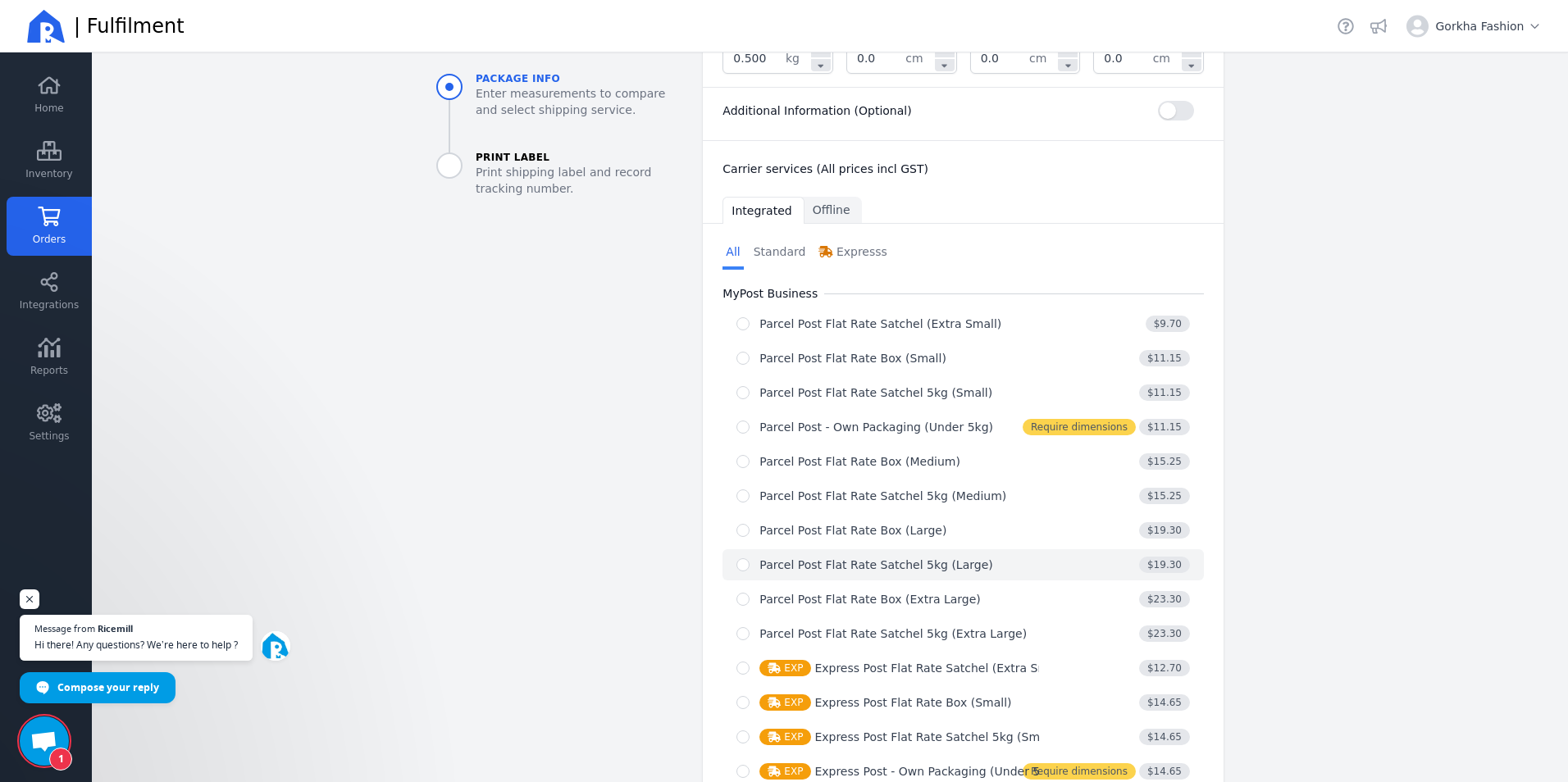
scroll to position [492, 0]
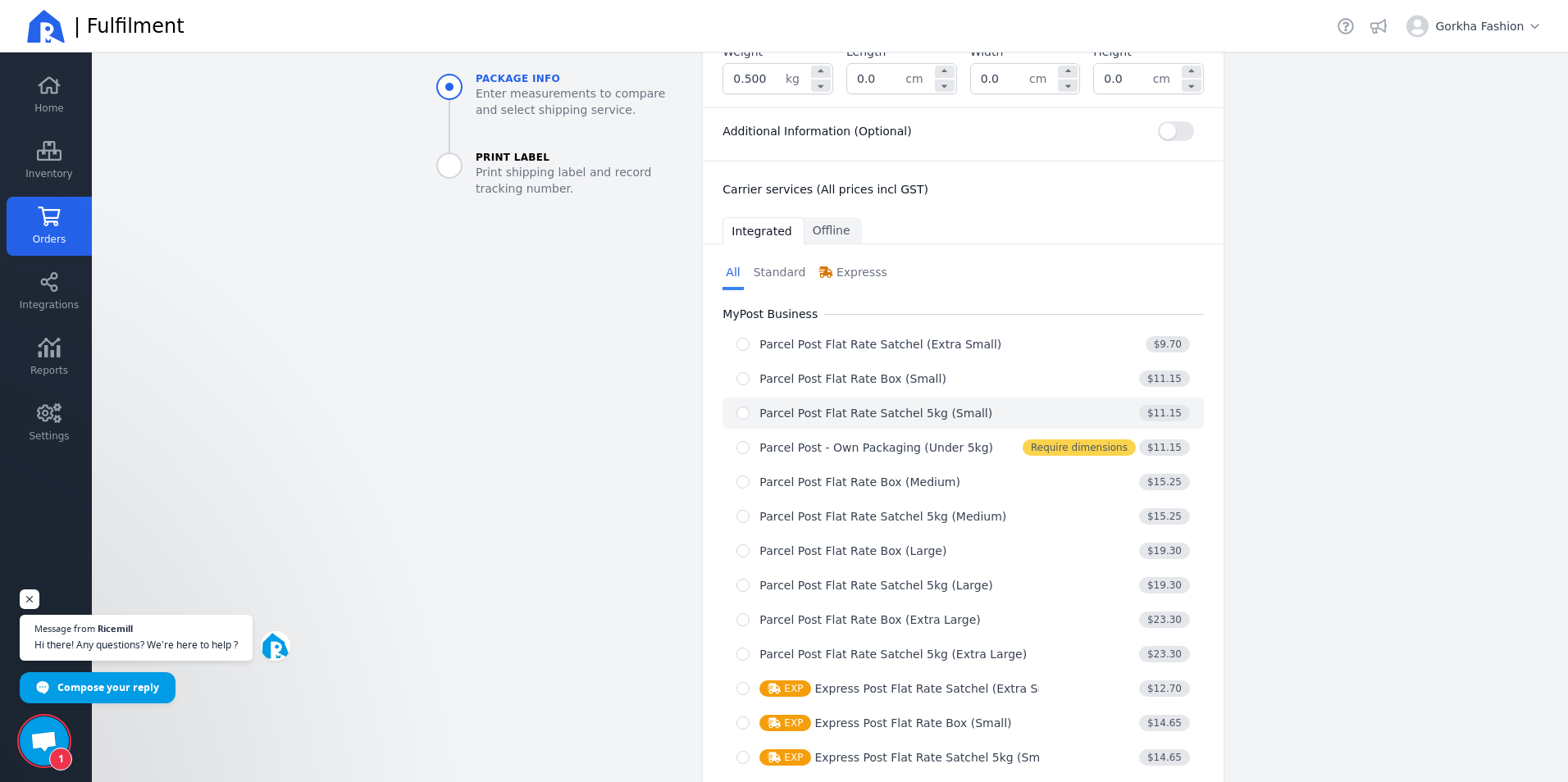
click at [911, 405] on div "Parcel Post Flat Rate Satchel 5kg (Small)" at bounding box center [876, 413] width 233 height 17
radio input "true"
select select "0"
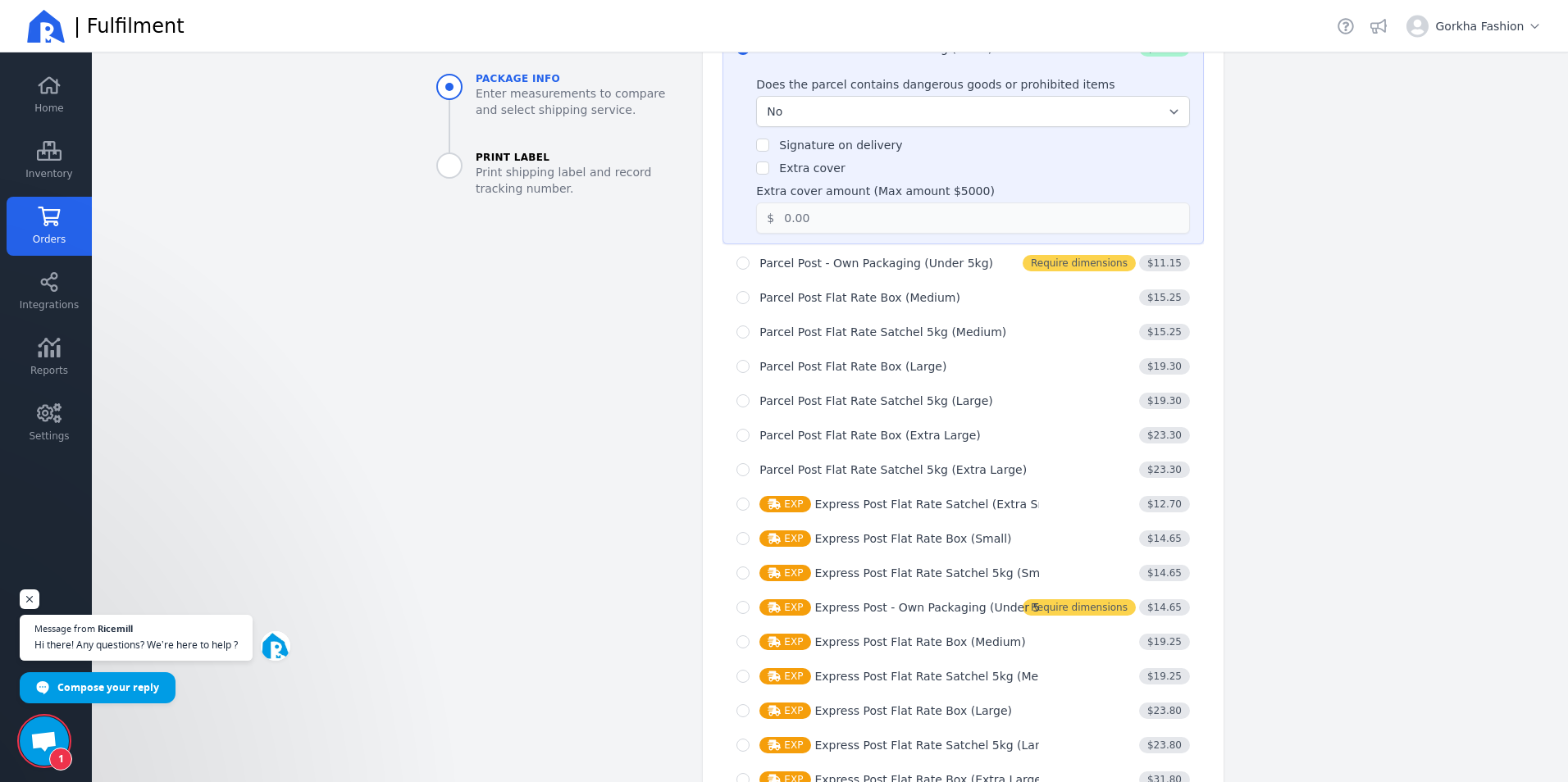
scroll to position [960, 0]
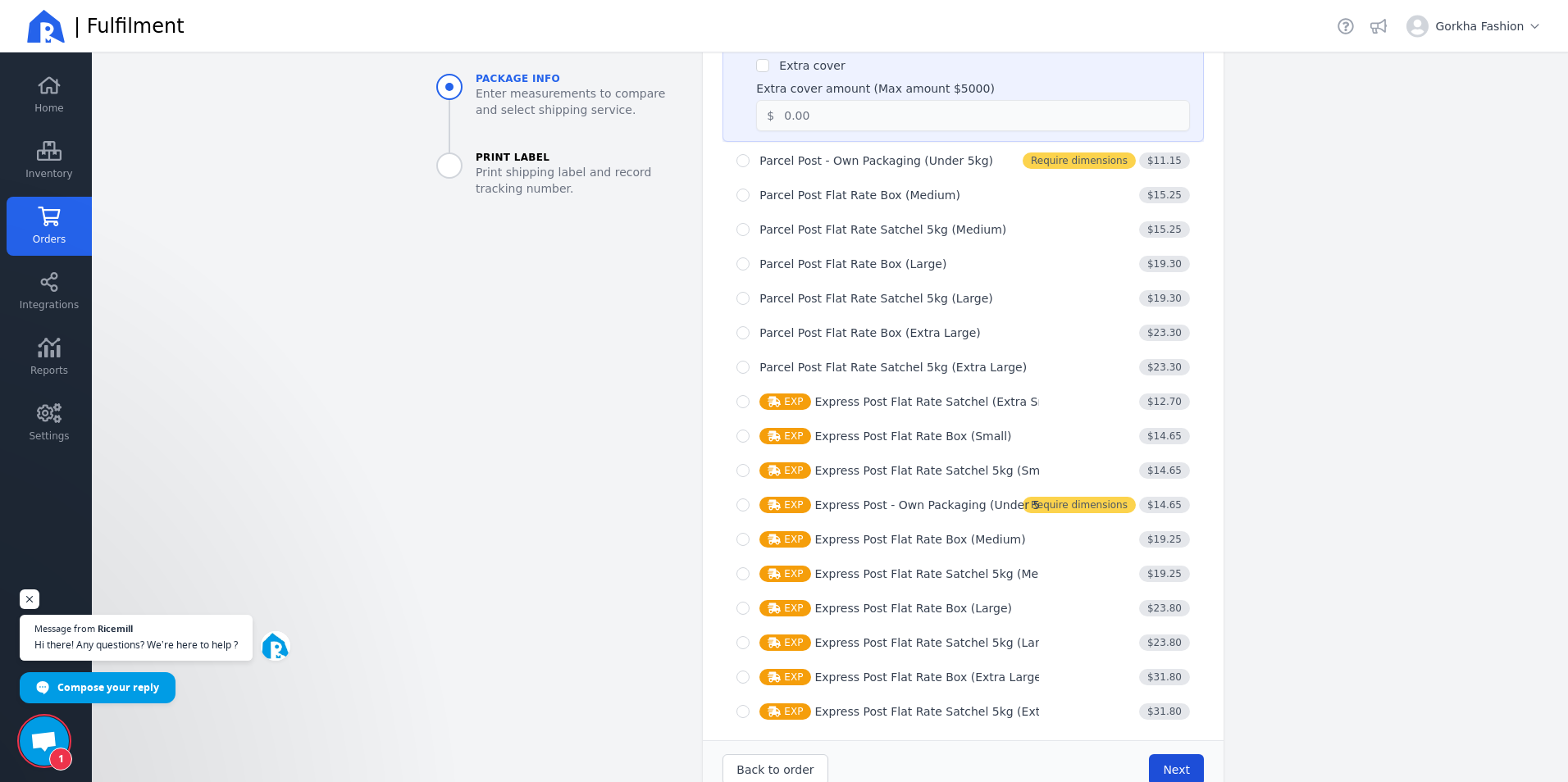
click at [1179, 754] on button "Next" at bounding box center [1176, 770] width 55 height 31
type input "0.0"
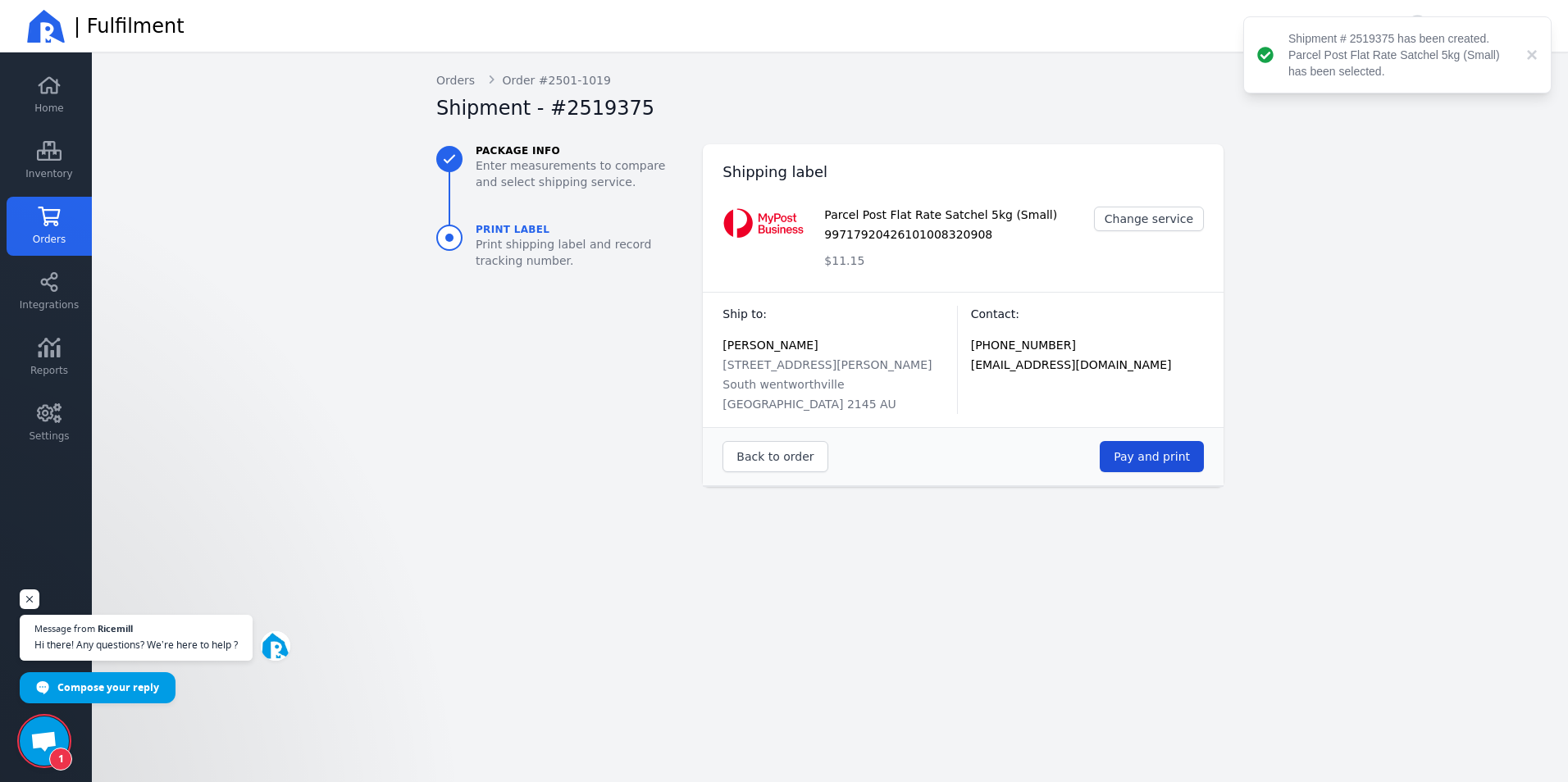
click at [1164, 450] on span "Pay and print" at bounding box center [1152, 457] width 76 height 13
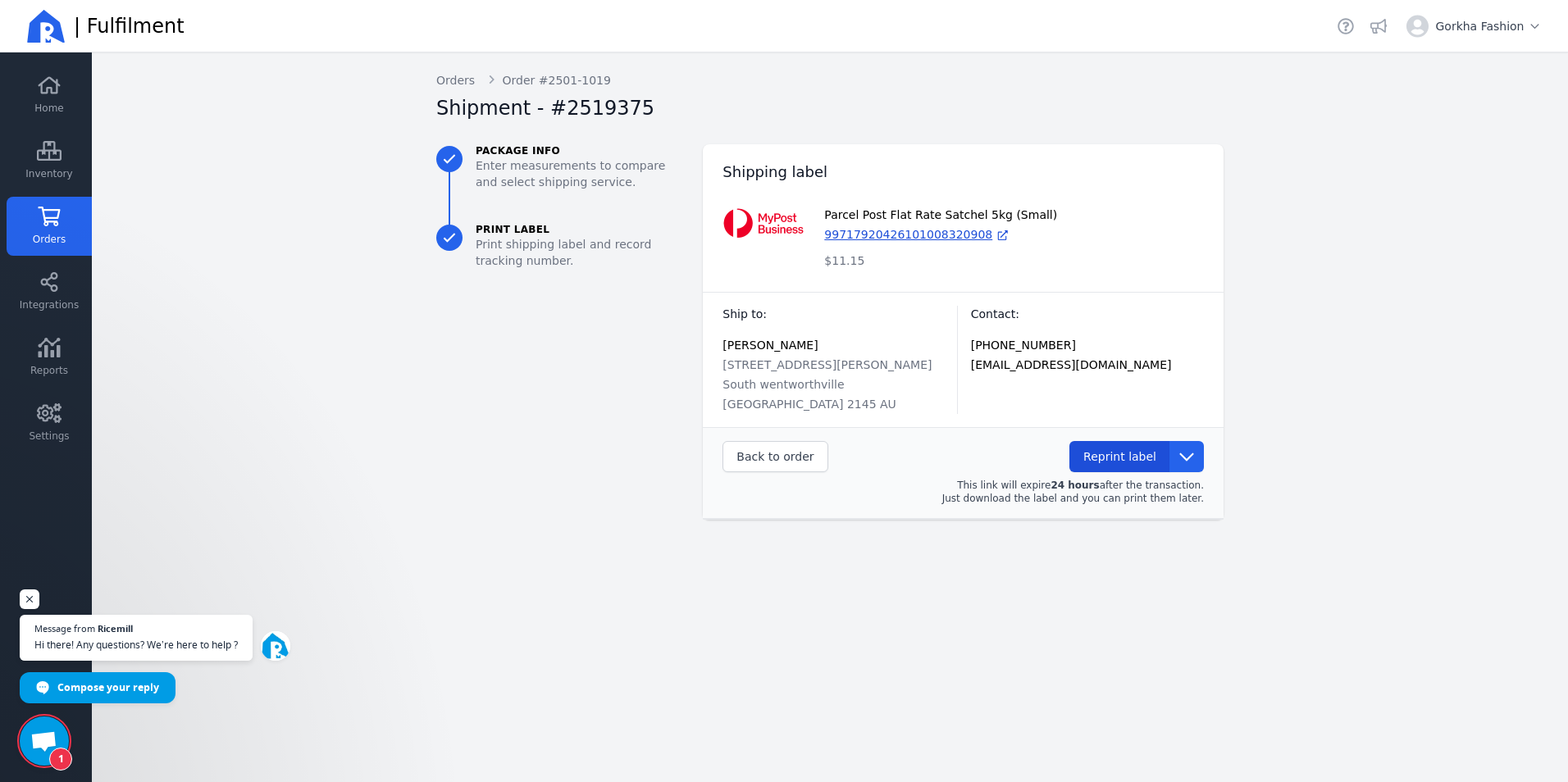
click at [1141, 448] on span "Reprint label" at bounding box center [1121, 457] width 73 height 17
click at [1131, 450] on span "Reprint label" at bounding box center [1121, 457] width 73 height 13
click at [47, 222] on icon at bounding box center [50, 215] width 22 height 19
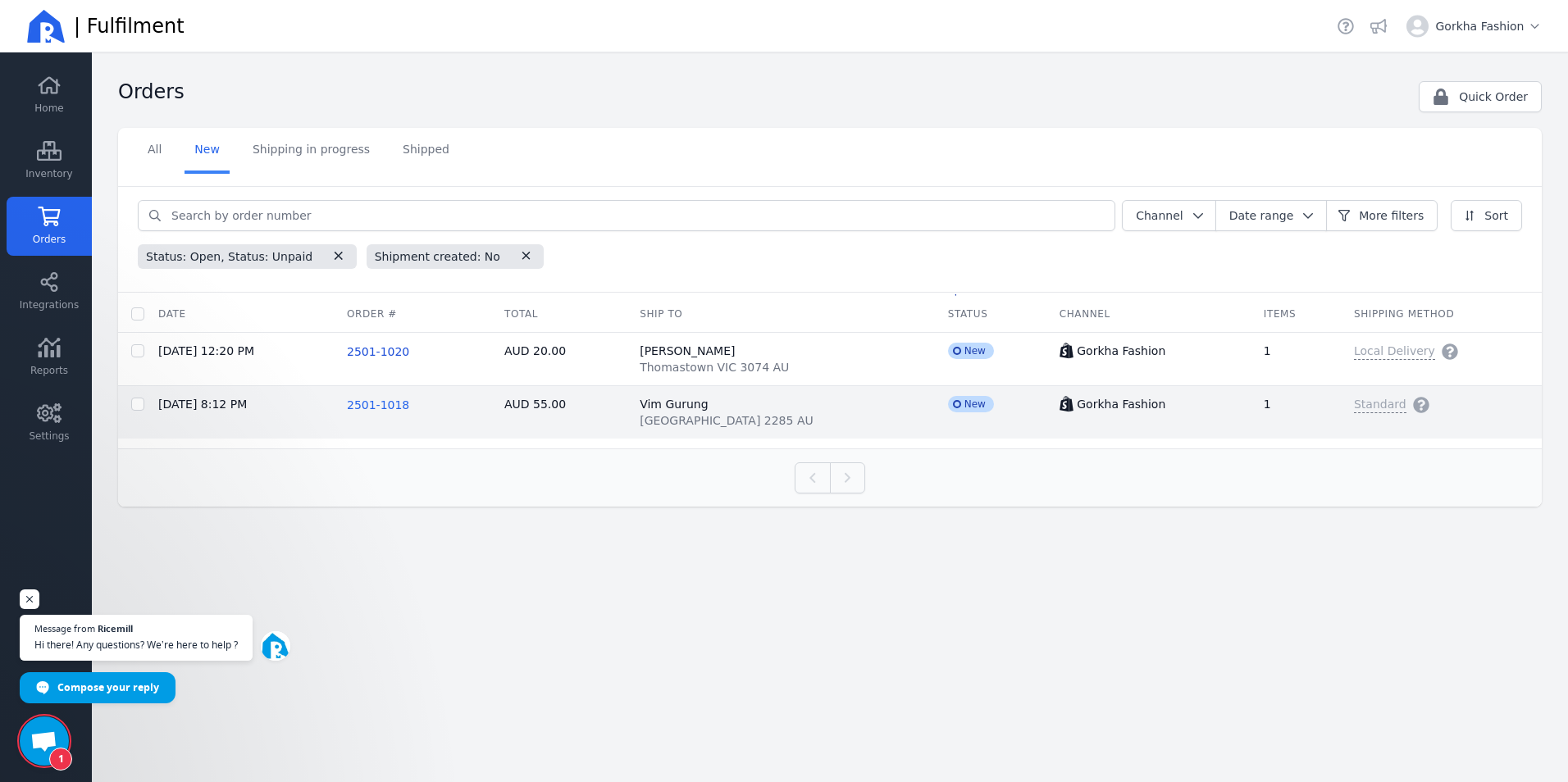
click at [375, 407] on span "2501-1018" at bounding box center [378, 405] width 62 height 13
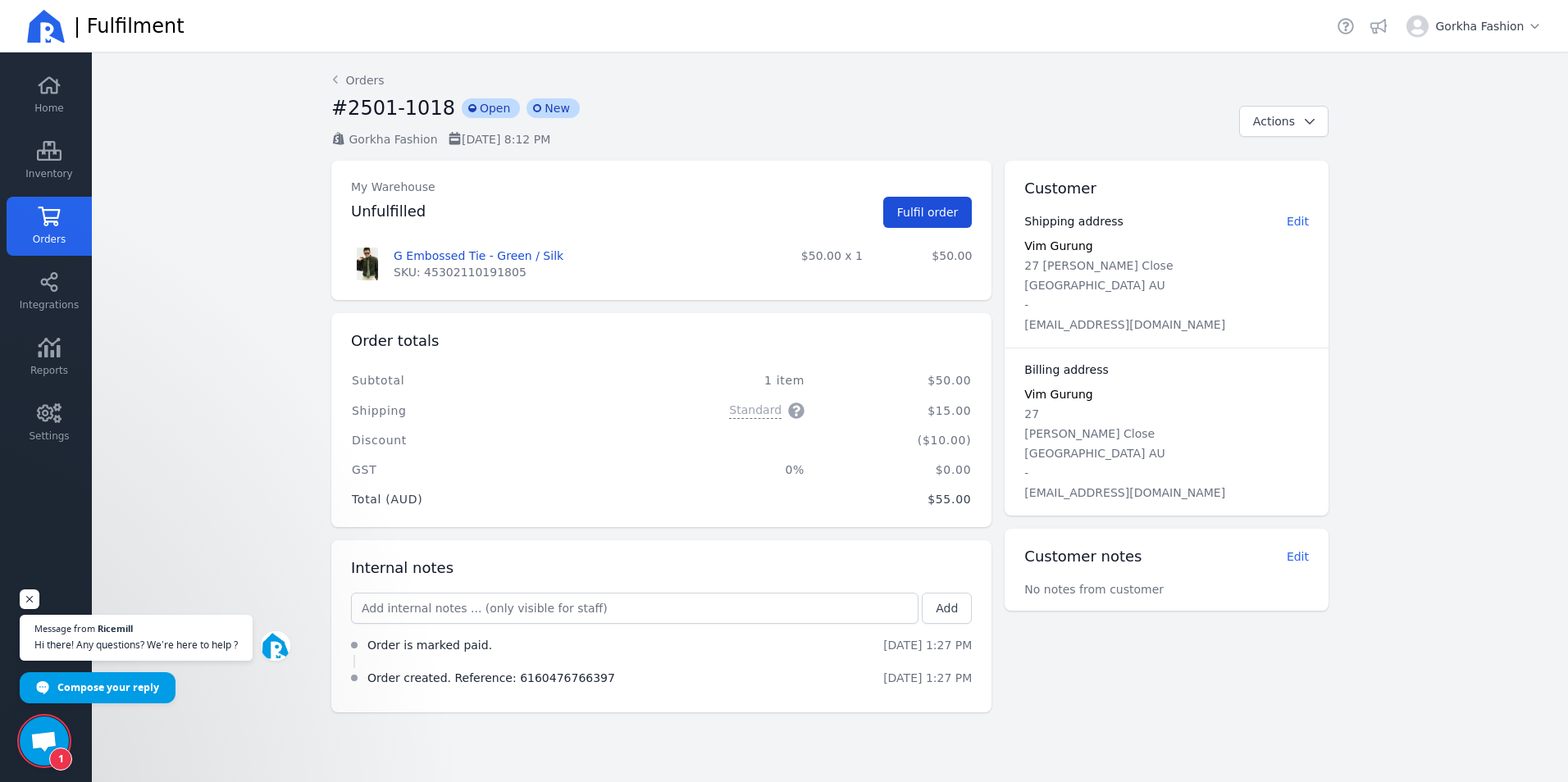
click at [900, 211] on button "Fulfil order" at bounding box center [928, 213] width 90 height 31
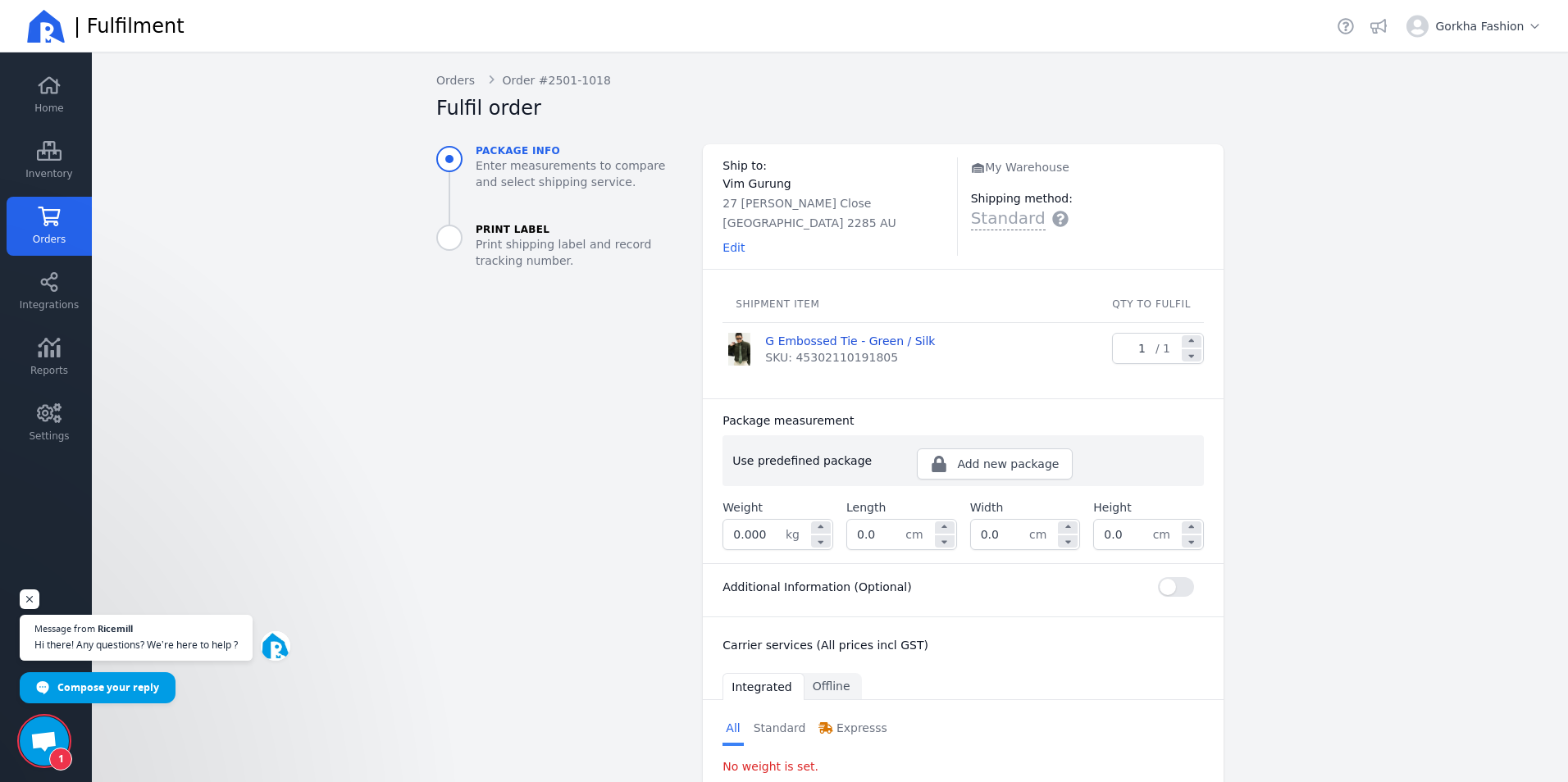
scroll to position [83, 0]
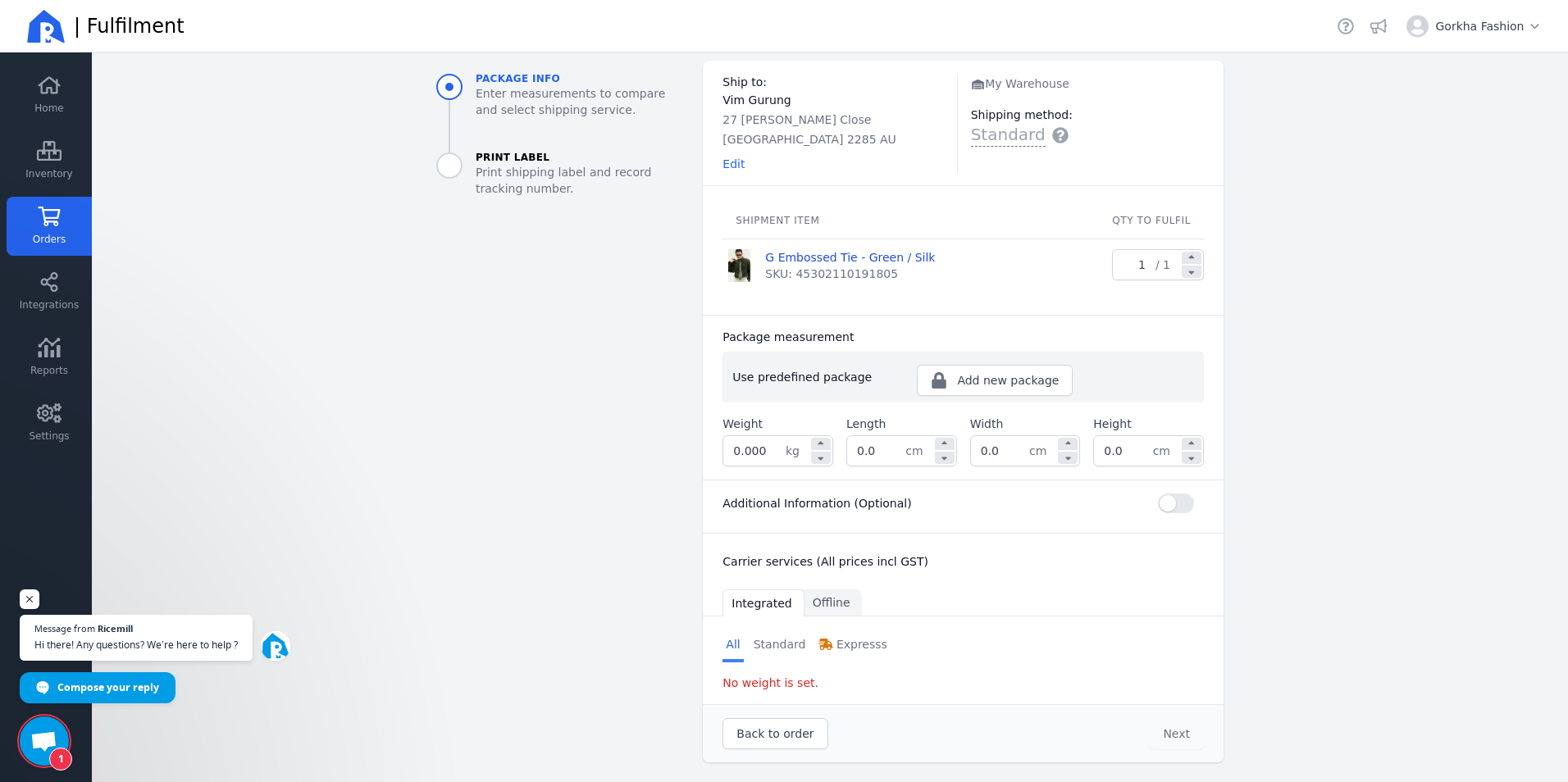
click at [752, 449] on input "0.000" at bounding box center [755, 451] width 62 height 29
type input "0.001"
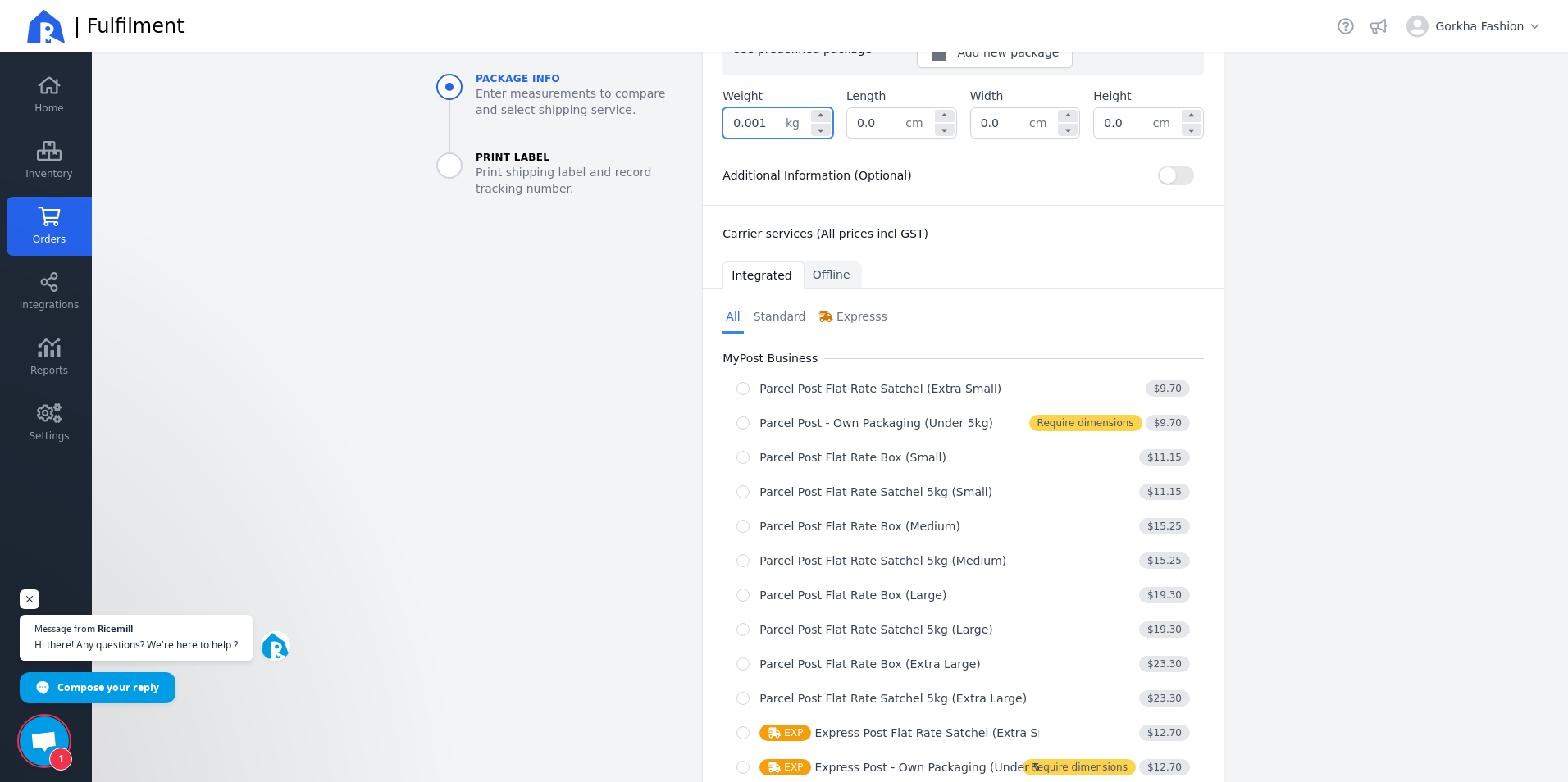
scroll to position [494, 0]
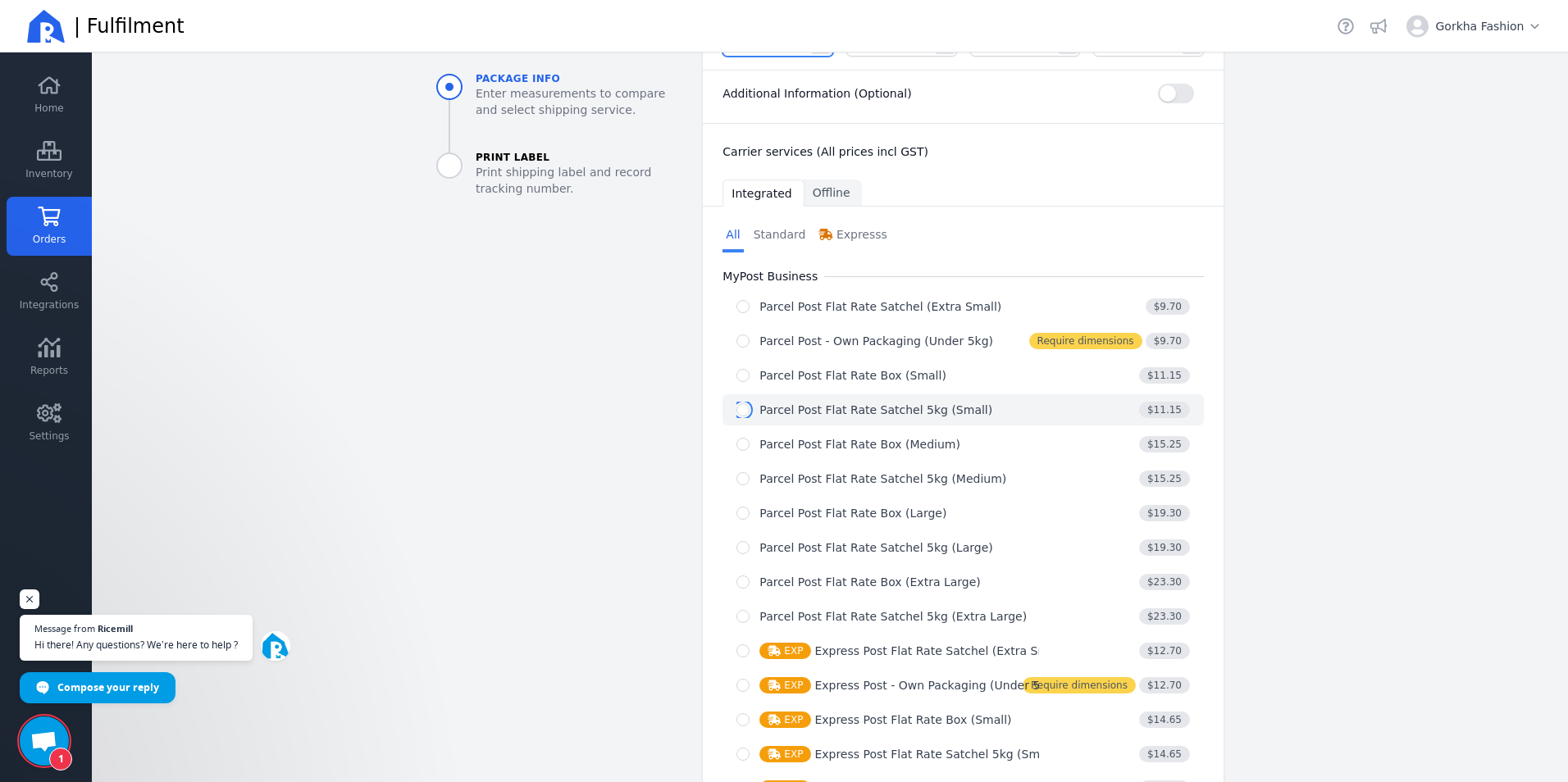
click at [740, 413] on input "radio" at bounding box center [743, 410] width 13 height 13
radio input "true"
select select "0"
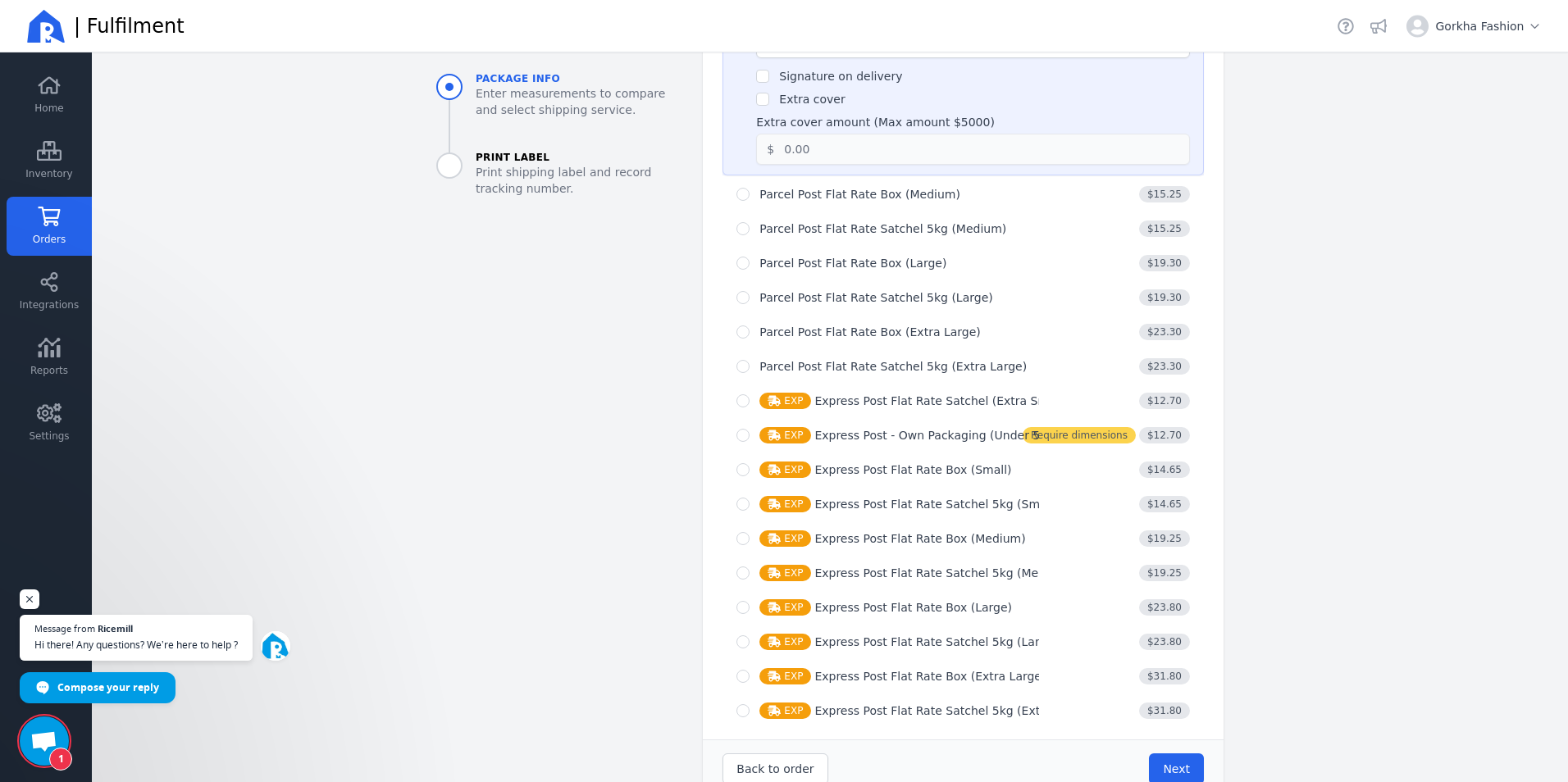
scroll to position [960, 0]
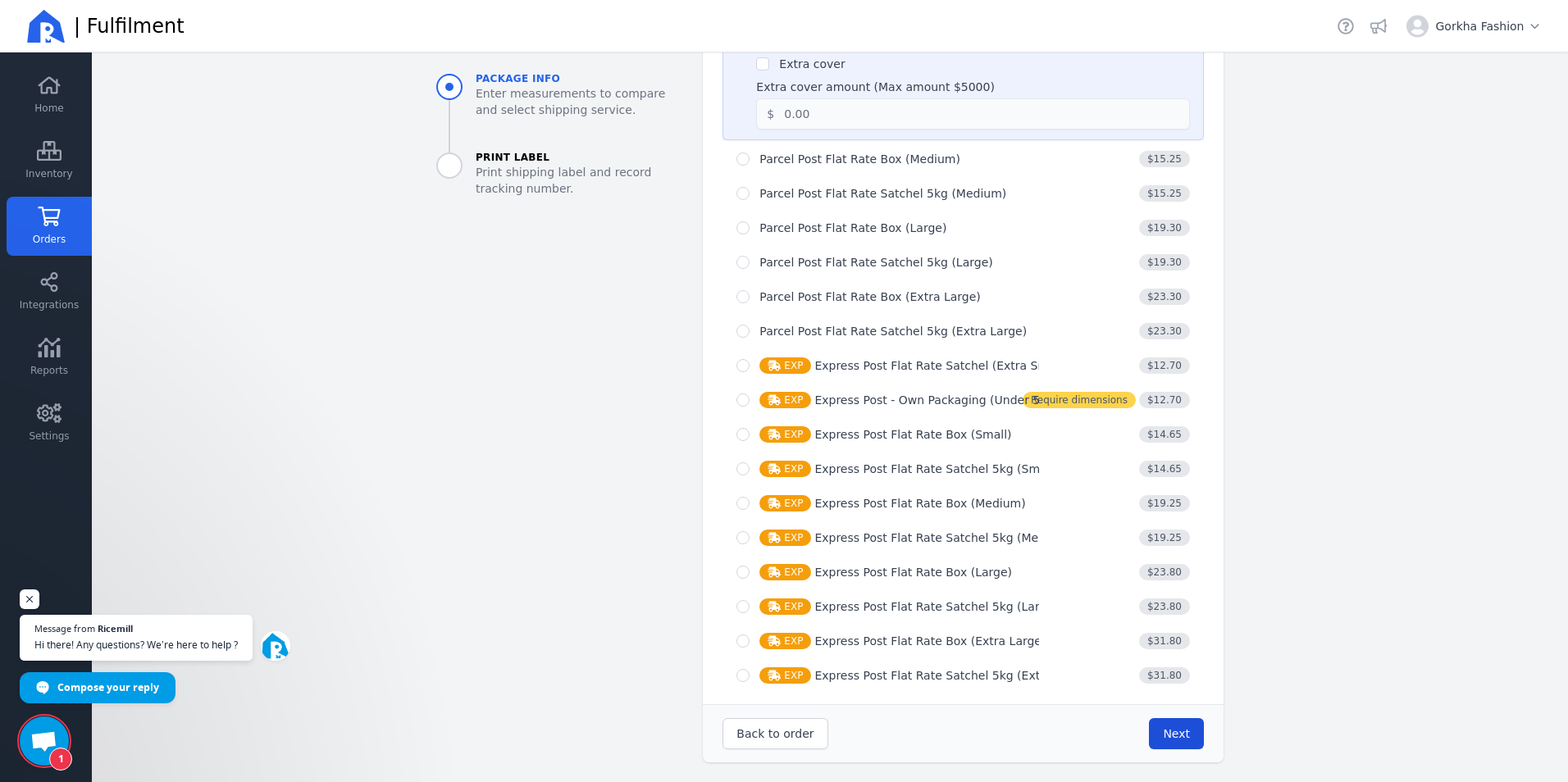
click at [1181, 743] on button "Next" at bounding box center [1176, 734] width 55 height 31
type input "0.0"
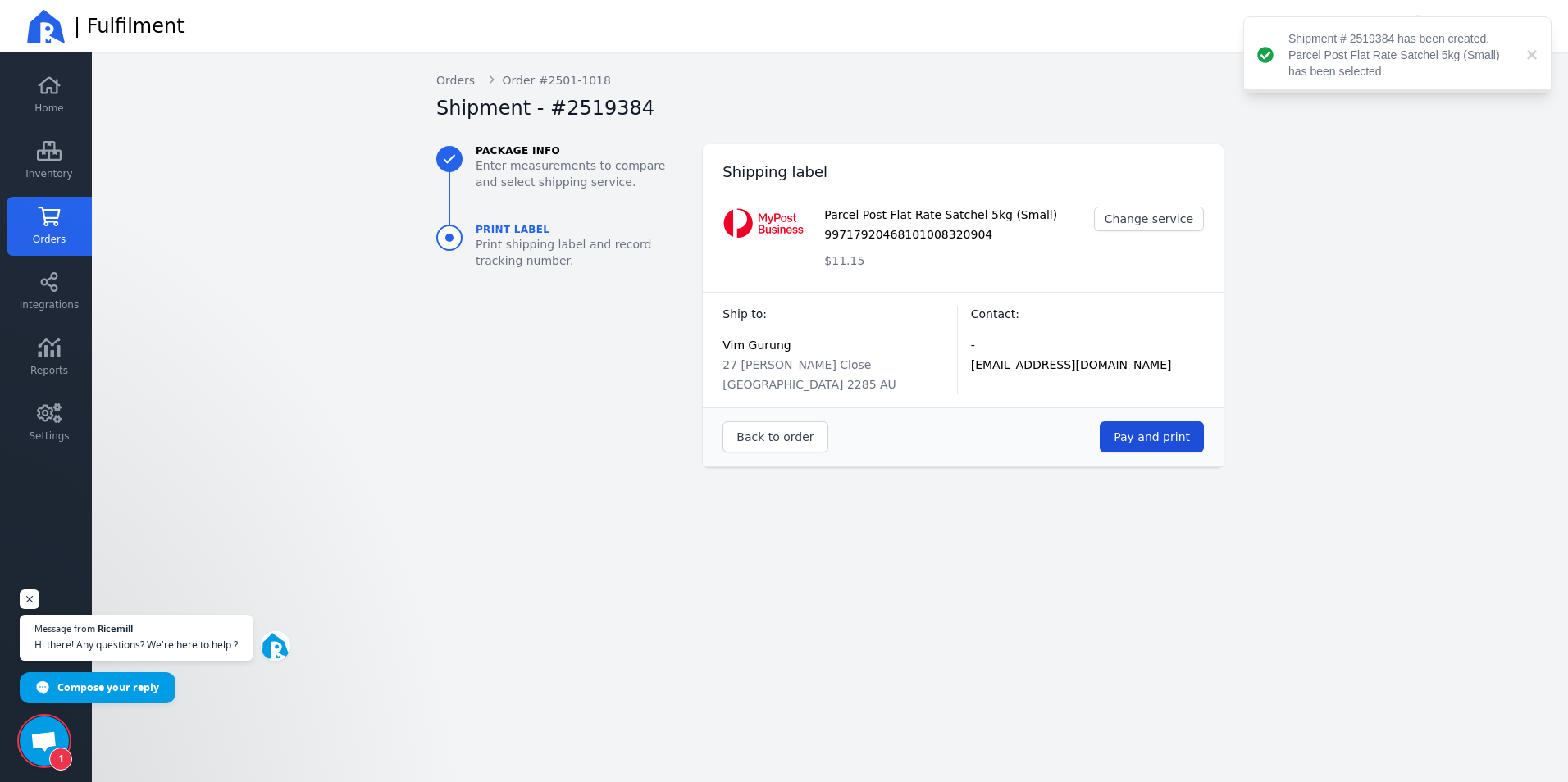
click at [1144, 452] on button "Pay and print" at bounding box center [1153, 437] width 105 height 31
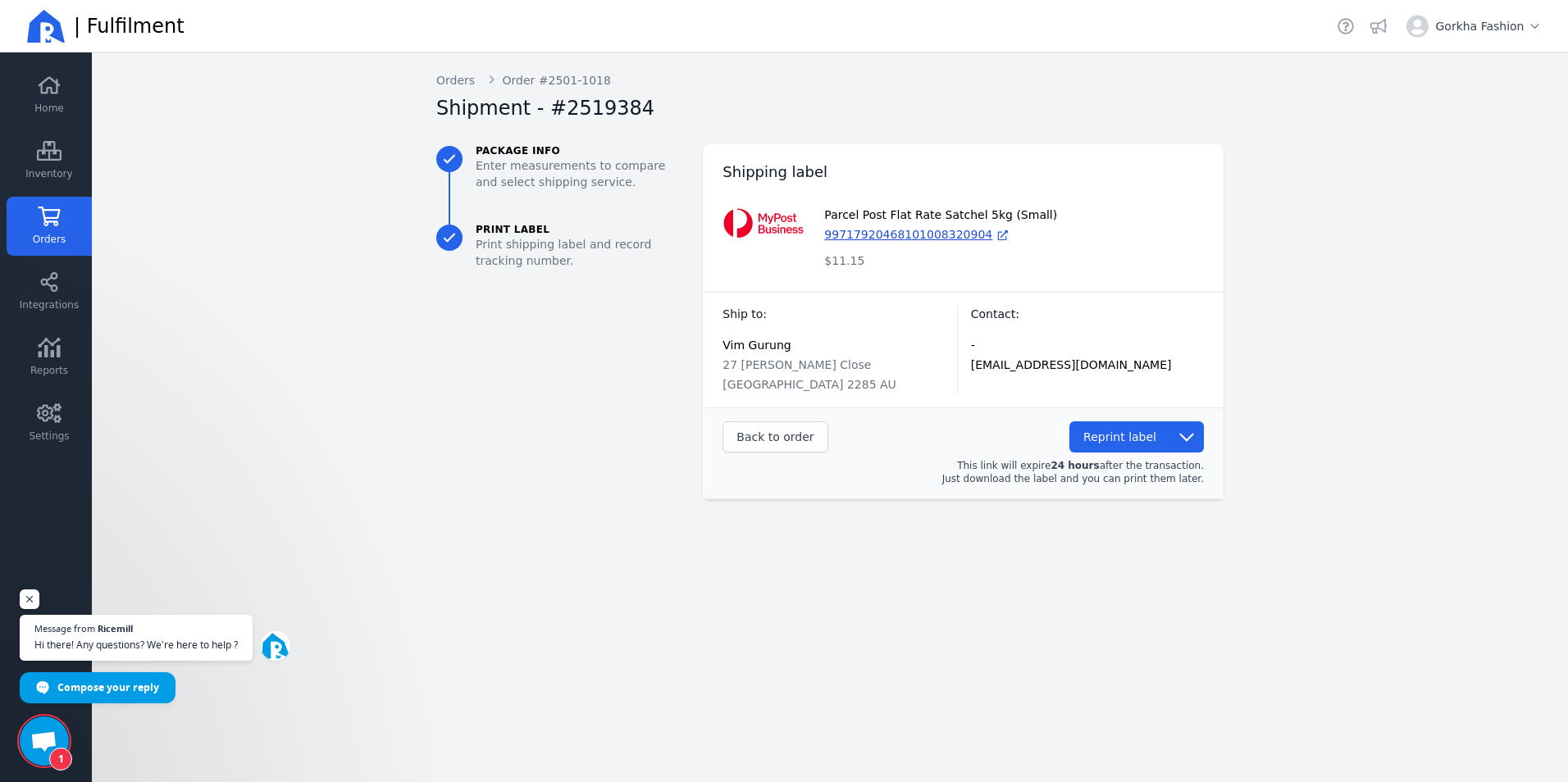
click at [48, 237] on span "Orders" at bounding box center [50, 239] width 33 height 13
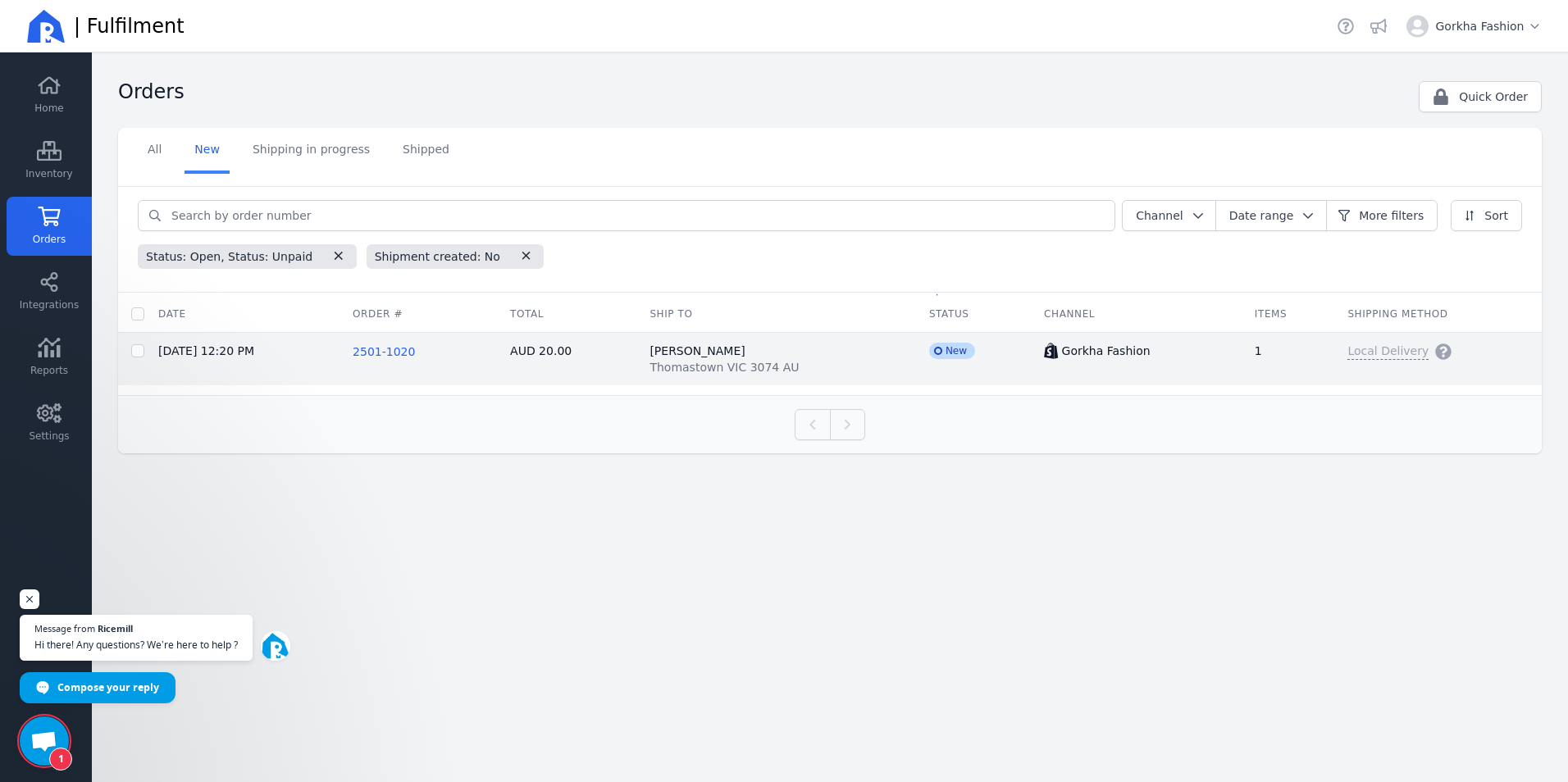
click at [396, 352] on span "2501-1020" at bounding box center [384, 352] width 62 height 13
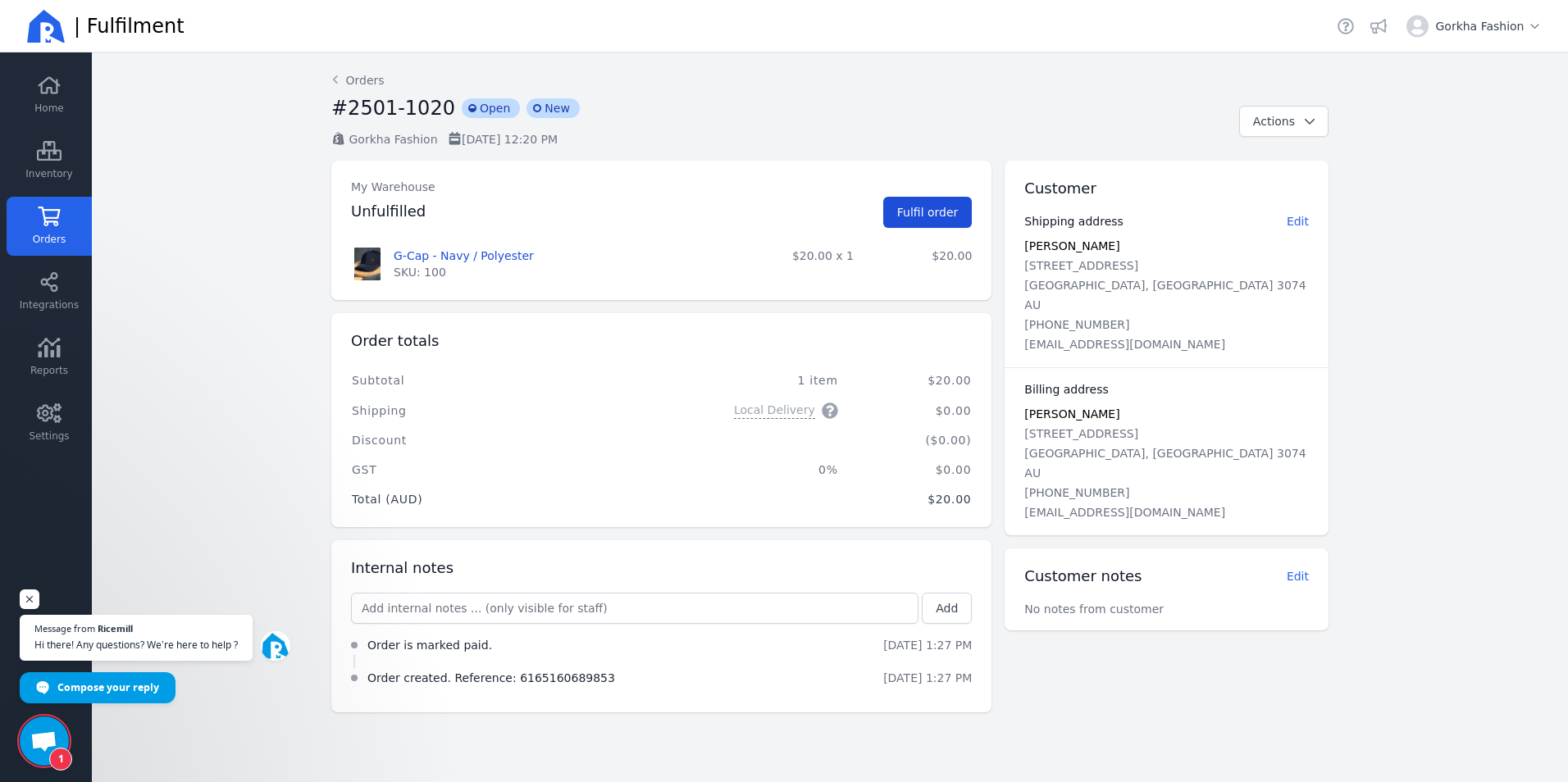
click at [930, 208] on span "Fulfil order" at bounding box center [928, 213] width 61 height 13
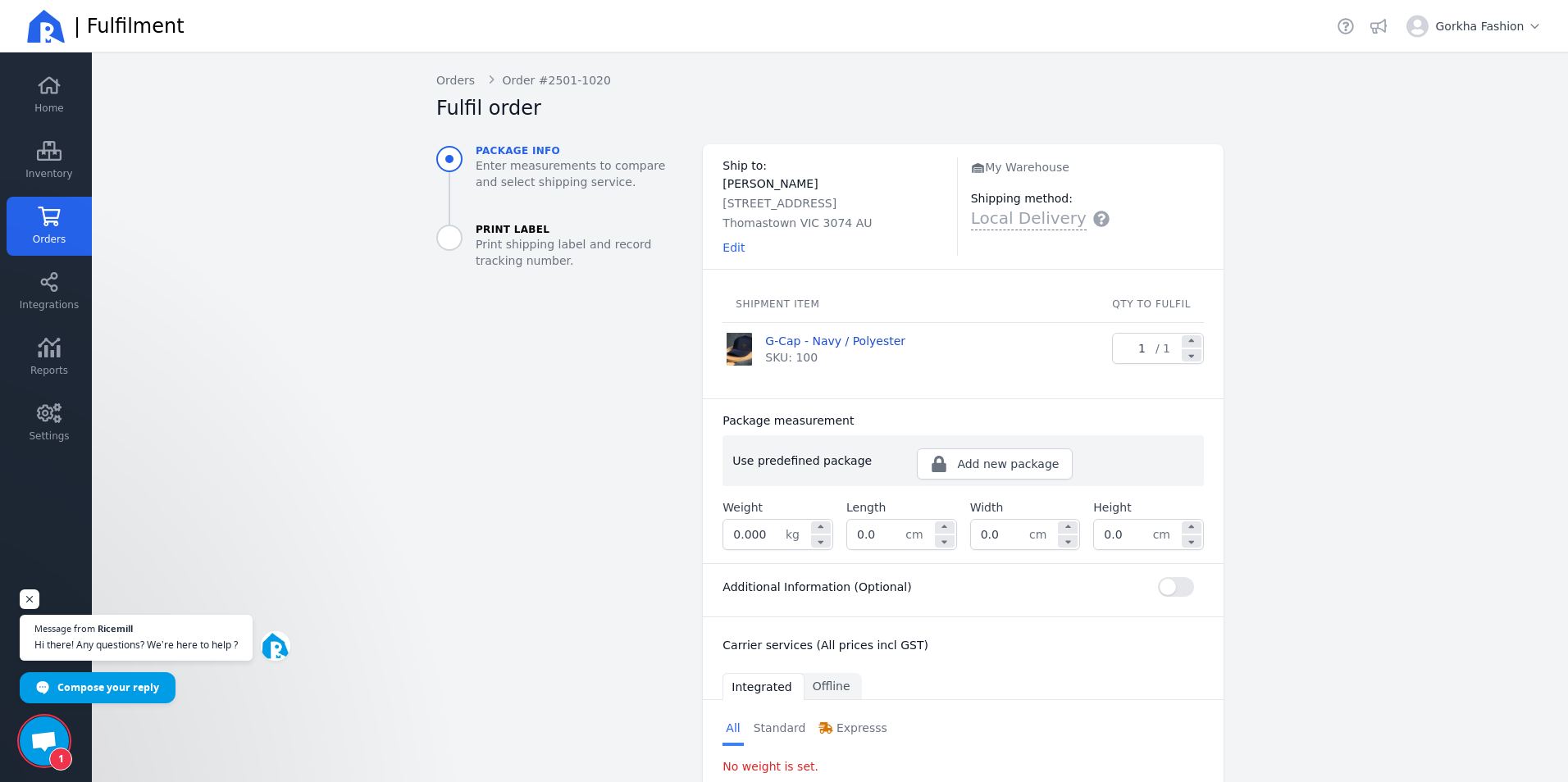
click at [757, 544] on input "0.000" at bounding box center [755, 534] width 62 height 29
type input "0.001"
click at [999, 592] on div "Additional Information (Optional)" at bounding box center [963, 587] width 481 height 19
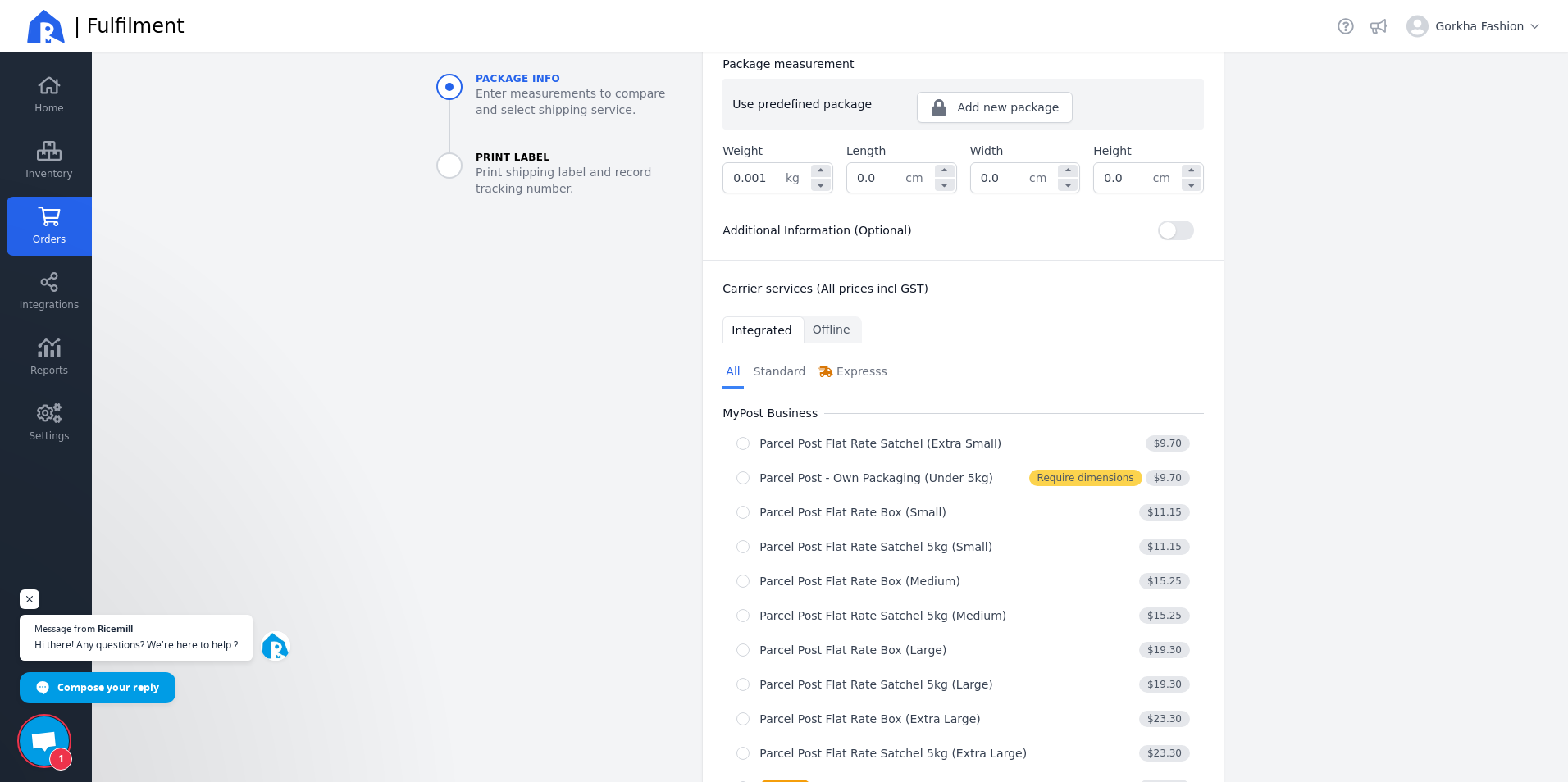
scroll to position [412, 0]
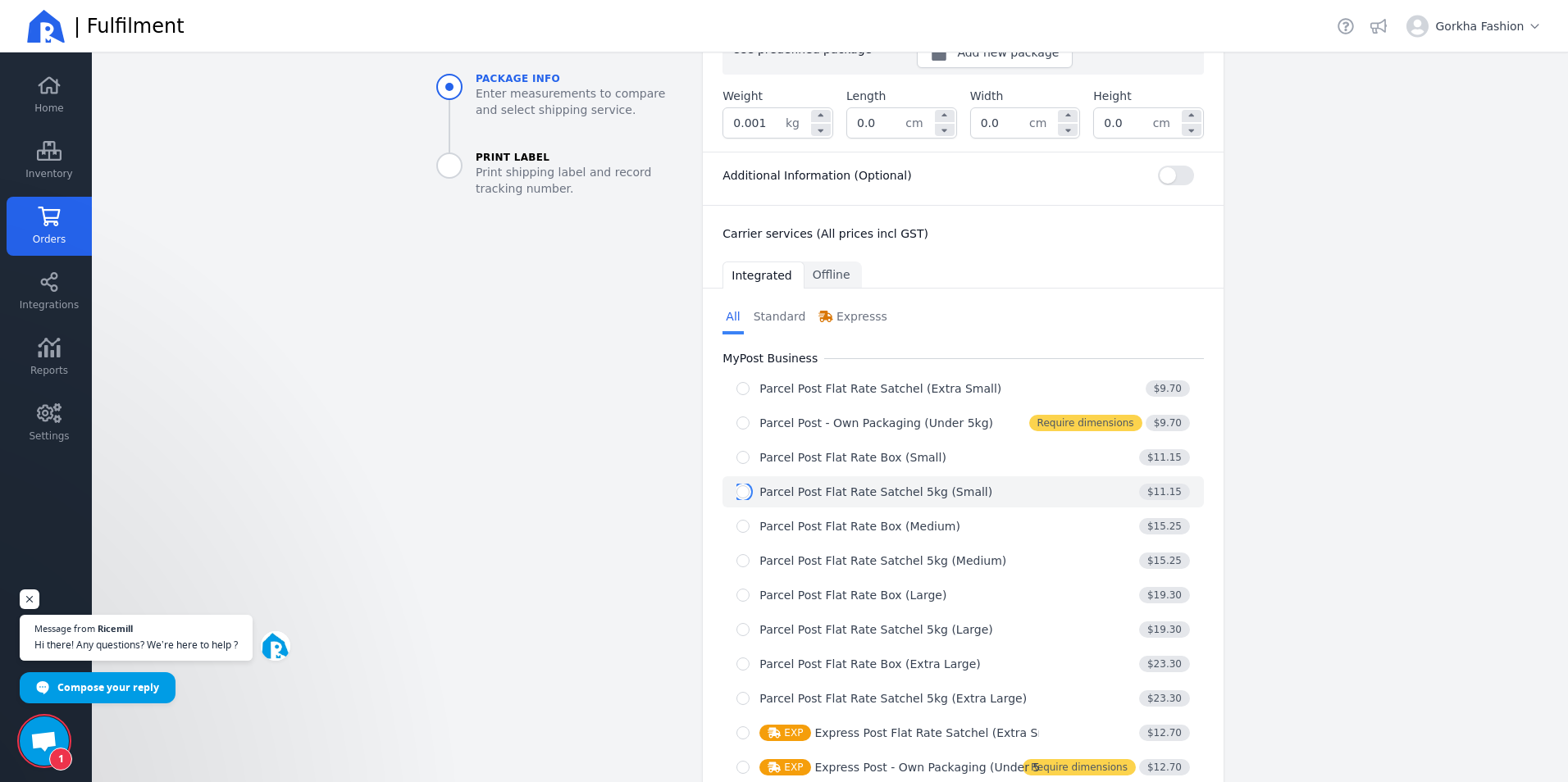
click at [736, 494] on input "radio" at bounding box center [743, 492] width 13 height 13
radio input "true"
select select "0"
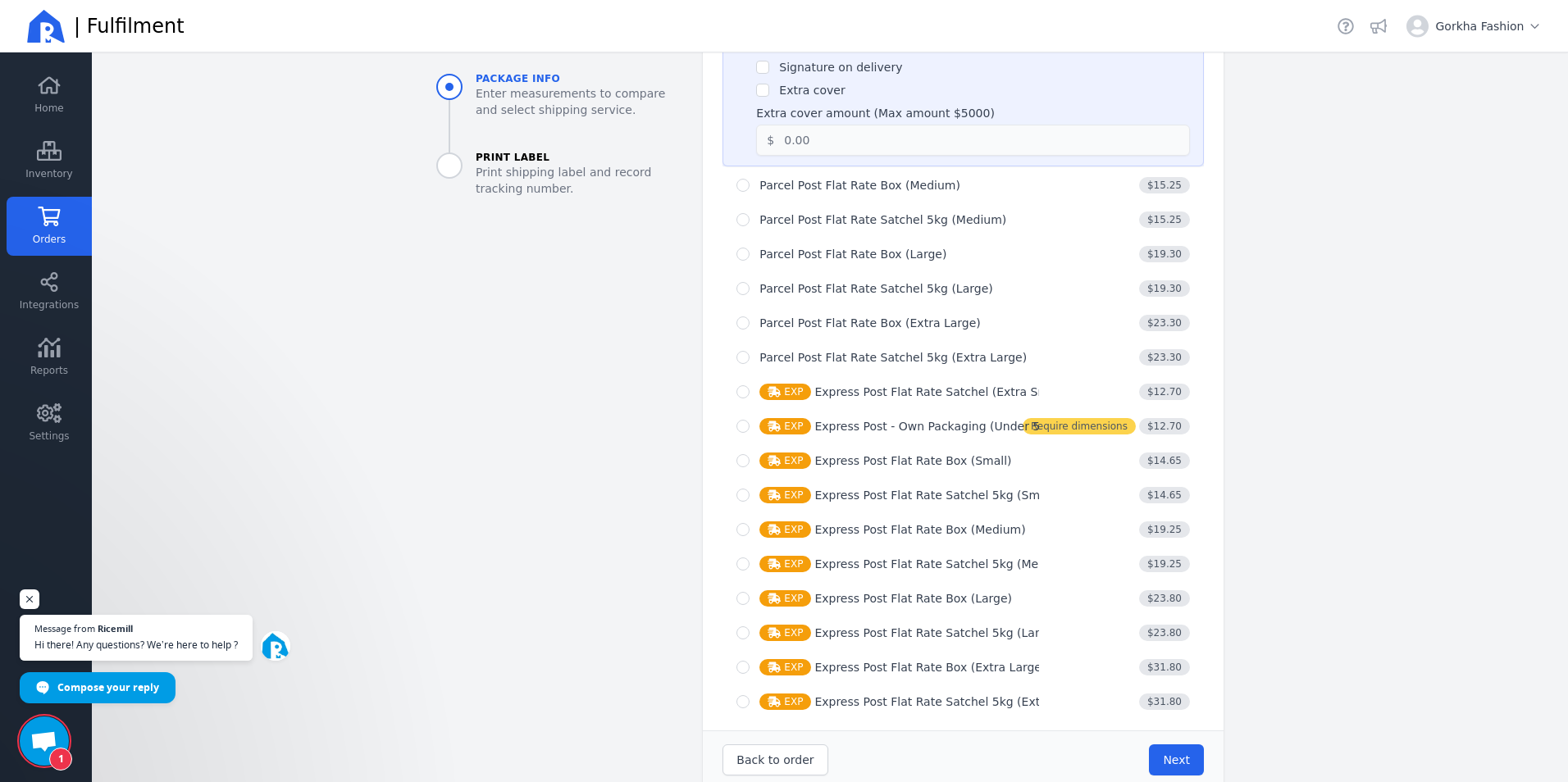
scroll to position [960, 0]
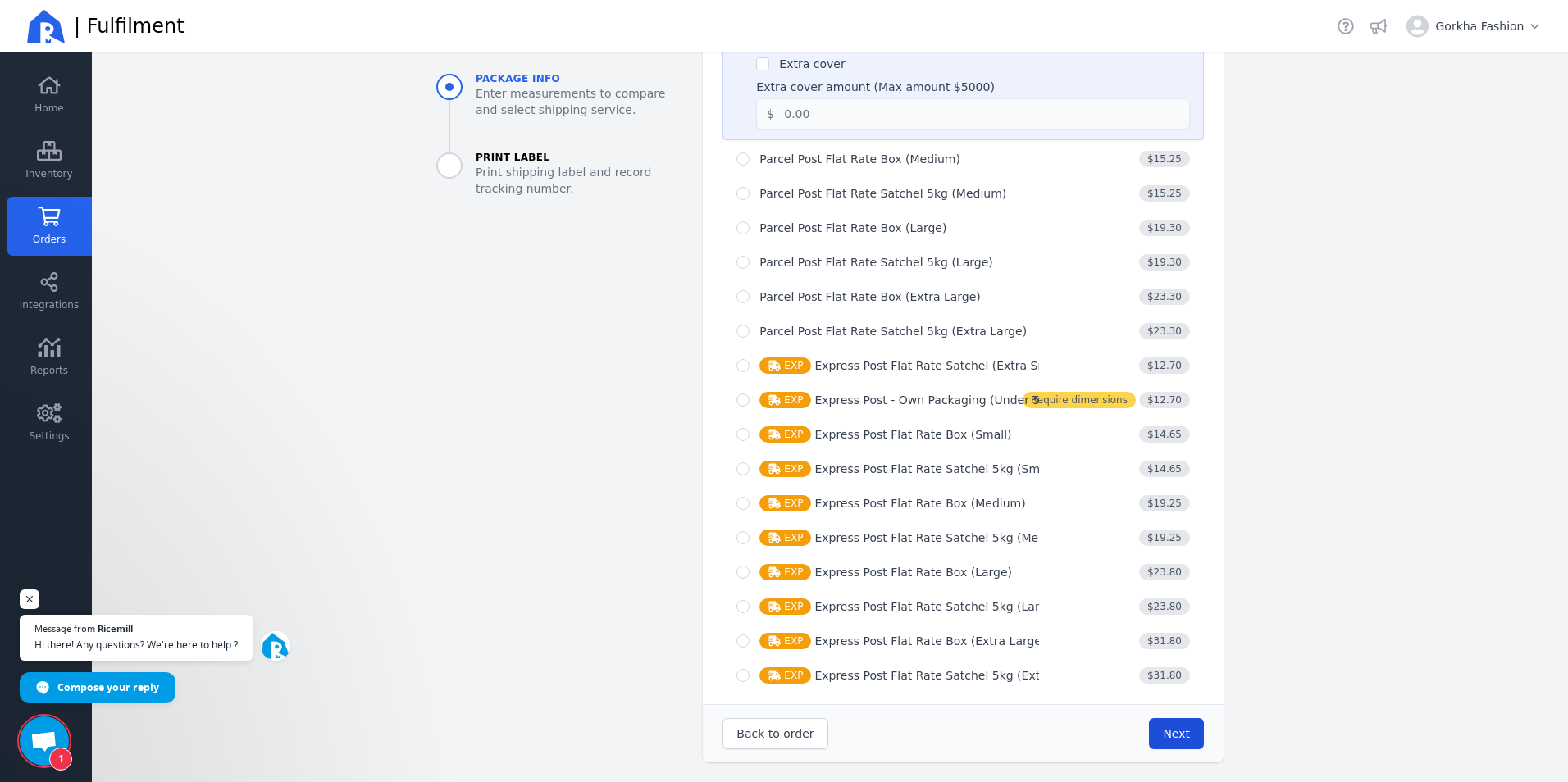
click at [1178, 743] on button "Next" at bounding box center [1176, 734] width 55 height 31
type input "0.0"
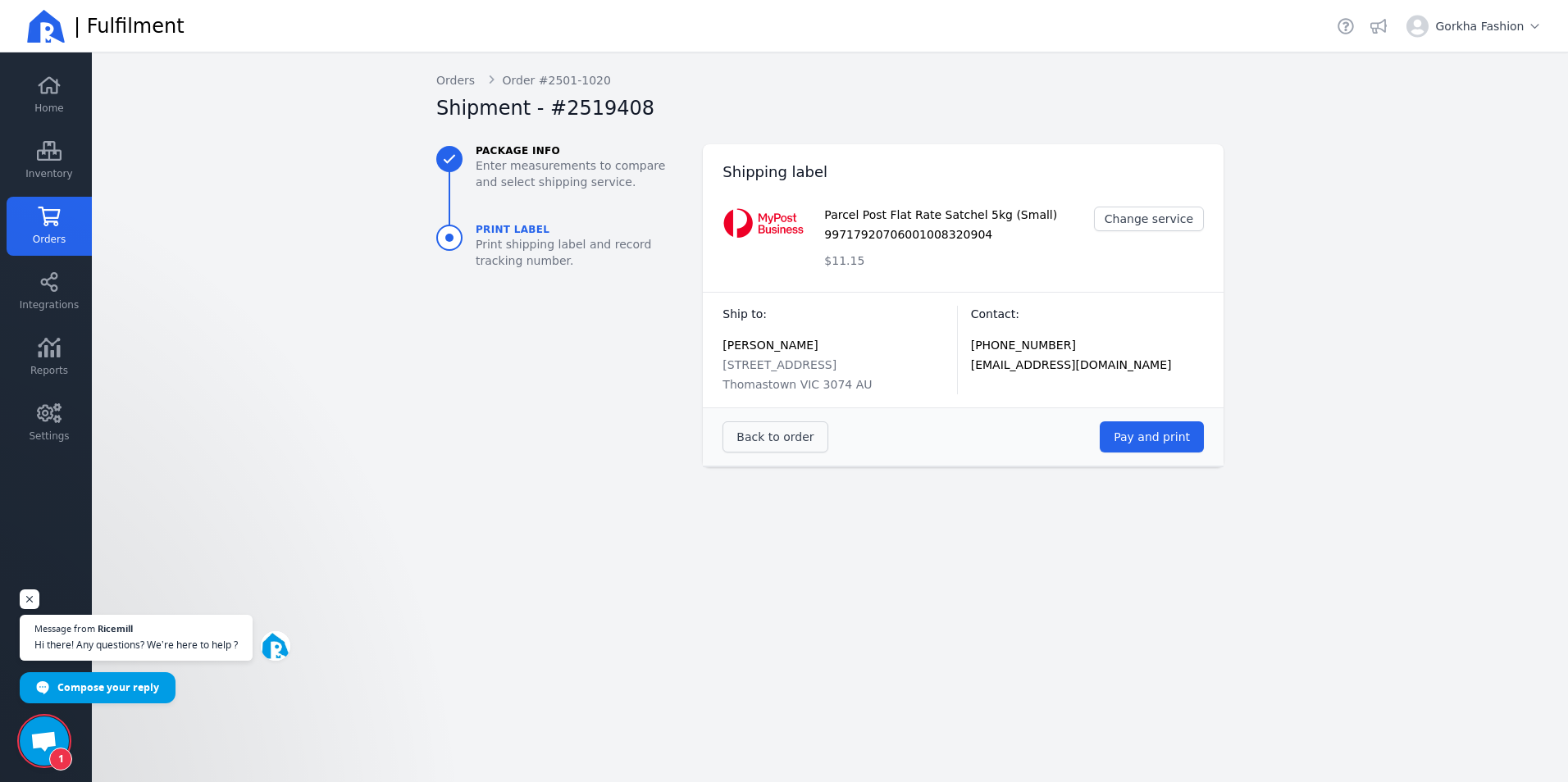
click at [772, 435] on span "Back to order" at bounding box center [775, 437] width 77 height 13
